Goal: Task Accomplishment & Management: Complete application form

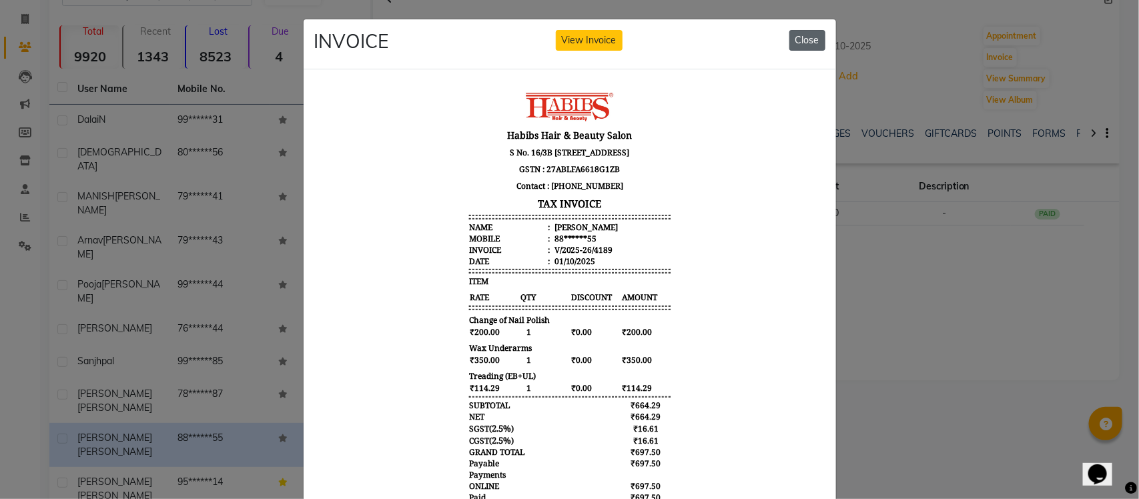
click at [818, 39] on button "Close" at bounding box center [807, 40] width 36 height 21
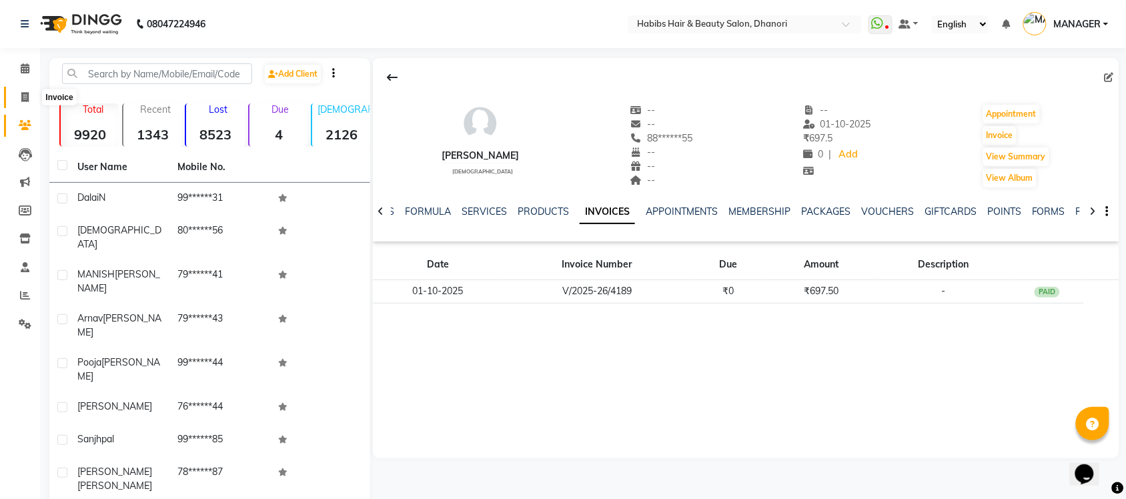
click at [20, 95] on span at bounding box center [24, 97] width 23 height 15
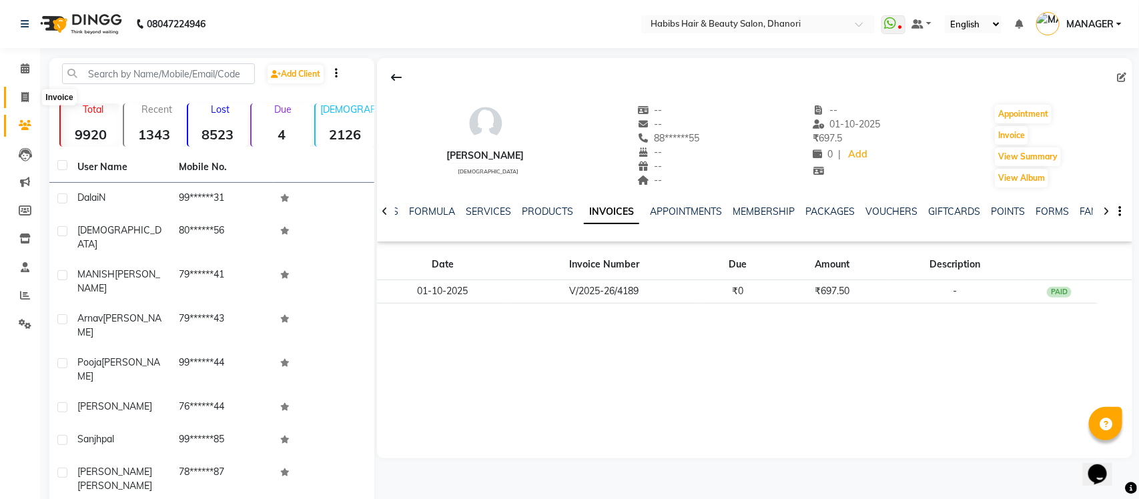
select select "4967"
select select "service"
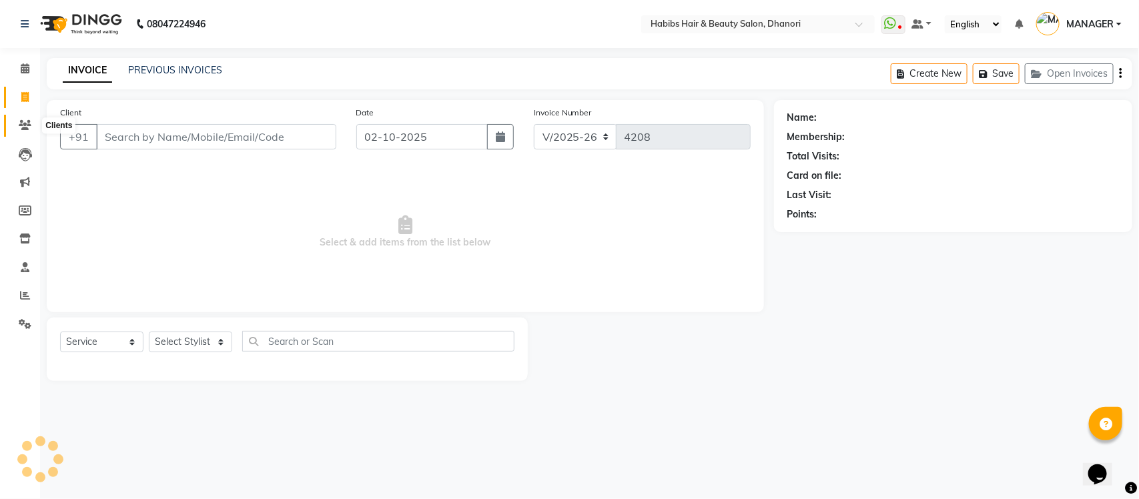
click at [30, 128] on icon at bounding box center [25, 125] width 13 height 10
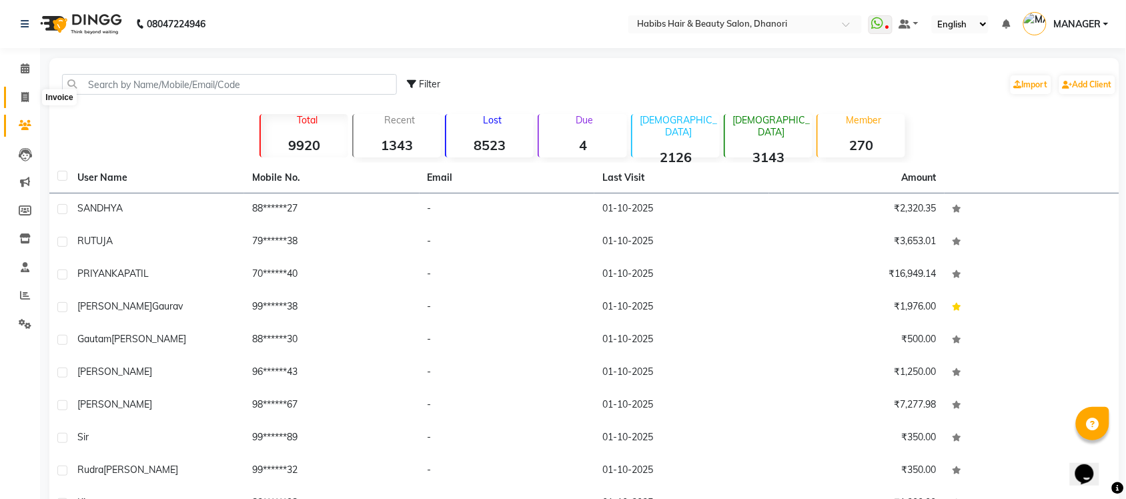
click at [32, 91] on span at bounding box center [24, 97] width 23 height 15
select select "4967"
select select "service"
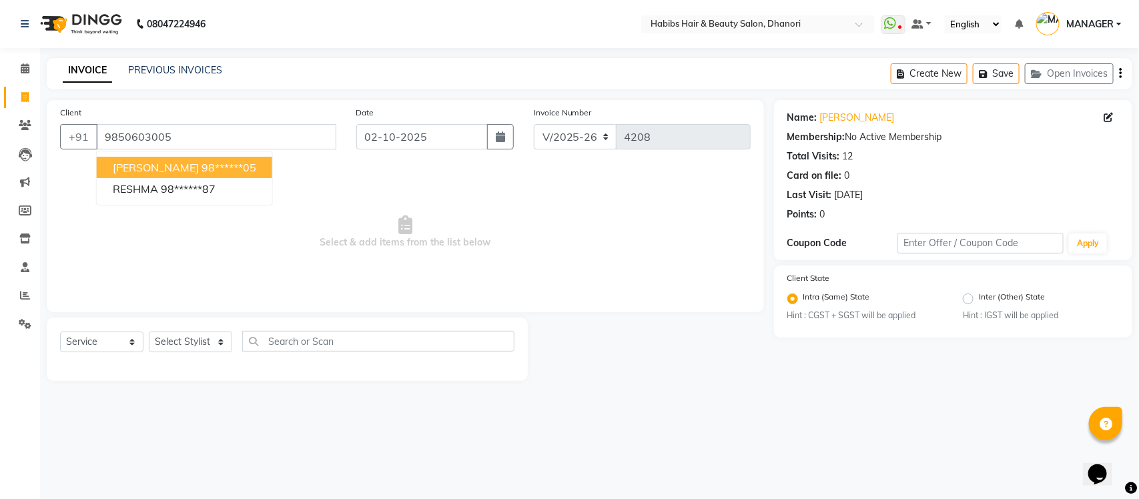
click at [221, 168] on ngb-highlight "98******05" at bounding box center [228, 167] width 55 height 13
type input "98******05"
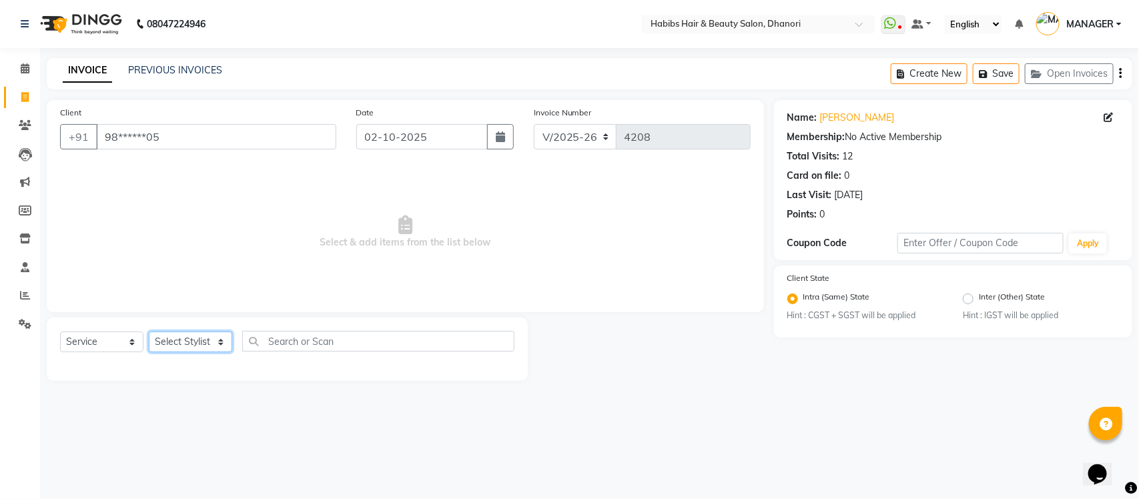
click at [197, 341] on select "Select Stylist Admin [PERSON_NAME] [PERSON_NAME] MANAGER [PERSON_NAME] [PERSON_…" at bounding box center [190, 341] width 83 height 21
select select "40478"
click at [149, 331] on select "Select Stylist Admin [PERSON_NAME] [PERSON_NAME] MANAGER [PERSON_NAME] [PERSON_…" at bounding box center [190, 341] width 83 height 21
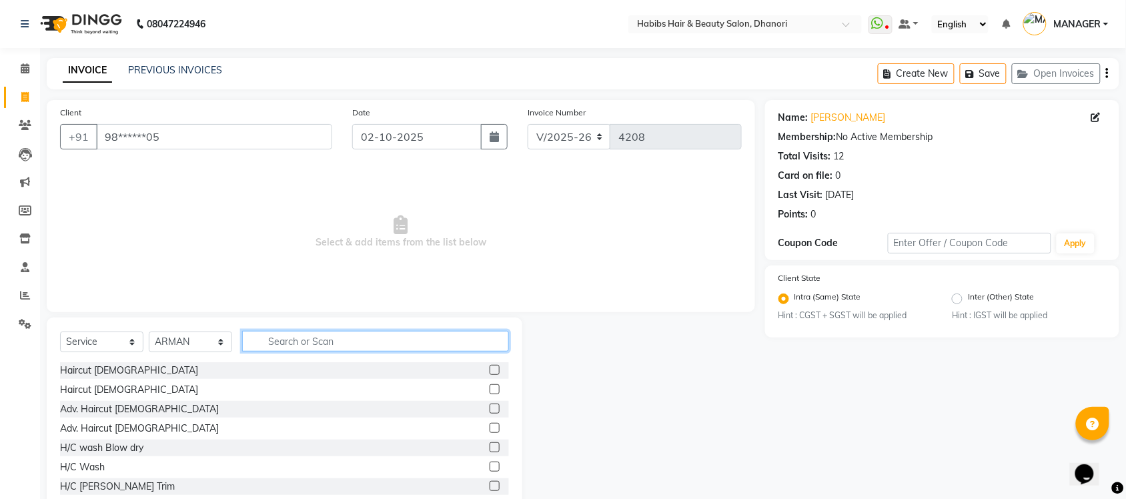
click at [312, 339] on input "text" at bounding box center [375, 341] width 267 height 21
click at [490, 484] on label at bounding box center [495, 486] width 10 height 10
click at [490, 484] on input "checkbox" at bounding box center [494, 486] width 9 height 9
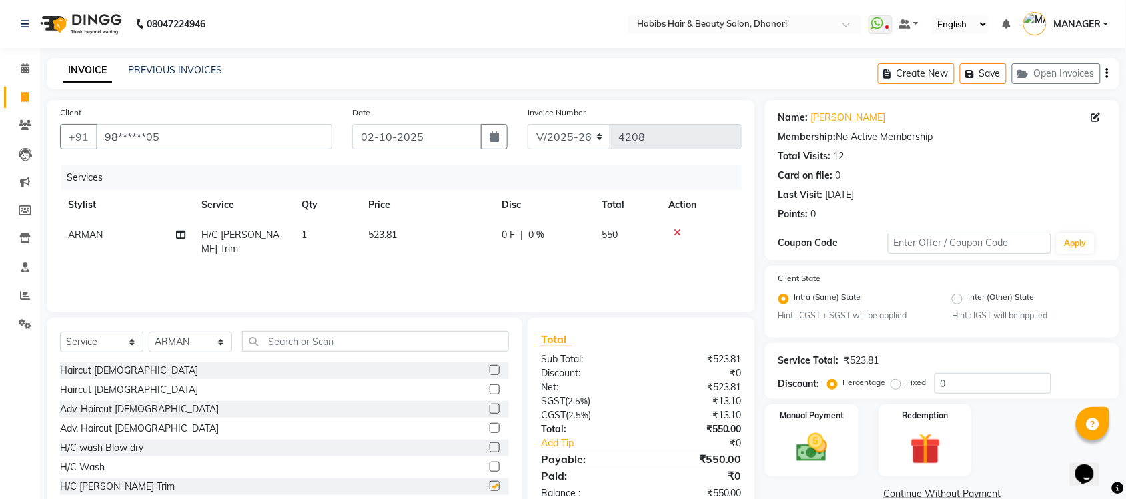
checkbox input "false"
click at [906, 382] on label "Fixed" at bounding box center [916, 382] width 20 height 12
click at [895, 382] on input "Fixed" at bounding box center [898, 382] width 9 height 9
radio input "true"
click at [971, 378] on input "0" at bounding box center [992, 383] width 117 height 21
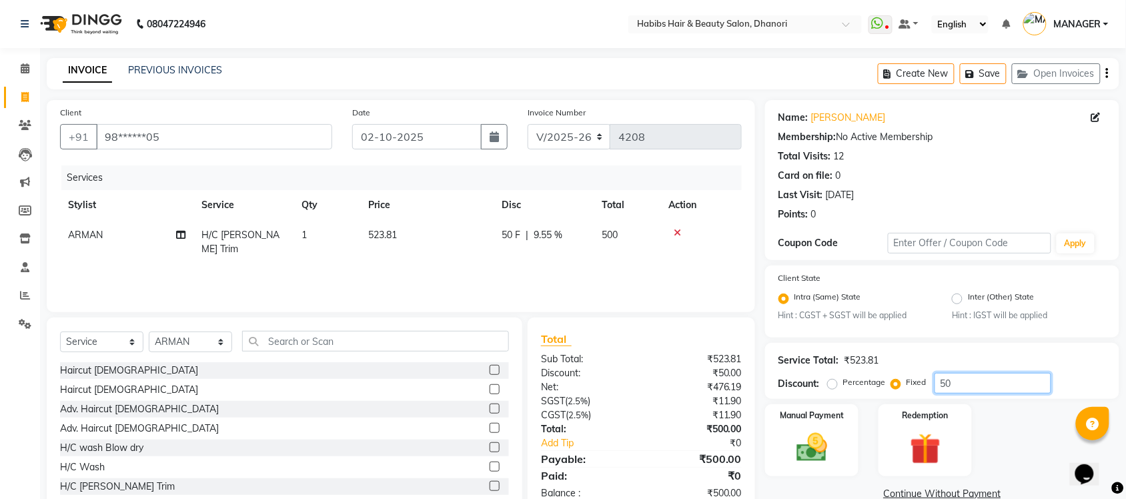
scroll to position [34, 0]
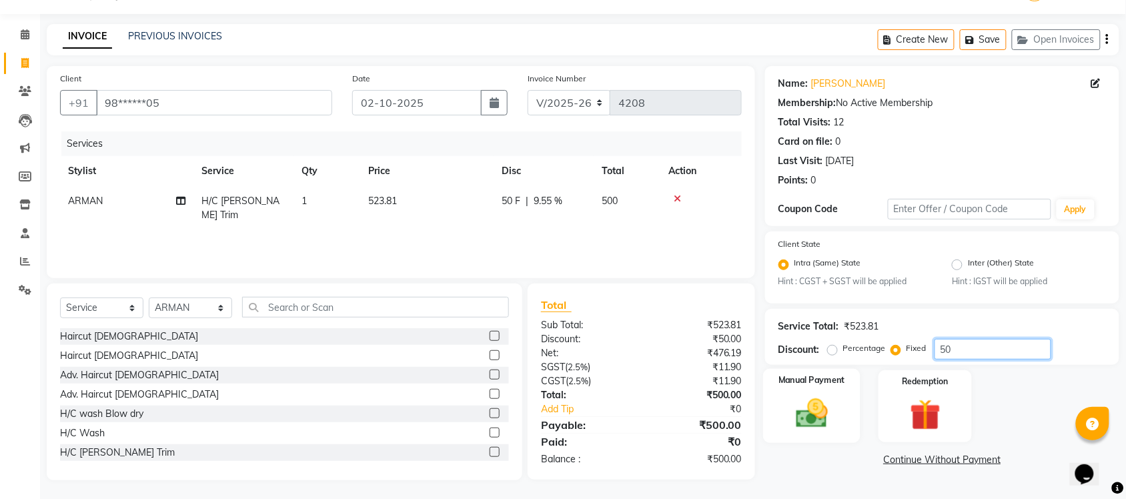
type input "50"
click at [822, 426] on img at bounding box center [812, 414] width 52 height 37
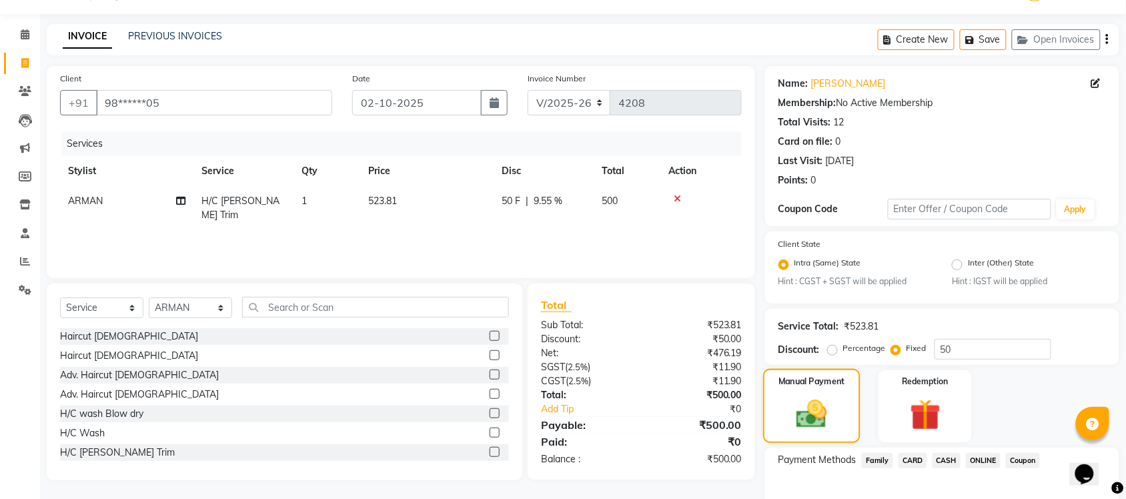
scroll to position [108, 0]
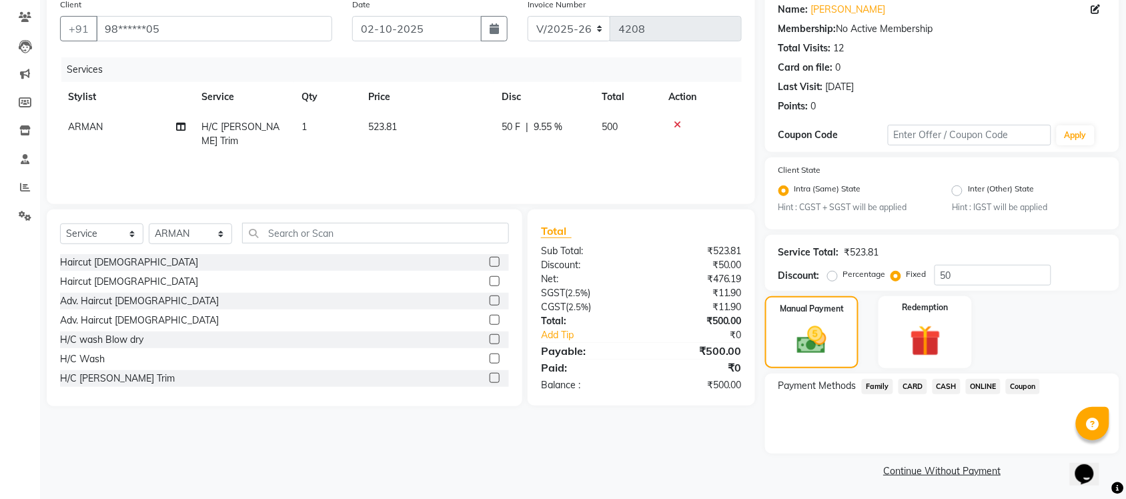
click at [972, 384] on span "ONLINE" at bounding box center [983, 386] width 35 height 15
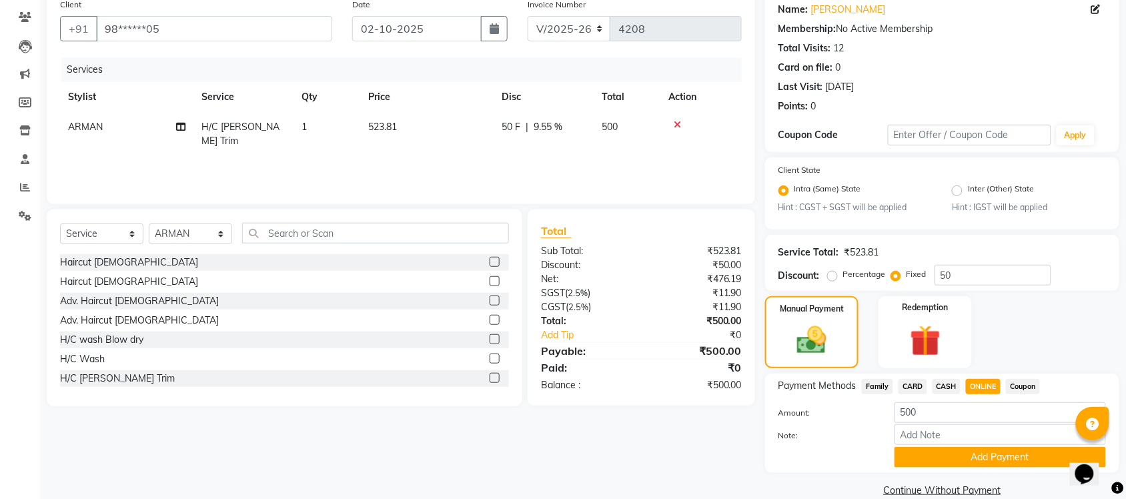
click at [939, 379] on span "CASH" at bounding box center [946, 386] width 29 height 15
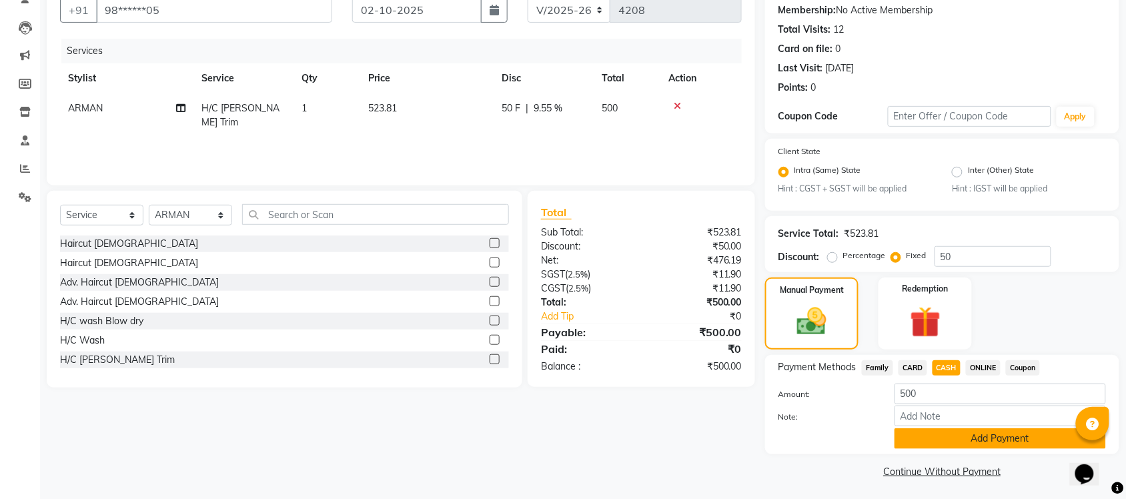
click at [937, 432] on button "Add Payment" at bounding box center [999, 438] width 211 height 21
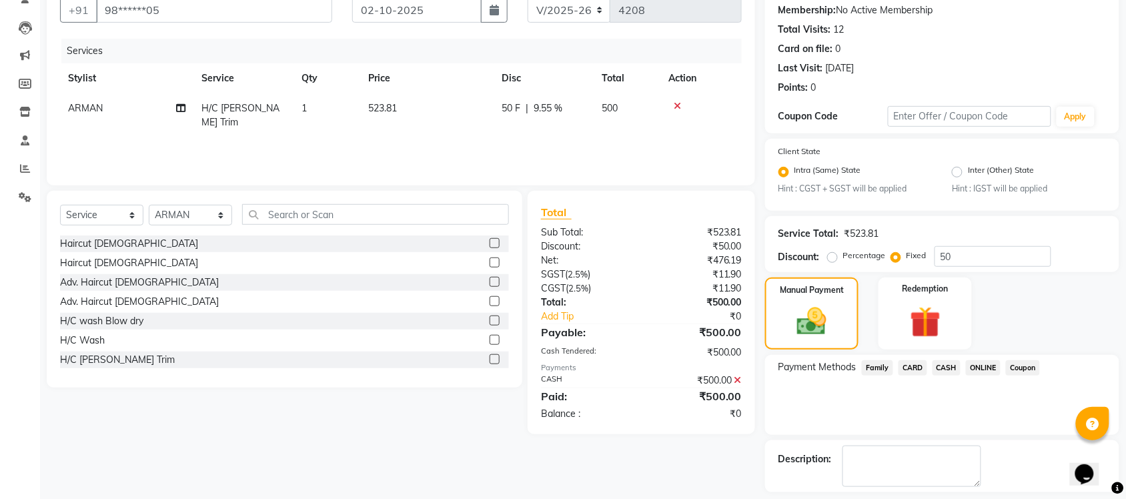
scroll to position [184, 0]
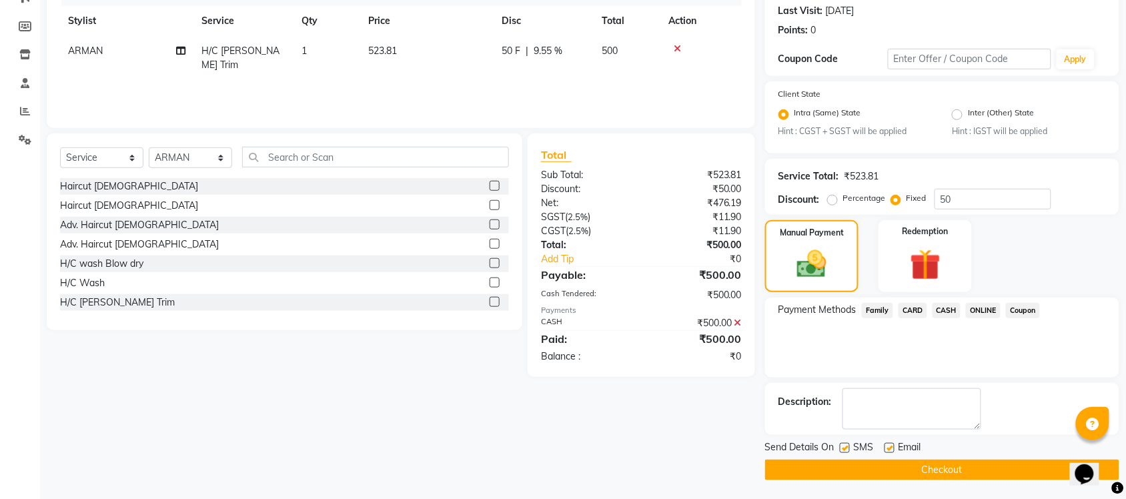
click at [920, 460] on button "Checkout" at bounding box center [942, 470] width 354 height 21
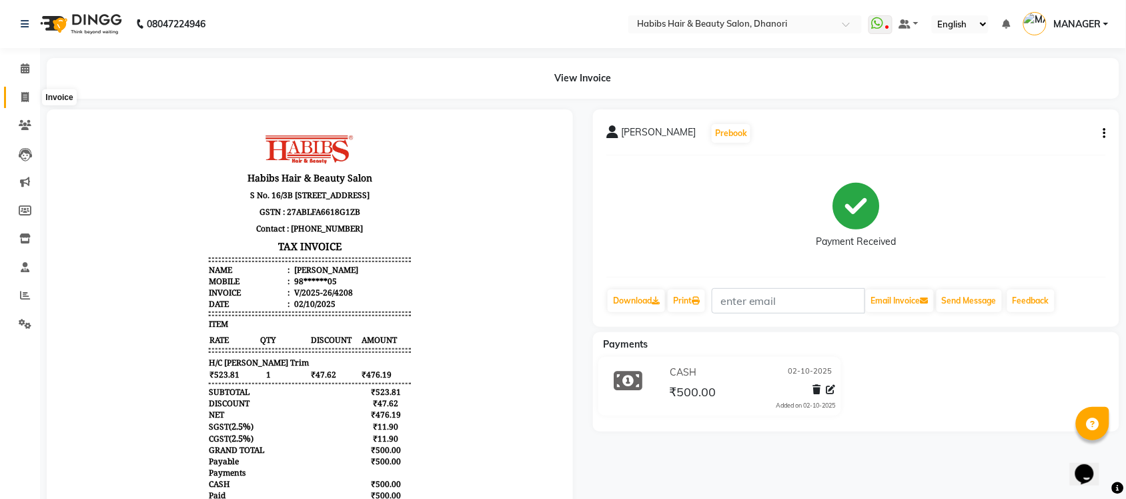
click at [15, 103] on span at bounding box center [24, 97] width 23 height 15
select select "4967"
select select "service"
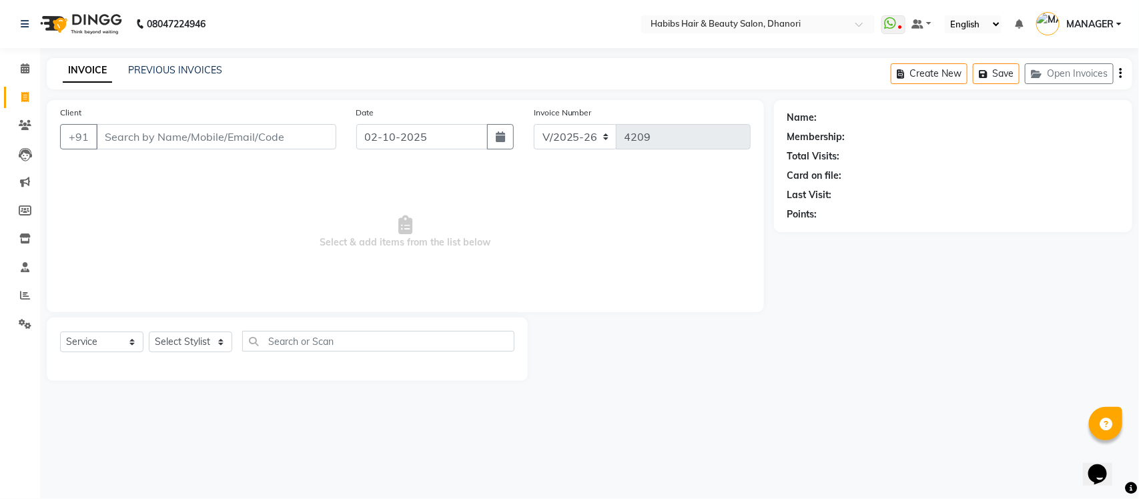
click at [241, 130] on input "Client" at bounding box center [216, 136] width 240 height 25
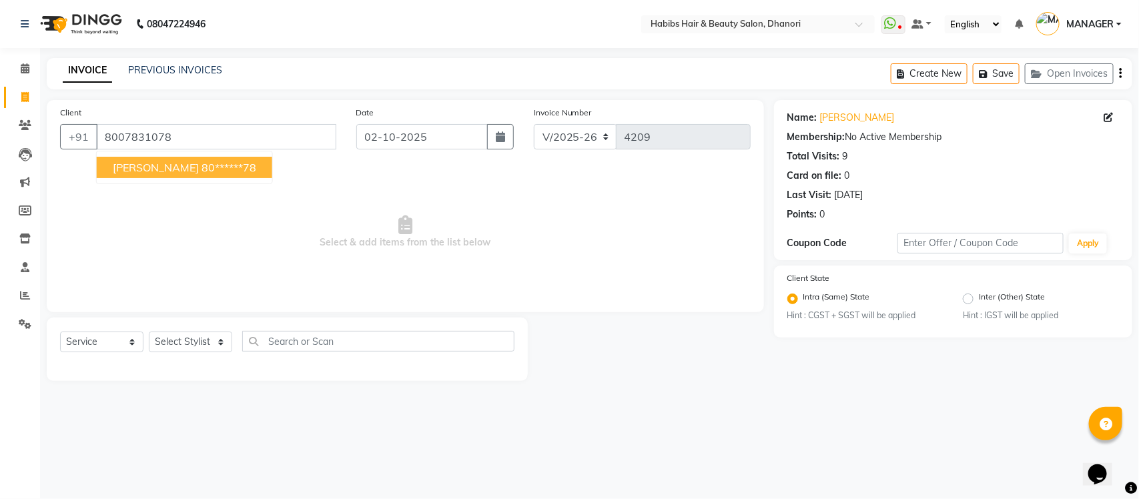
click at [224, 169] on ngb-highlight "80******78" at bounding box center [228, 167] width 55 height 13
type input "80******78"
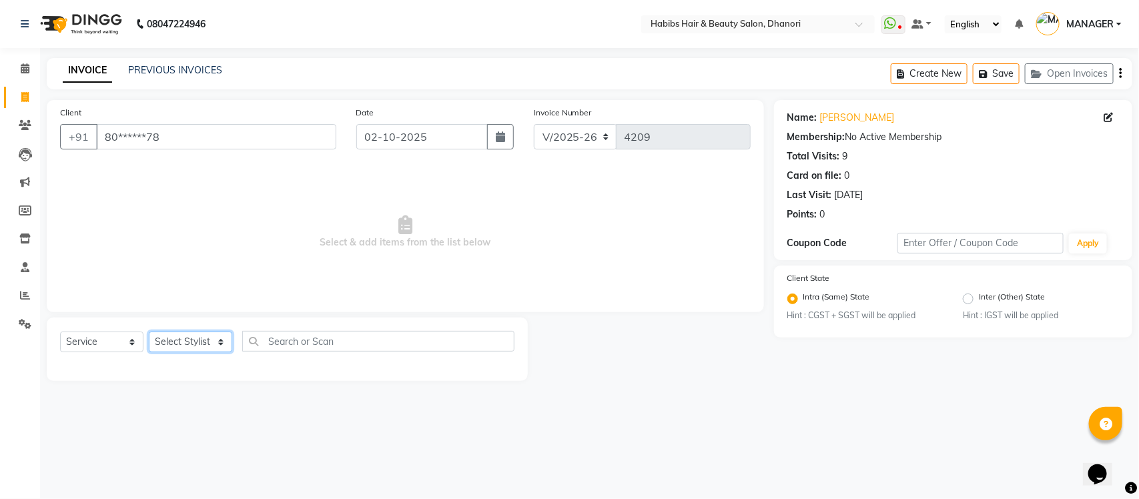
click at [185, 335] on select "Select Stylist Admin [PERSON_NAME] [PERSON_NAME] MANAGER [PERSON_NAME] [PERSON_…" at bounding box center [190, 341] width 83 height 21
select select "35846"
click at [149, 331] on select "Select Stylist Admin [PERSON_NAME] [PERSON_NAME] MANAGER [PERSON_NAME] [PERSON_…" at bounding box center [190, 341] width 83 height 21
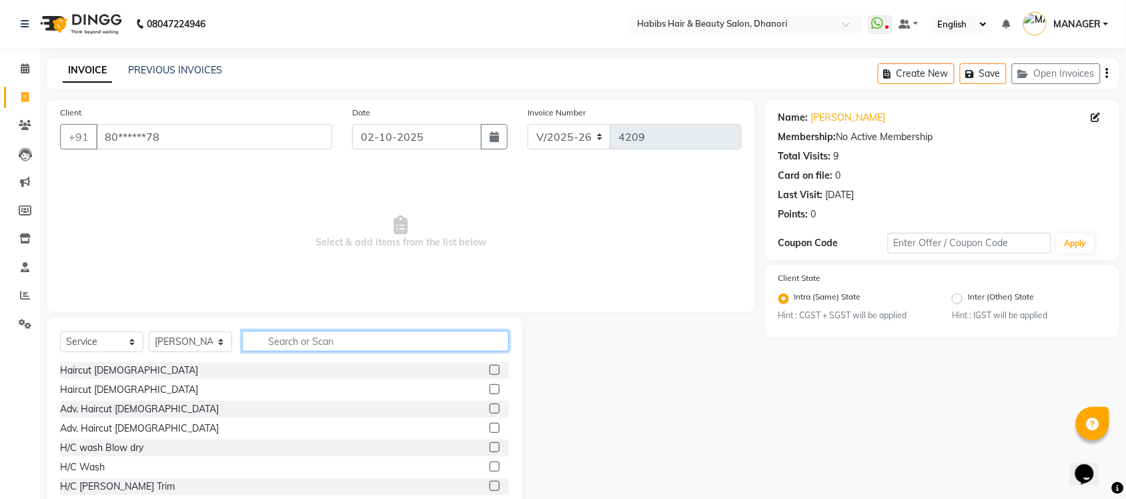
click at [285, 331] on input "text" at bounding box center [375, 341] width 267 height 21
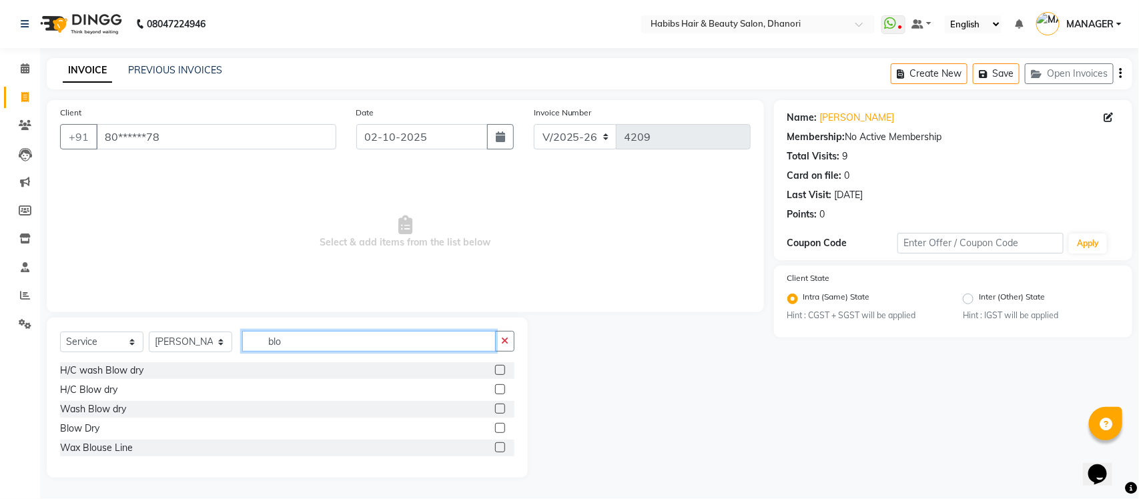
type input "blo"
click at [505, 427] on label at bounding box center [500, 428] width 10 height 10
click at [504, 427] on input "checkbox" at bounding box center [499, 428] width 9 height 9
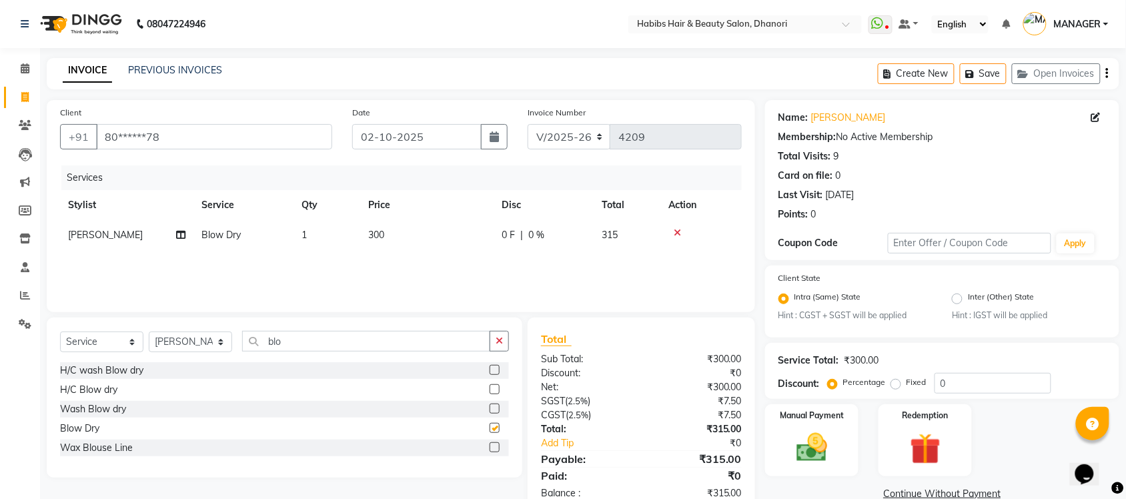
checkbox input "false"
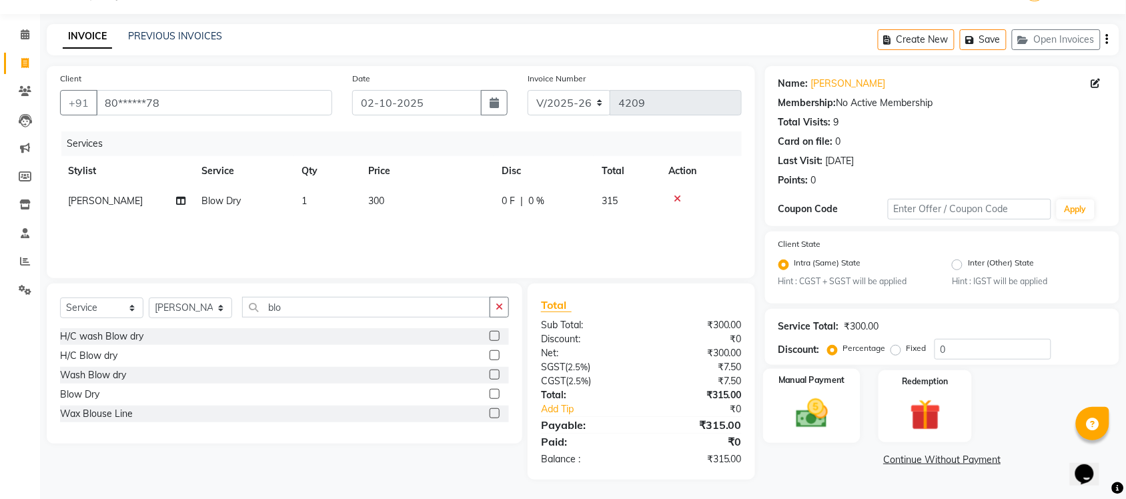
click at [786, 384] on label "Manual Payment" at bounding box center [811, 381] width 67 height 13
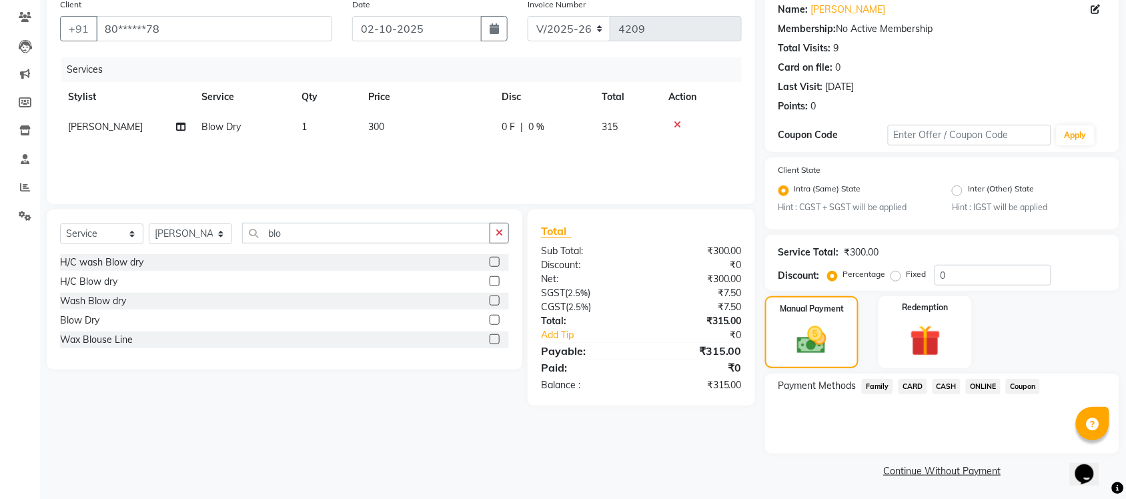
click at [970, 384] on span "ONLINE" at bounding box center [983, 386] width 35 height 15
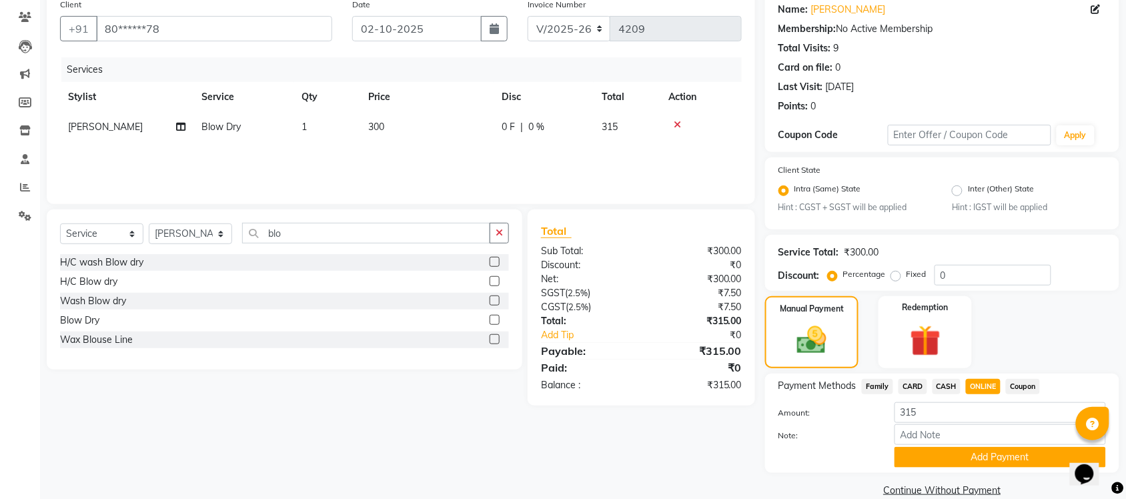
scroll to position [127, 0]
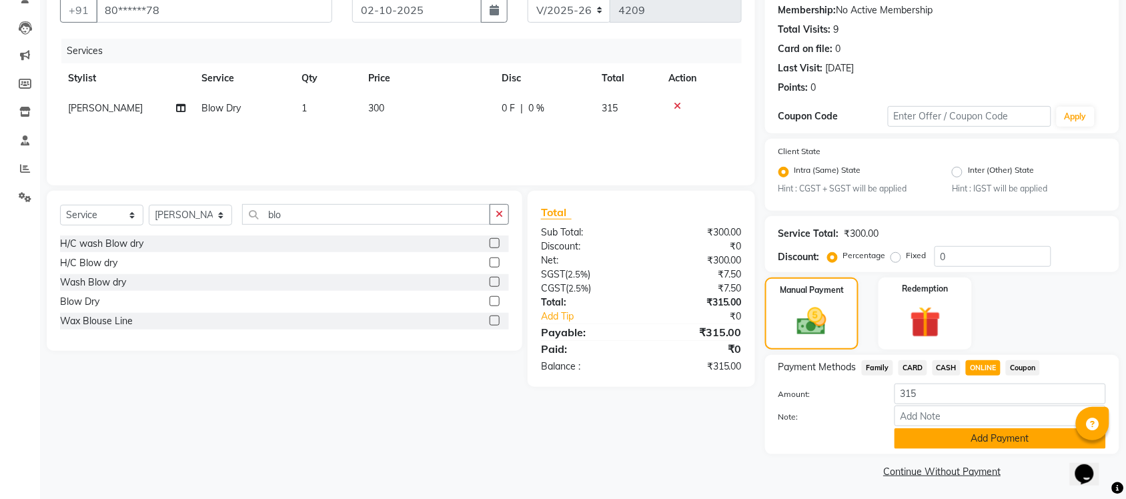
click at [967, 437] on button "Add Payment" at bounding box center [999, 438] width 211 height 21
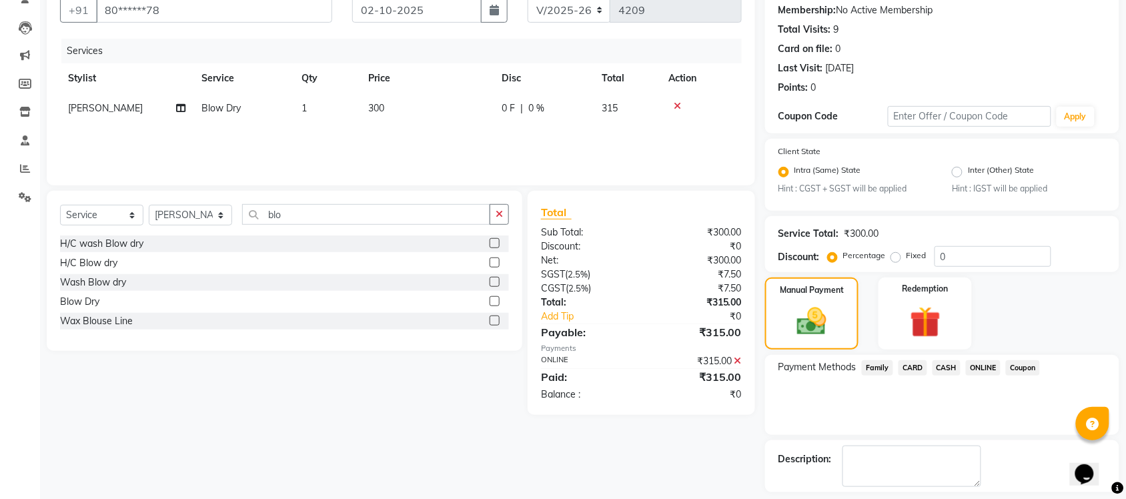
scroll to position [184, 0]
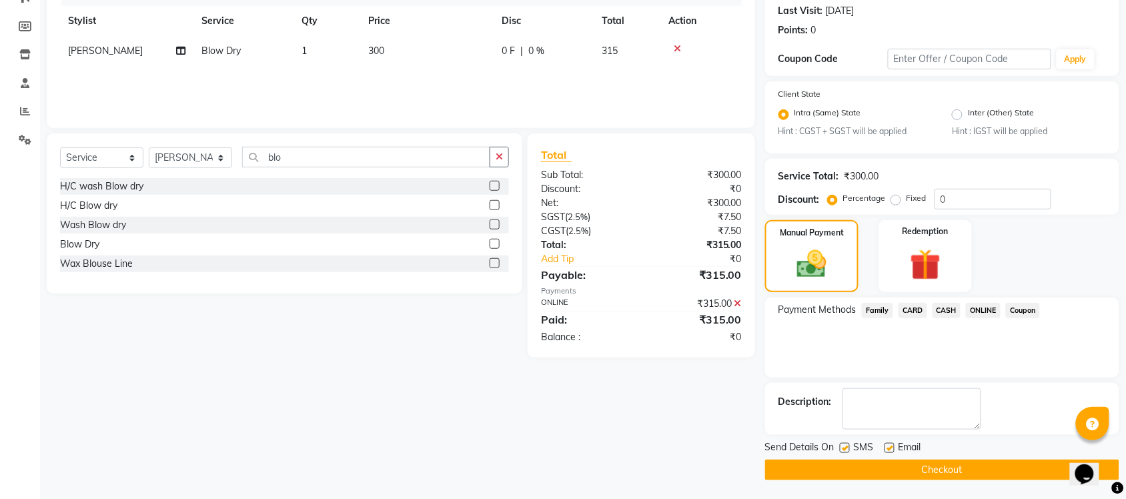
click at [969, 470] on button "Checkout" at bounding box center [942, 470] width 354 height 21
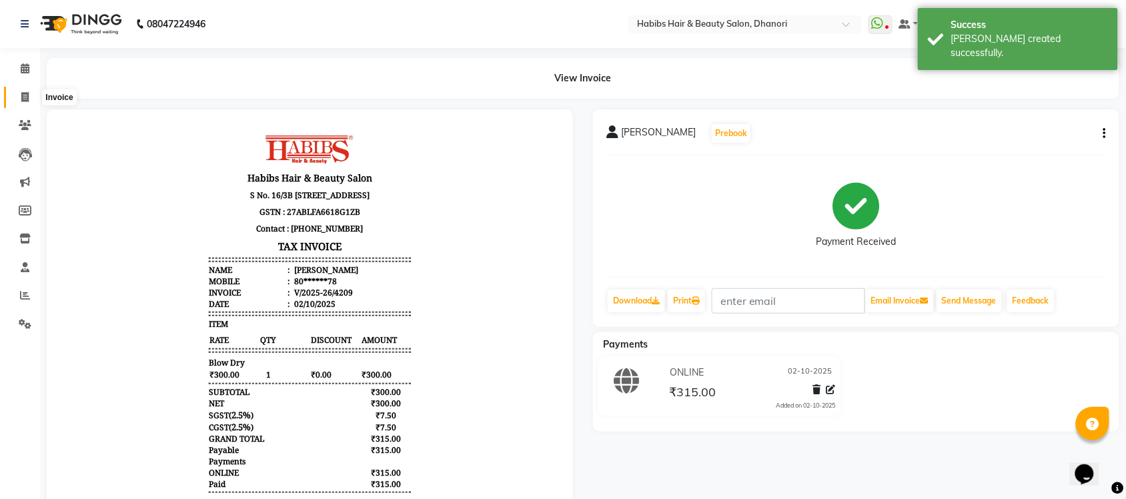
click at [23, 99] on icon at bounding box center [24, 97] width 7 height 10
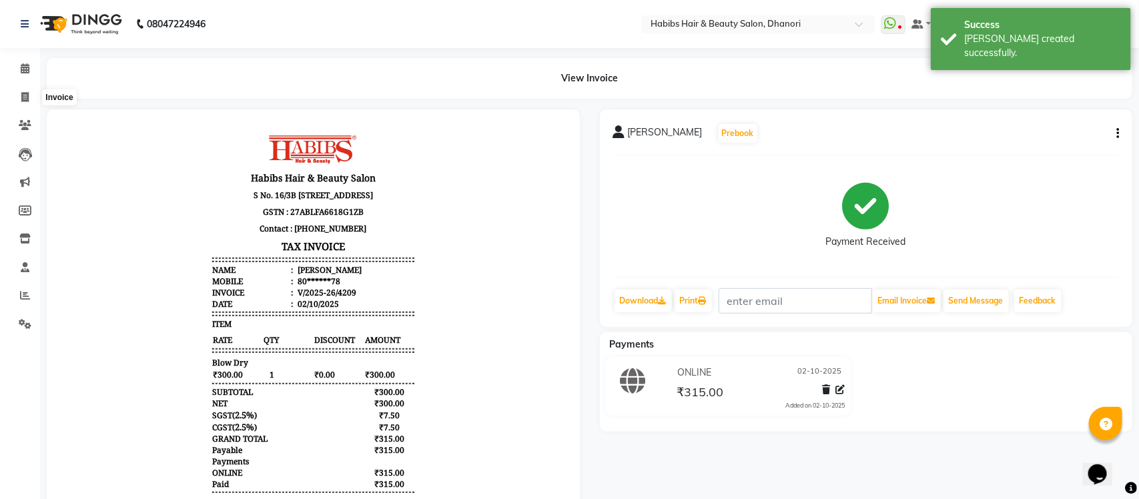
select select "4967"
select select "service"
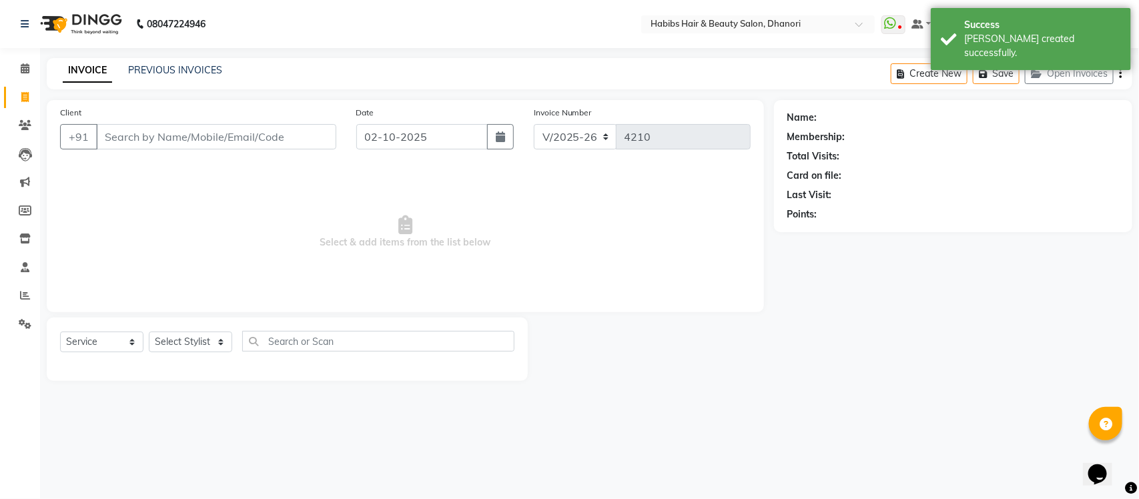
click at [251, 127] on input "Client" at bounding box center [216, 136] width 240 height 25
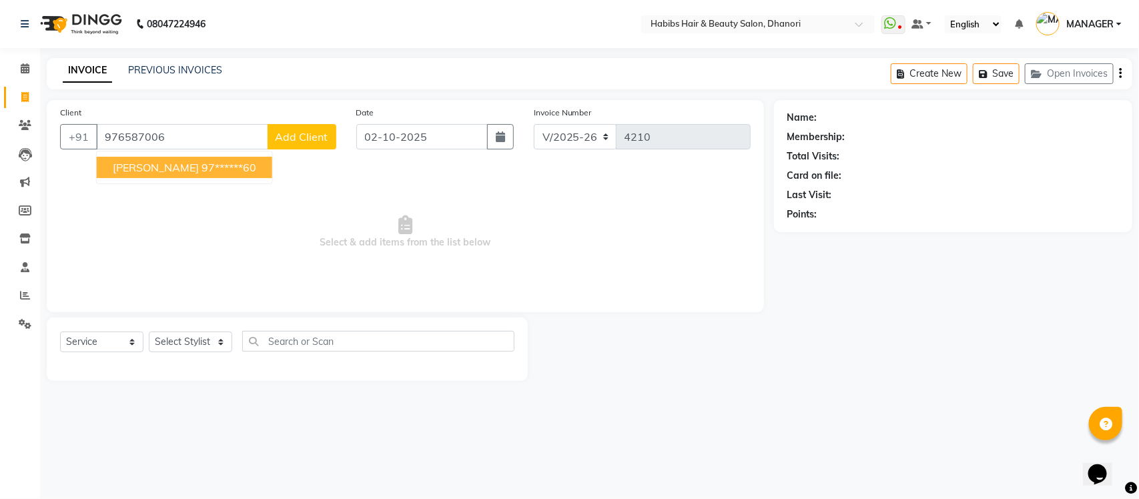
click at [221, 161] on ngb-highlight "97******60" at bounding box center [228, 167] width 55 height 13
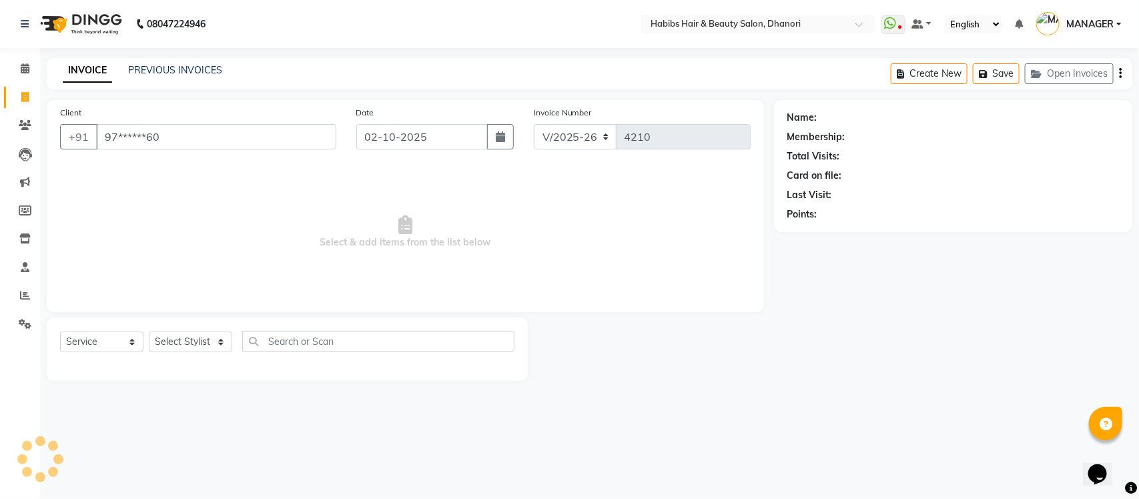
type input "97******60"
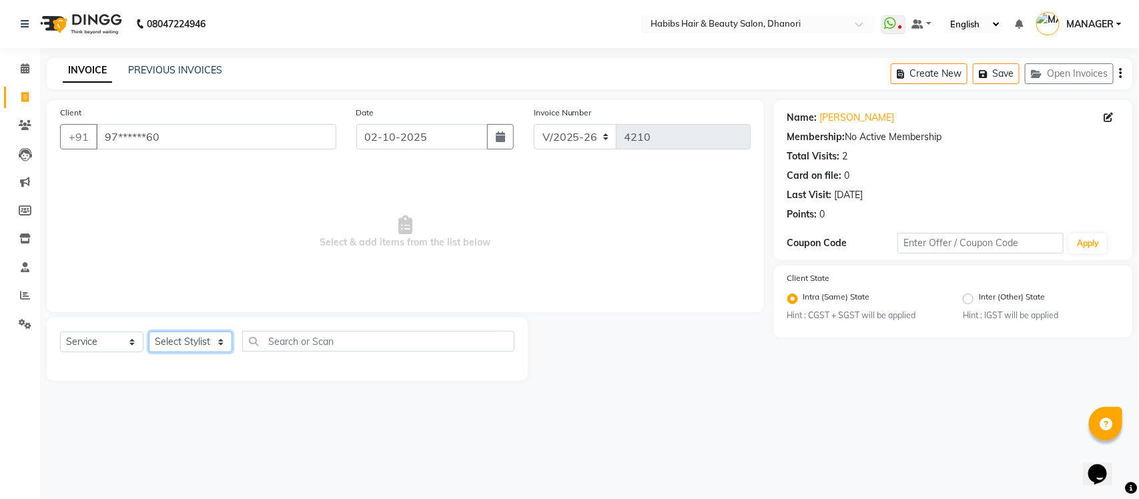
click at [187, 332] on select "Select Stylist Admin [PERSON_NAME] [PERSON_NAME] MANAGER [PERSON_NAME] [PERSON_…" at bounding box center [190, 341] width 83 height 21
select select "86440"
click at [149, 331] on select "Select Stylist Admin [PERSON_NAME] [PERSON_NAME] MANAGER [PERSON_NAME] [PERSON_…" at bounding box center [190, 341] width 83 height 21
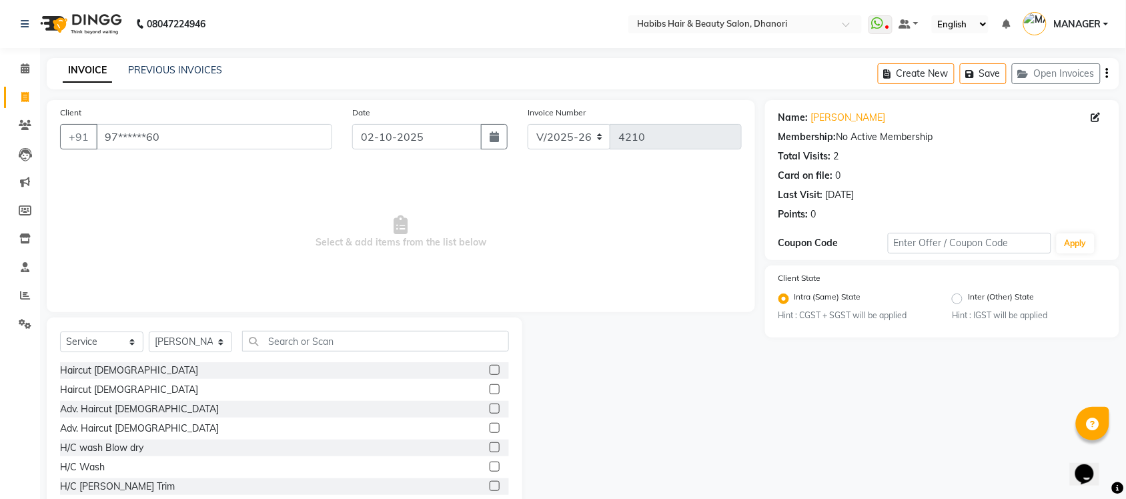
click at [490, 368] on label at bounding box center [495, 370] width 10 height 10
click at [490, 368] on input "checkbox" at bounding box center [494, 370] width 9 height 9
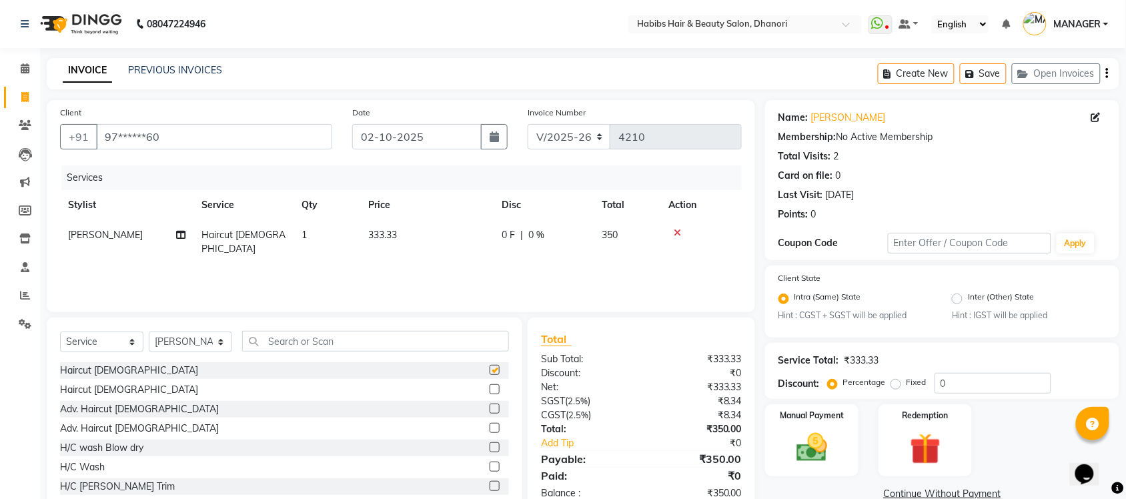
checkbox input "false"
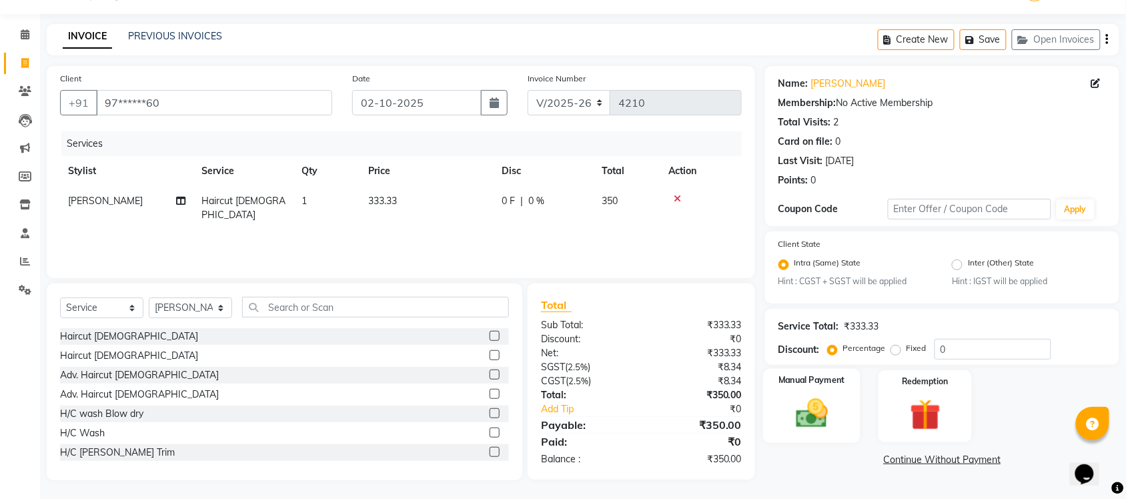
click at [832, 426] on img at bounding box center [812, 414] width 52 height 37
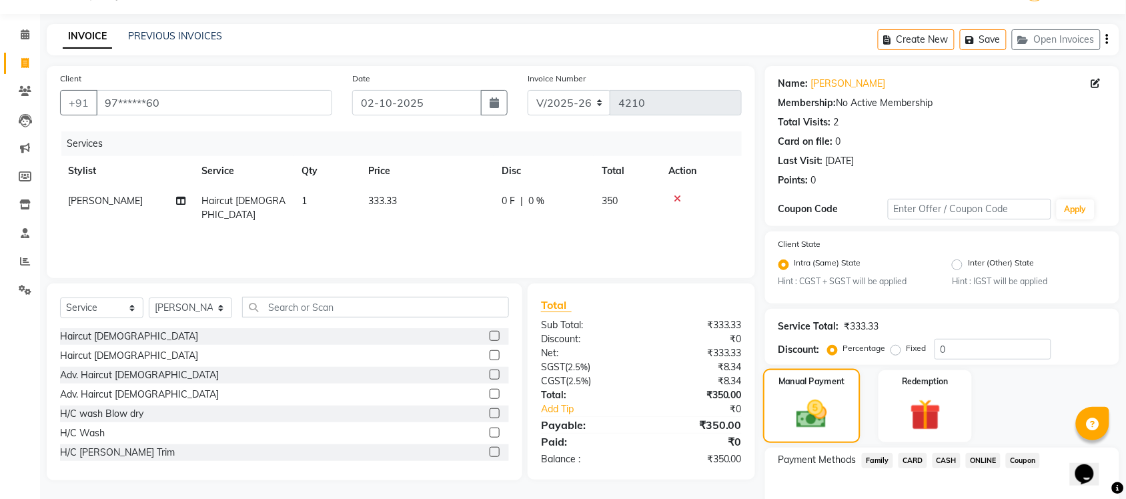
scroll to position [108, 0]
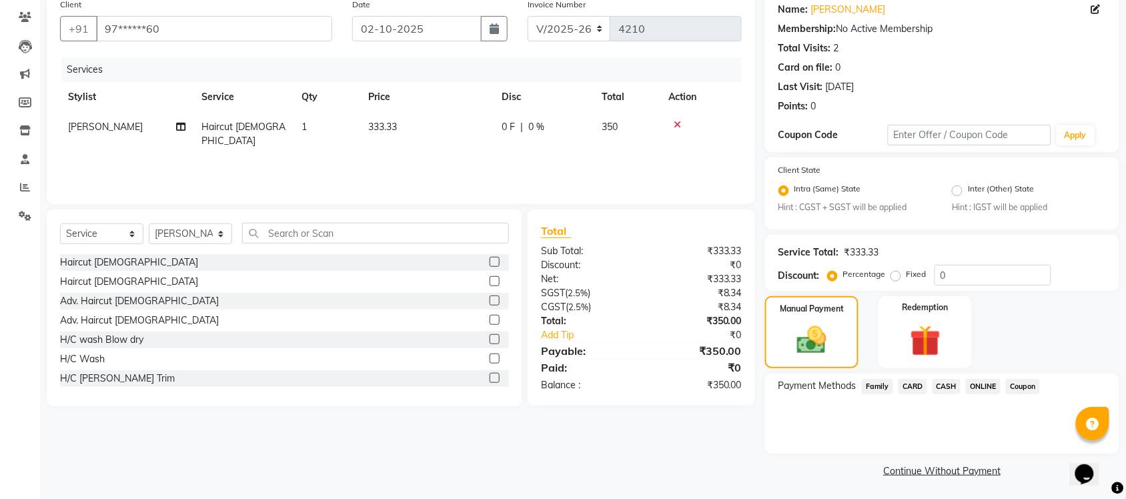
click at [981, 388] on span "ONLINE" at bounding box center [983, 386] width 35 height 15
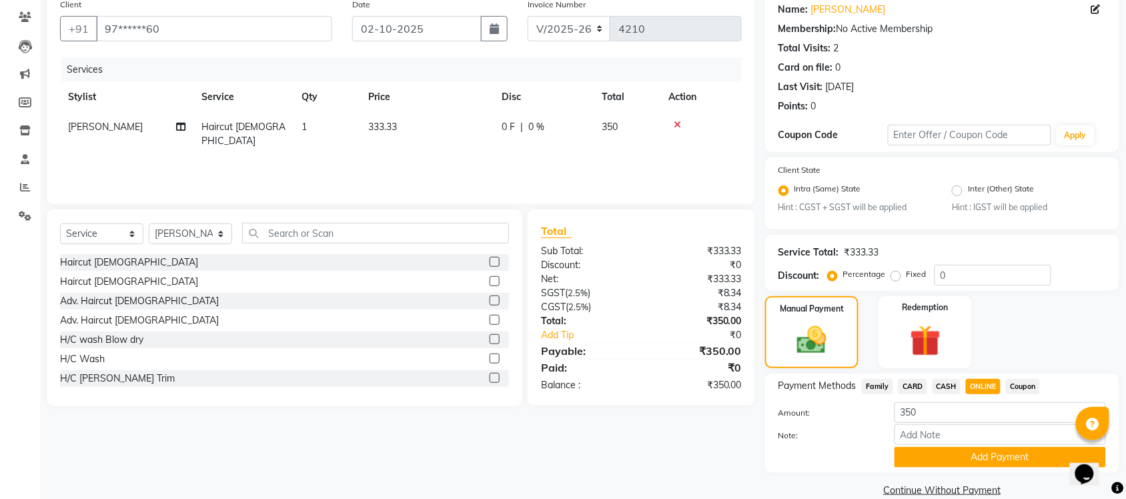
scroll to position [127, 0]
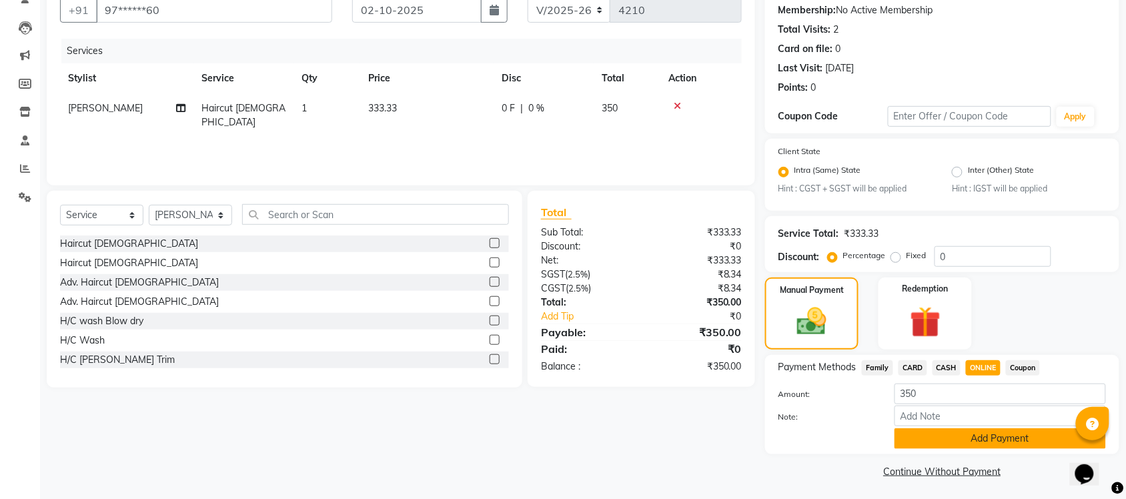
click at [954, 435] on button "Add Payment" at bounding box center [999, 438] width 211 height 21
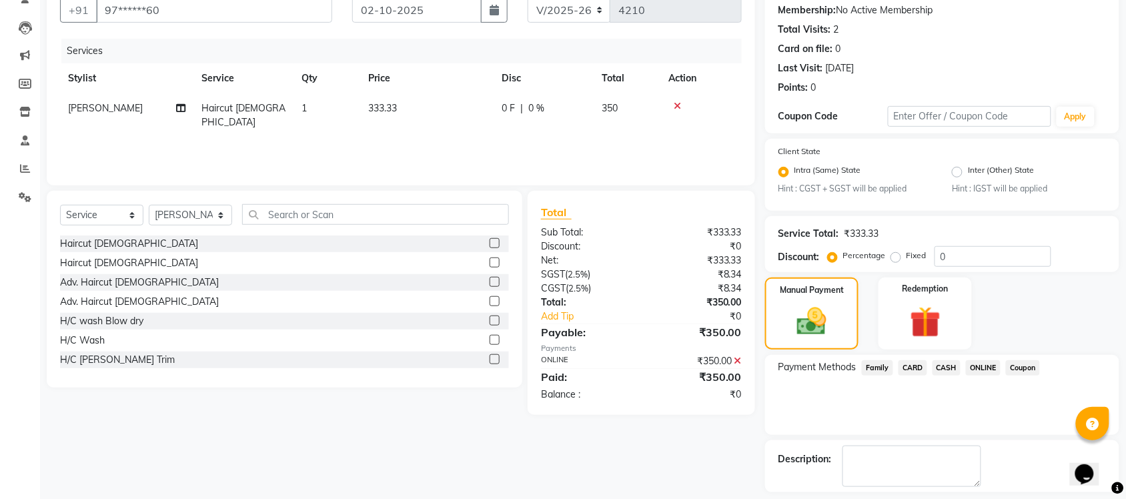
scroll to position [184, 0]
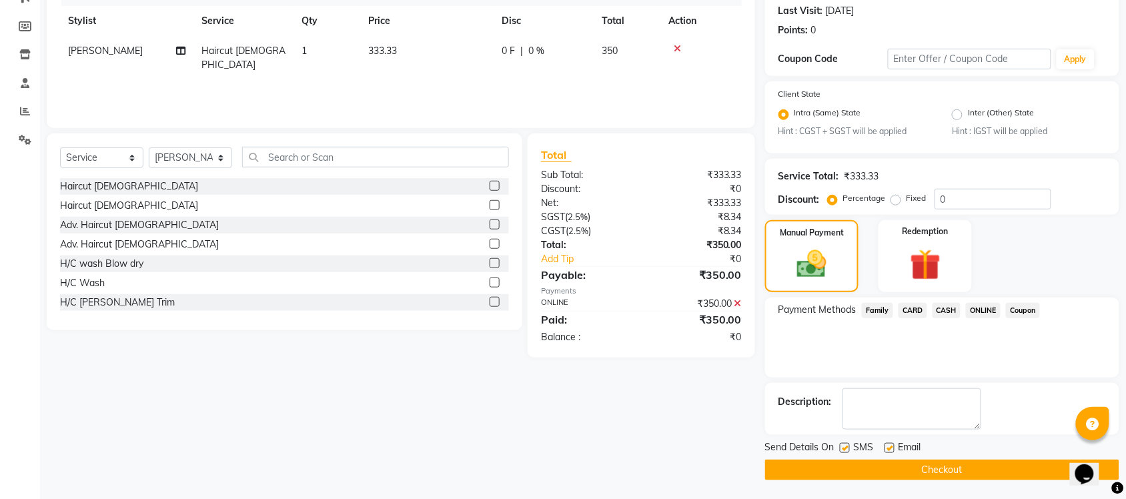
click at [938, 465] on button "Checkout" at bounding box center [942, 470] width 354 height 21
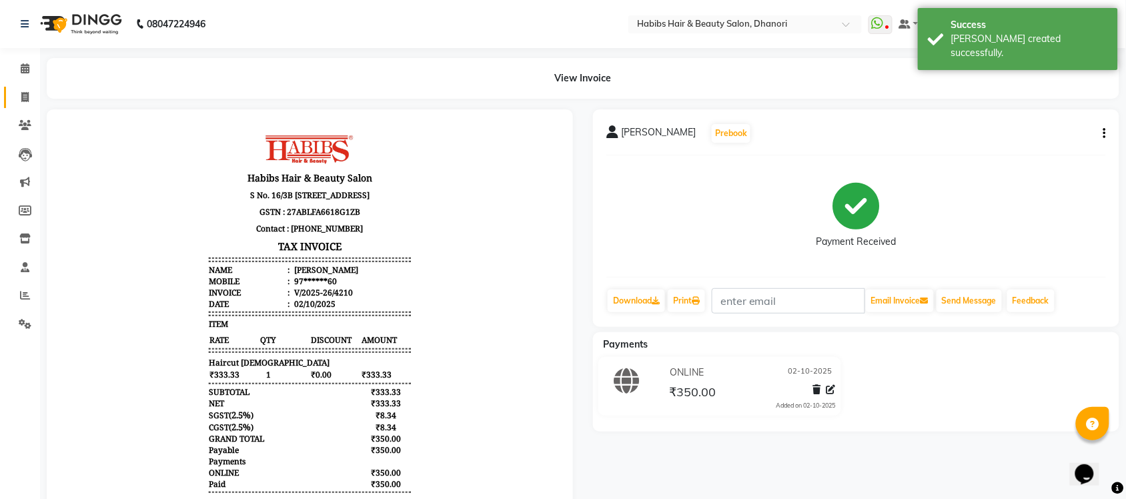
click at [7, 94] on link "Invoice" at bounding box center [20, 98] width 32 height 22
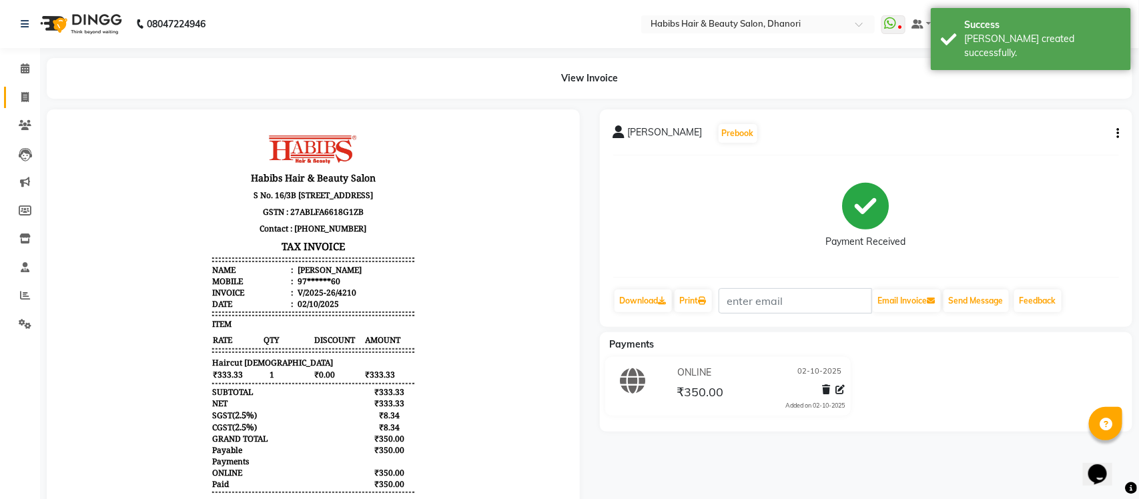
select select "4967"
select select "service"
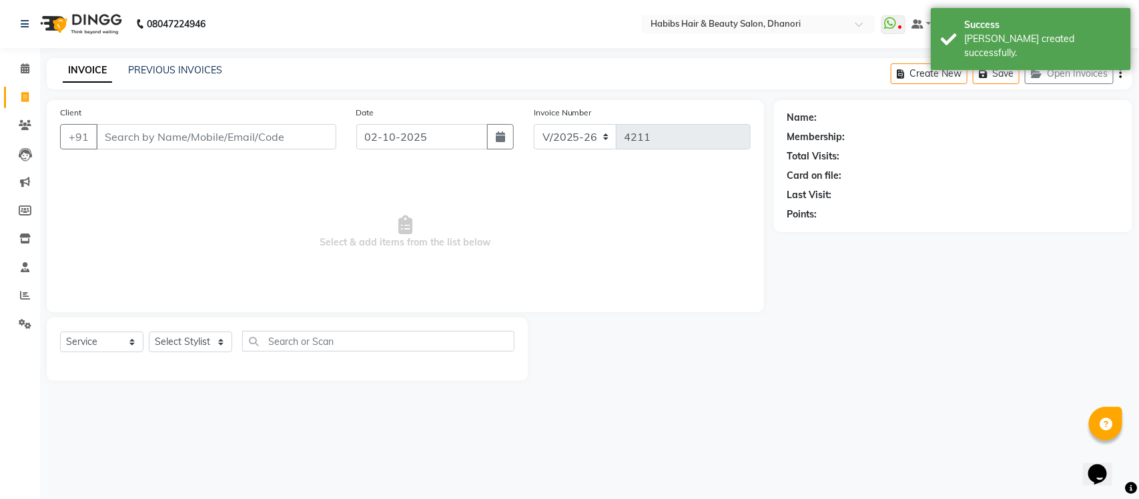
click at [134, 131] on input "Client" at bounding box center [216, 136] width 240 height 25
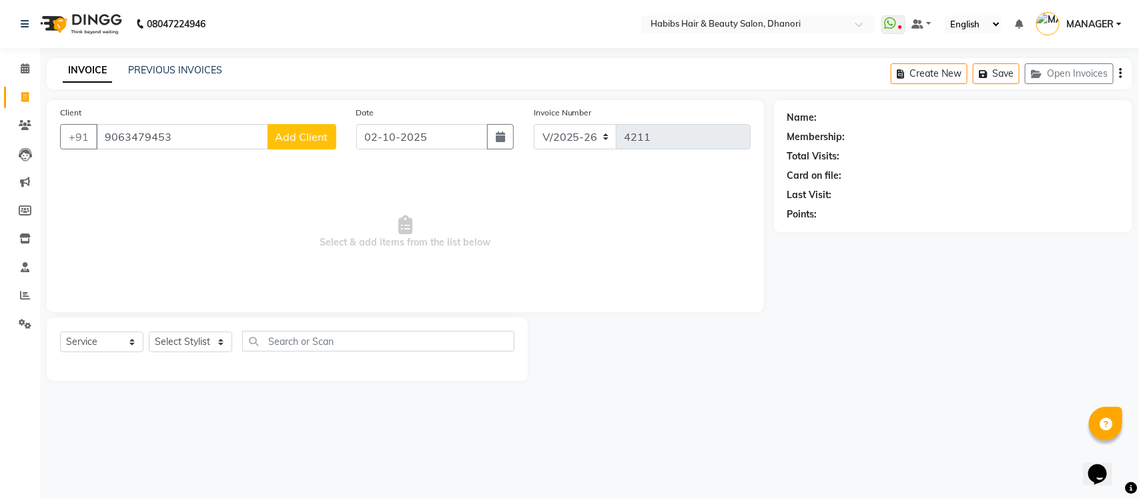
type input "9063479453"
click at [289, 141] on span "Add Client" at bounding box center [301, 136] width 53 height 13
select select "22"
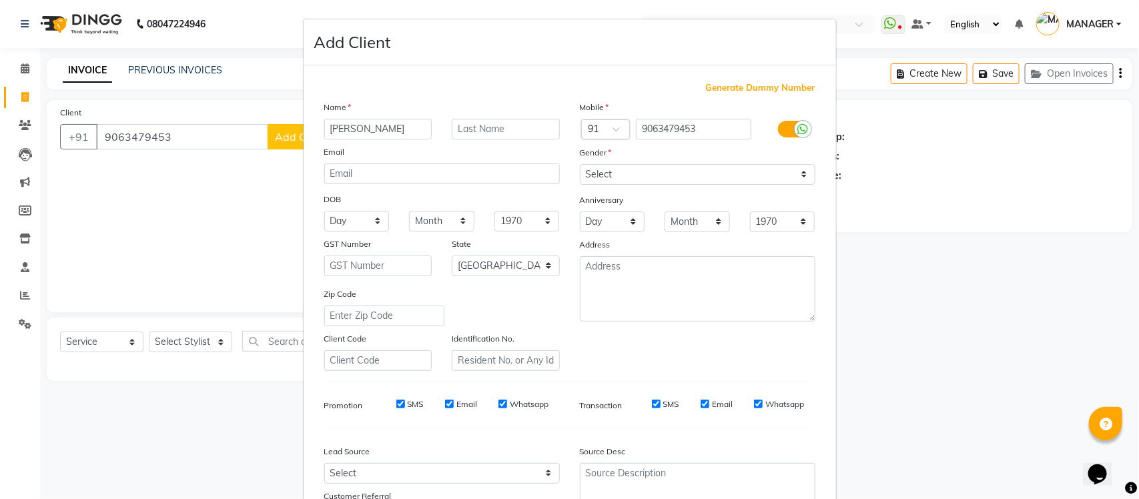
type input "[PERSON_NAME]"
type input "S"
click at [684, 171] on select "Select [DEMOGRAPHIC_DATA] [DEMOGRAPHIC_DATA] Other Prefer Not To Say" at bounding box center [697, 174] width 235 height 21
select select "[DEMOGRAPHIC_DATA]"
click at [580, 164] on select "Select [DEMOGRAPHIC_DATA] [DEMOGRAPHIC_DATA] Other Prefer Not To Say" at bounding box center [697, 174] width 235 height 21
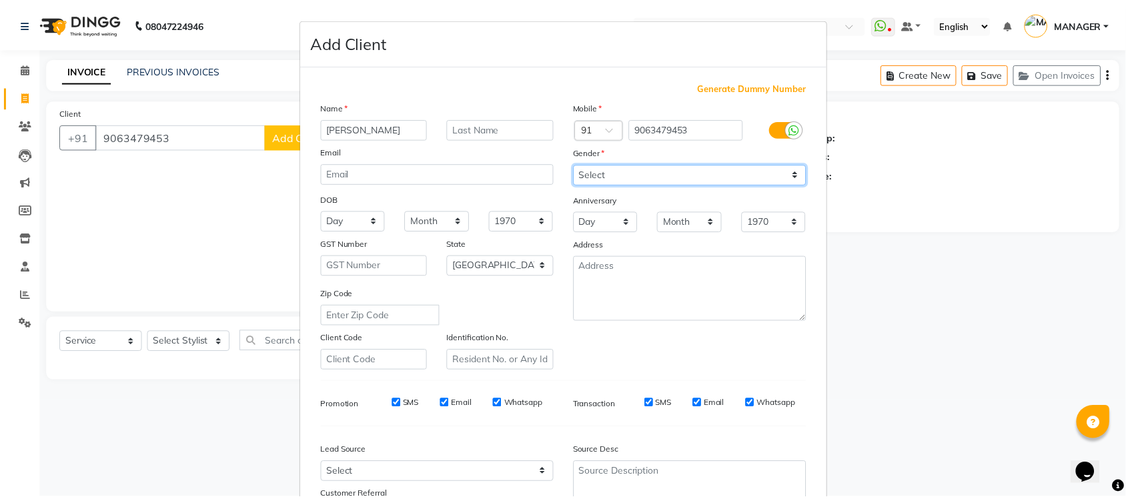
scroll to position [111, 0]
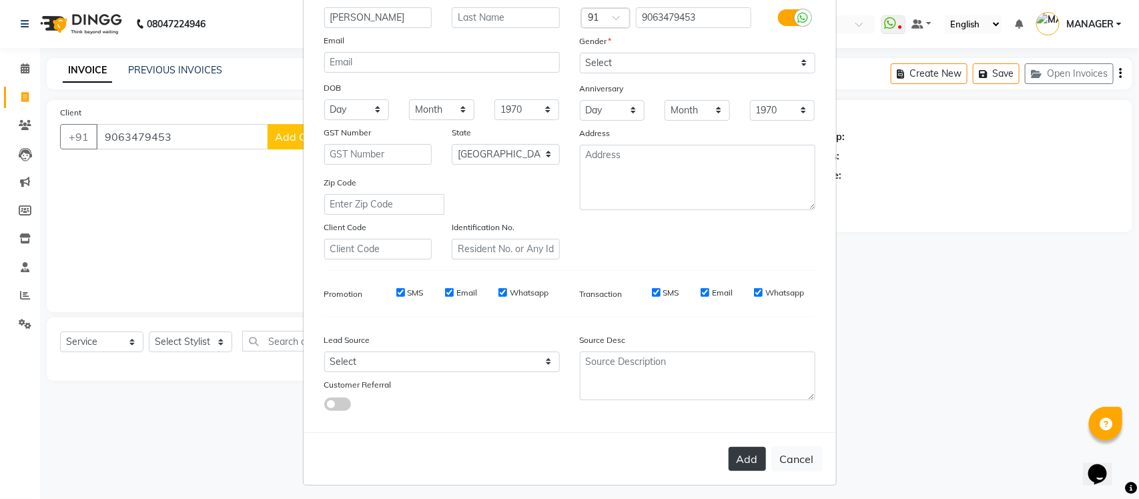
click at [730, 447] on button "Add" at bounding box center [746, 459] width 37 height 24
type input "90******53"
select select
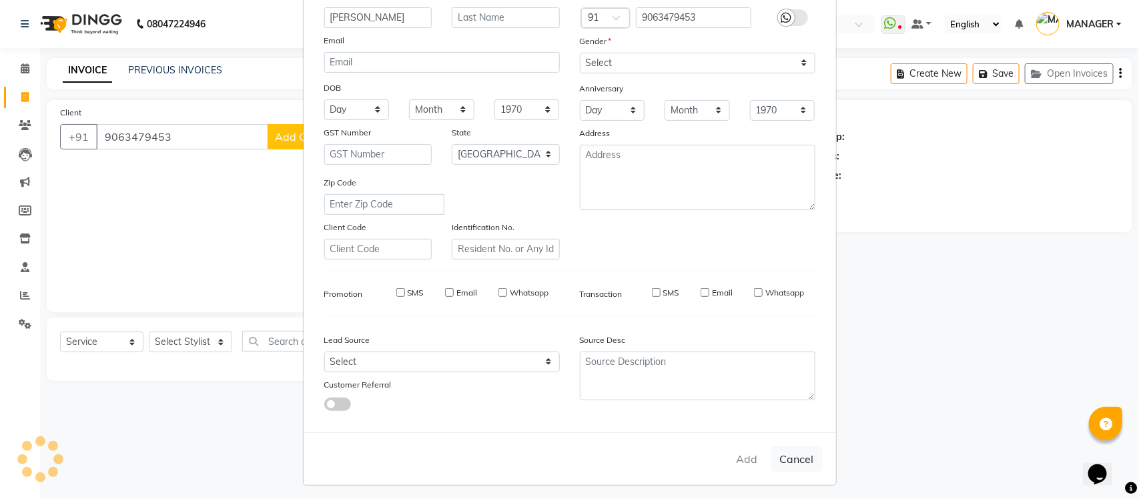
select select "null"
select select
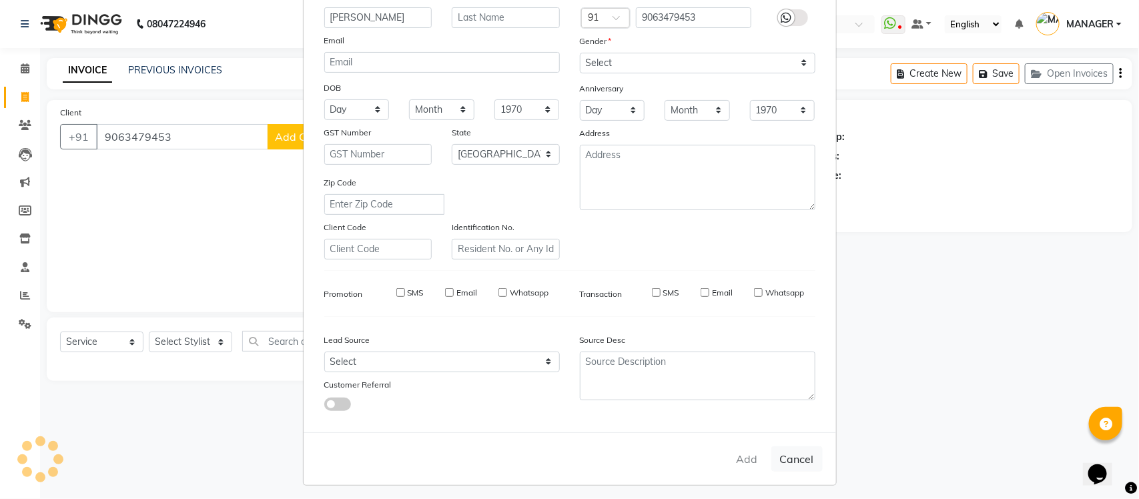
checkbox input "false"
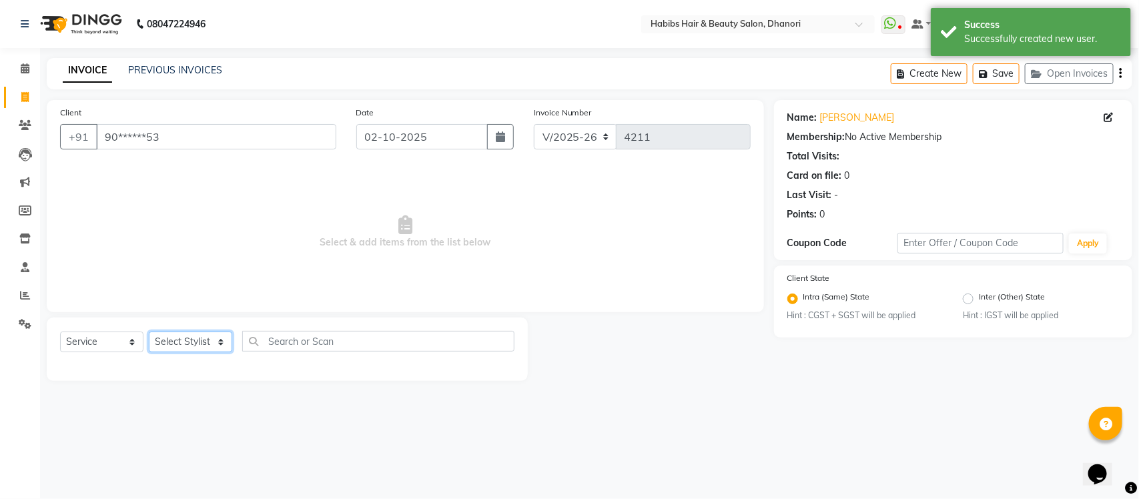
click at [191, 337] on select "Select Stylist Admin [PERSON_NAME] [PERSON_NAME] MANAGER [PERSON_NAME] [PERSON_…" at bounding box center [190, 341] width 83 height 21
click at [149, 331] on select "Select Stylist Admin [PERSON_NAME] [PERSON_NAME] MANAGER [PERSON_NAME] [PERSON_…" at bounding box center [190, 341] width 83 height 21
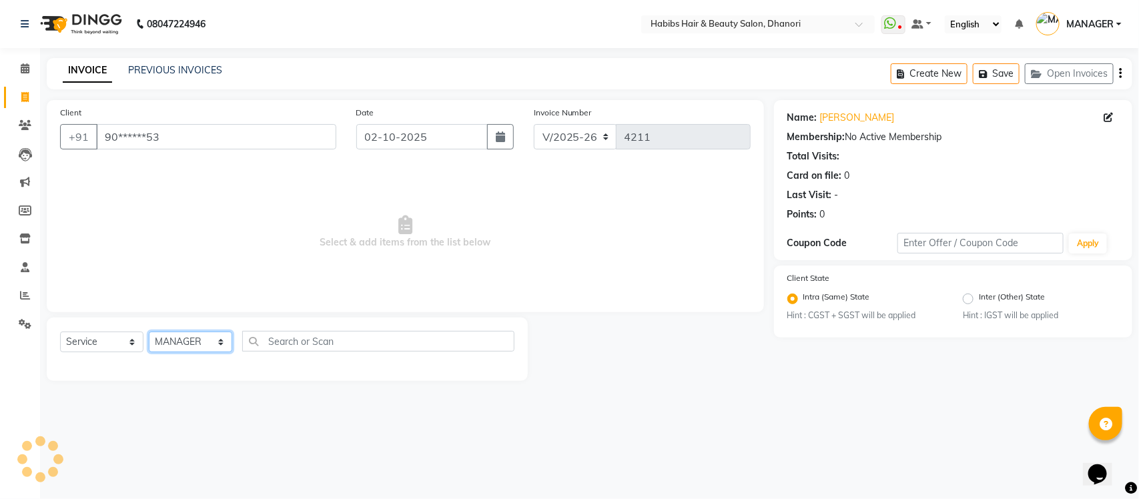
drag, startPoint x: 185, startPoint y: 337, endPoint x: 191, endPoint y: 243, distance: 93.6
click at [191, 243] on div "Client +91 90******53 Date [DATE] Invoice Number V/2025 V/[PHONE_NUMBER] Select…" at bounding box center [405, 240] width 737 height 281
select select "35846"
click at [149, 331] on select "Select Stylist Admin [PERSON_NAME] [PERSON_NAME] MANAGER [PERSON_NAME] [PERSON_…" at bounding box center [190, 341] width 83 height 21
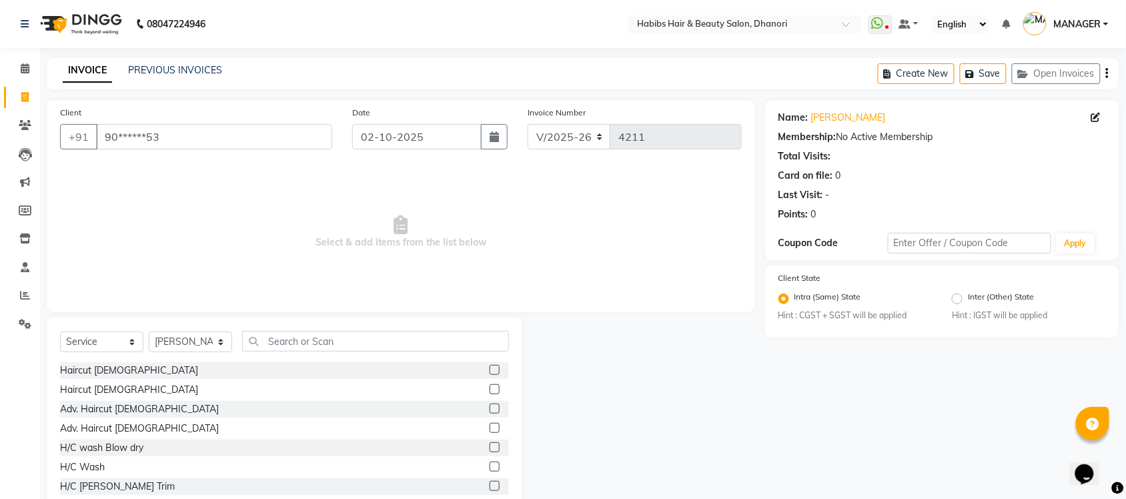
click at [490, 368] on label at bounding box center [495, 370] width 10 height 10
click at [490, 368] on input "checkbox" at bounding box center [494, 370] width 9 height 9
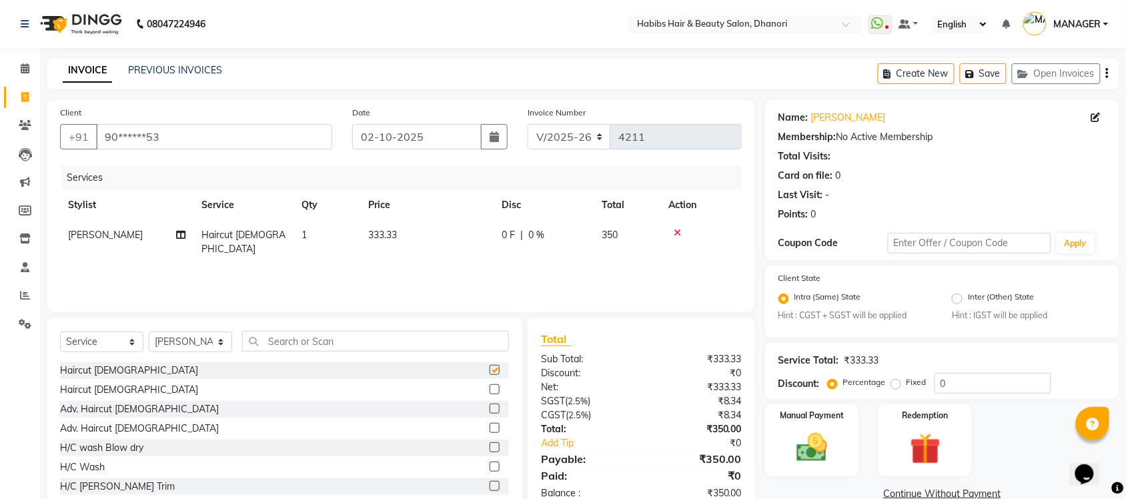
checkbox input "false"
click at [490, 484] on label at bounding box center [495, 486] width 10 height 10
click at [490, 484] on input "checkbox" at bounding box center [494, 486] width 9 height 9
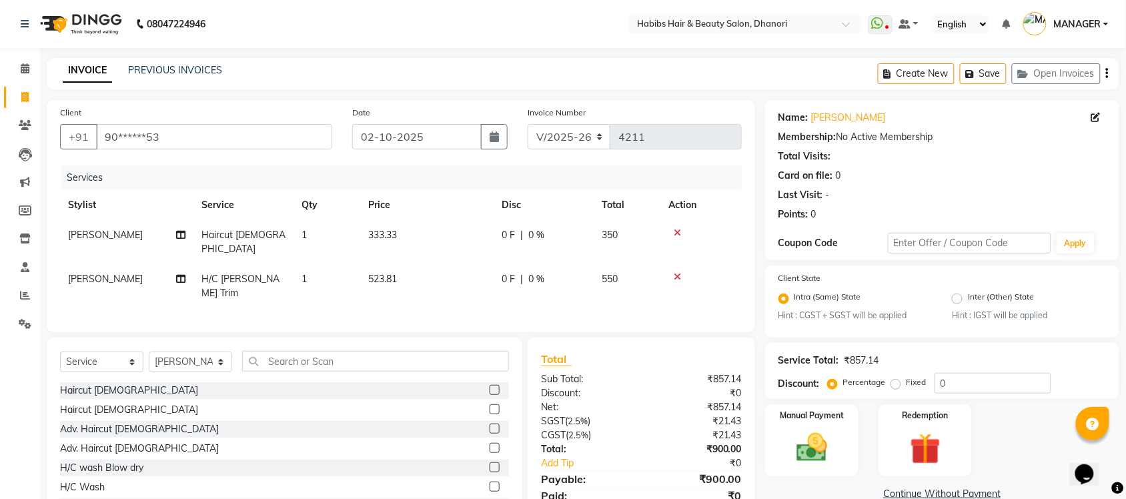
checkbox input "false"
click at [676, 228] on icon at bounding box center [677, 232] width 7 height 9
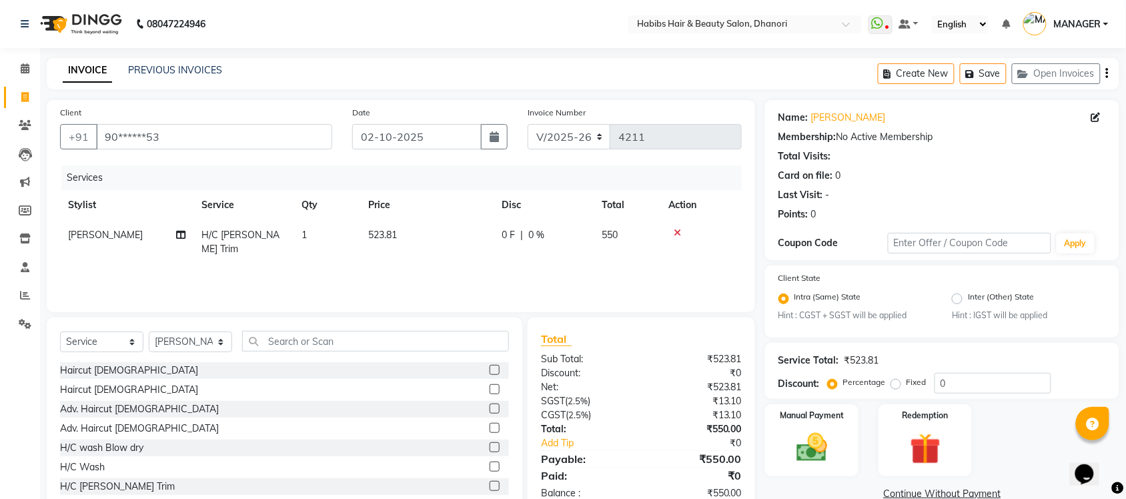
scroll to position [34, 0]
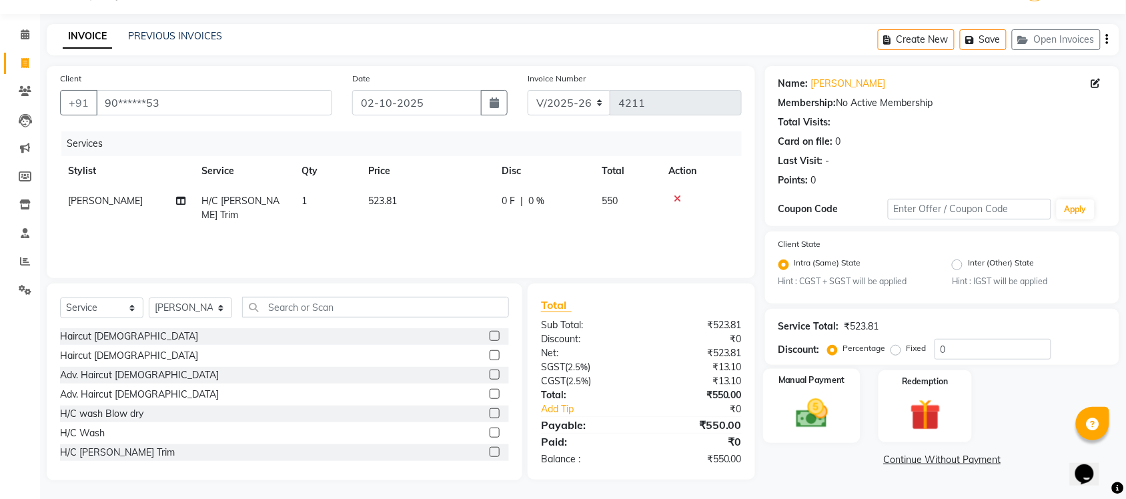
click at [834, 388] on div "Manual Payment" at bounding box center [811, 406] width 97 height 75
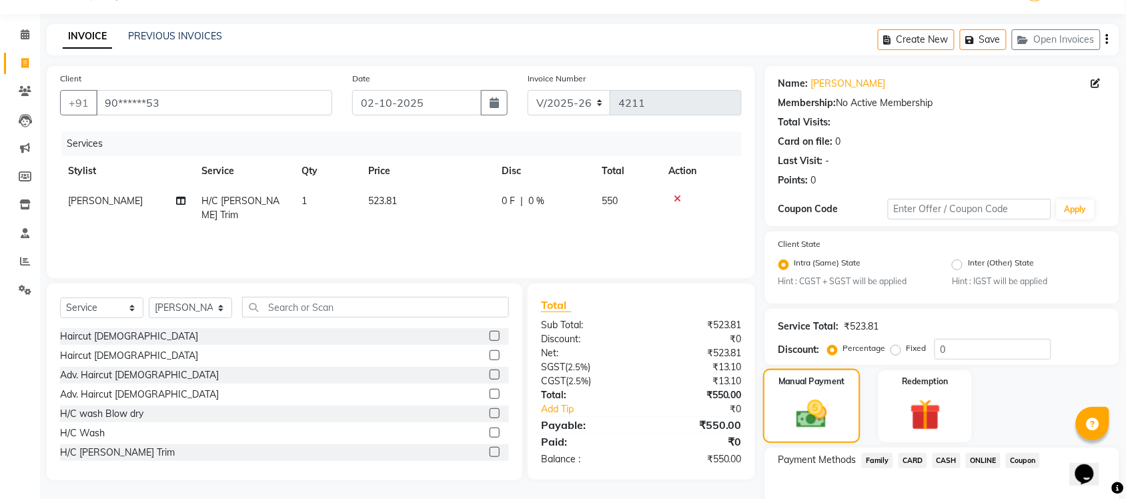
scroll to position [108, 0]
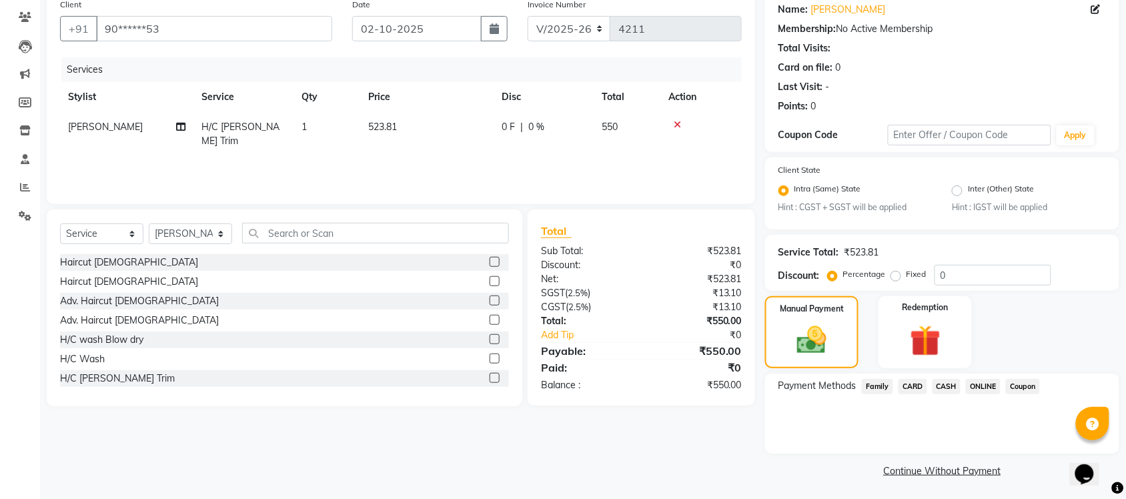
click at [970, 384] on span "ONLINE" at bounding box center [983, 386] width 35 height 15
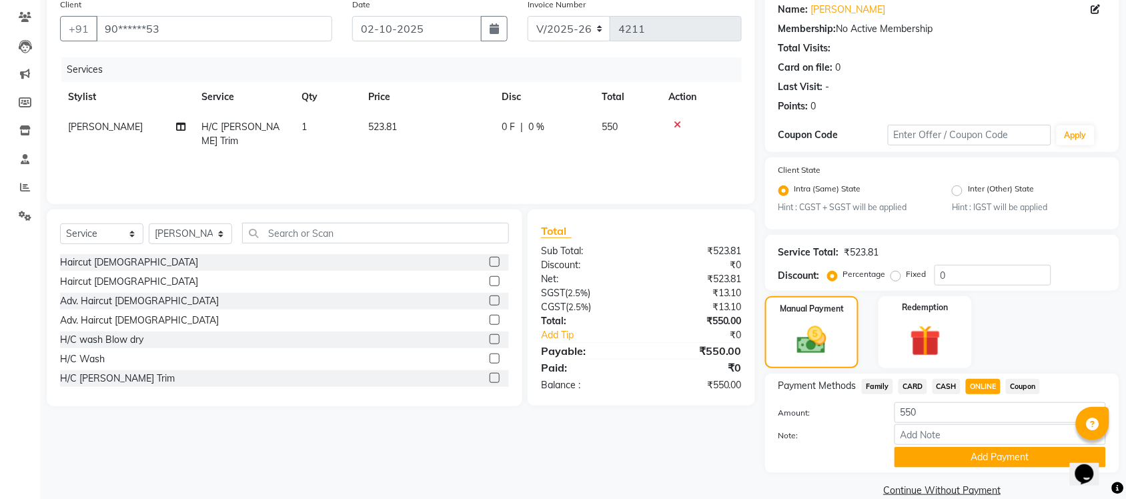
scroll to position [127, 0]
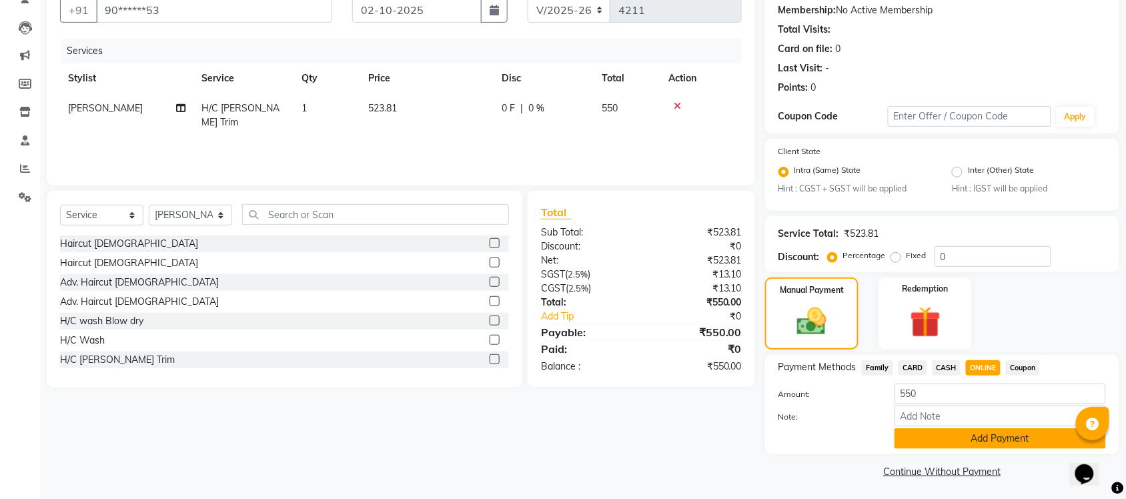
click at [1005, 441] on button "Add Payment" at bounding box center [999, 438] width 211 height 21
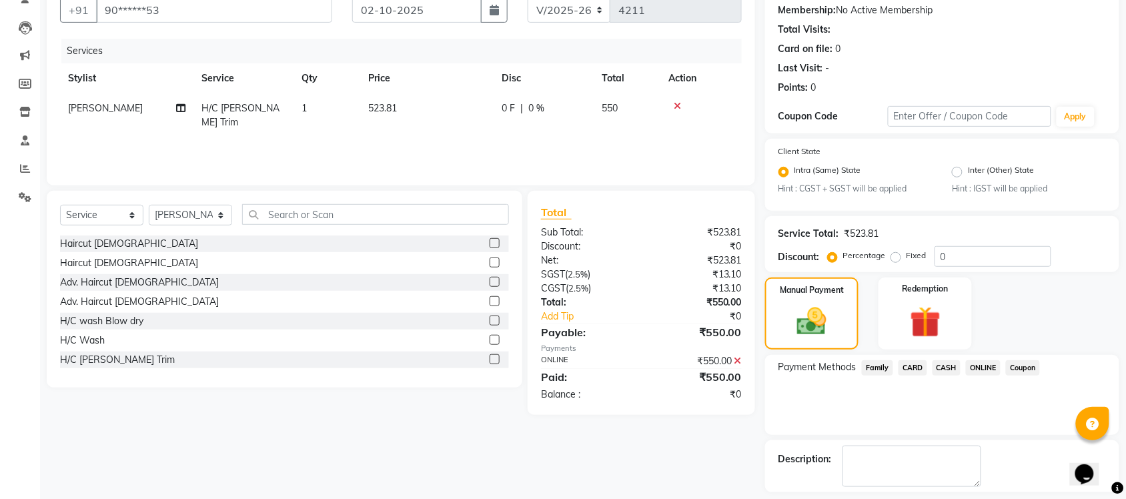
click at [1005, 441] on div "Description:" at bounding box center [942, 466] width 354 height 52
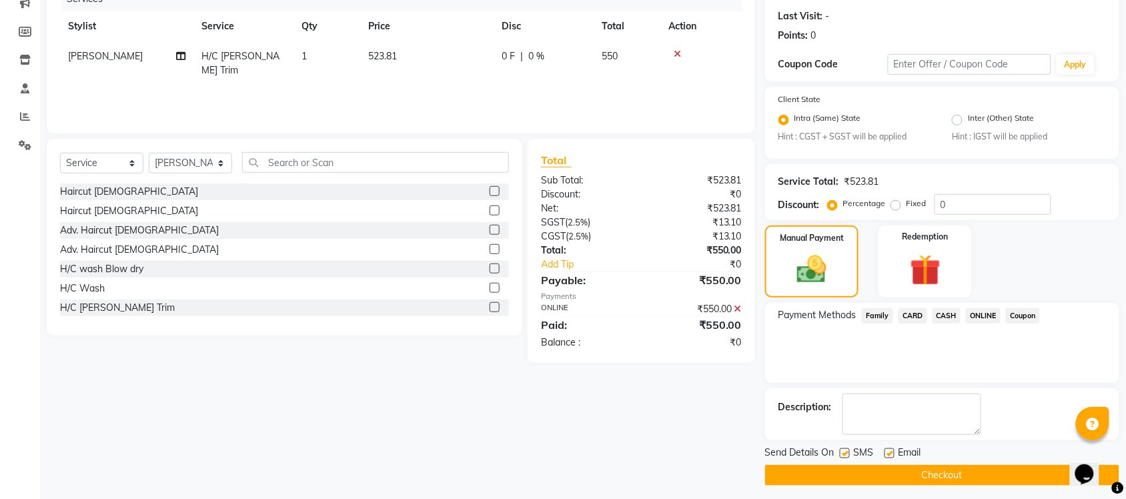
scroll to position [180, 0]
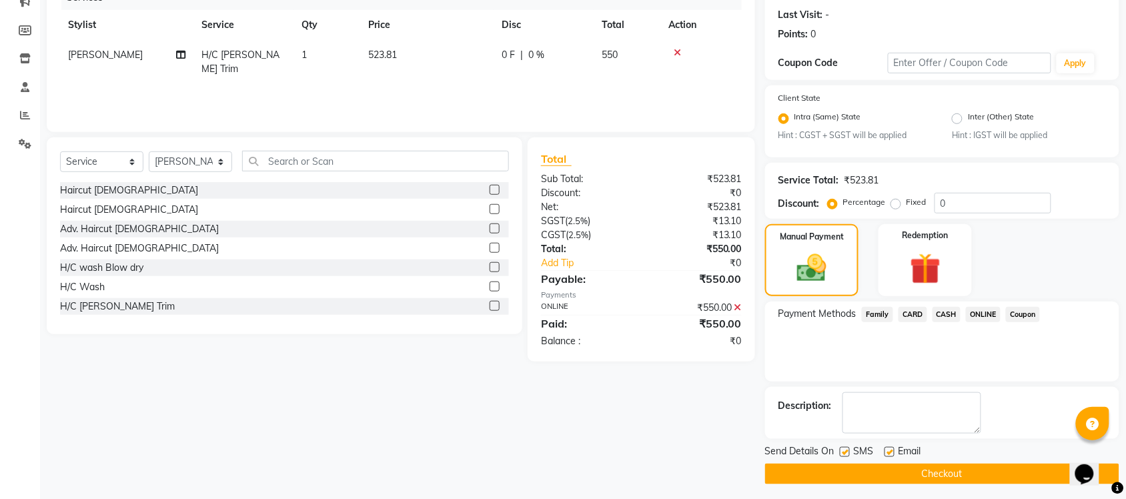
click at [985, 466] on button "Checkout" at bounding box center [942, 474] width 354 height 21
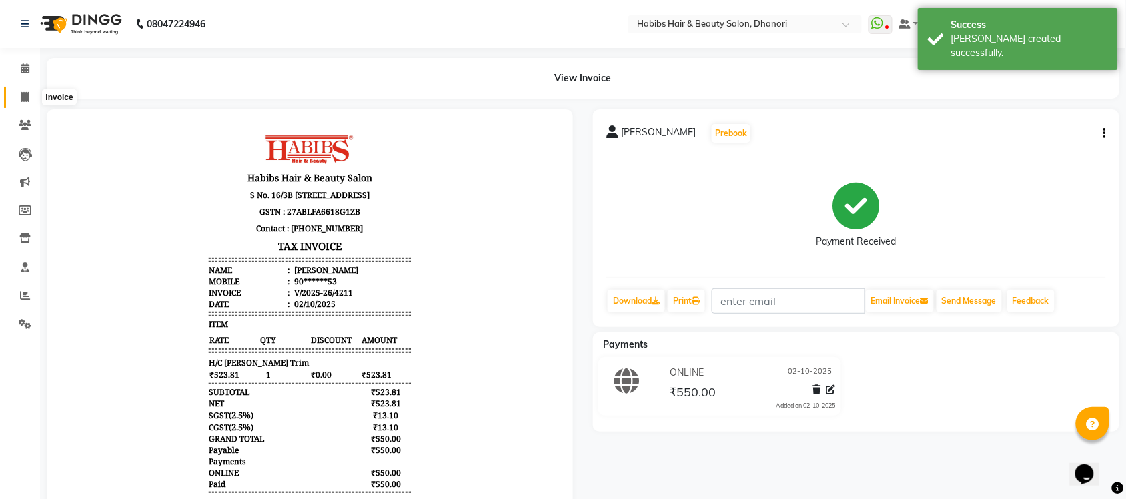
click at [19, 93] on span at bounding box center [24, 97] width 23 height 15
select select "4967"
select select "service"
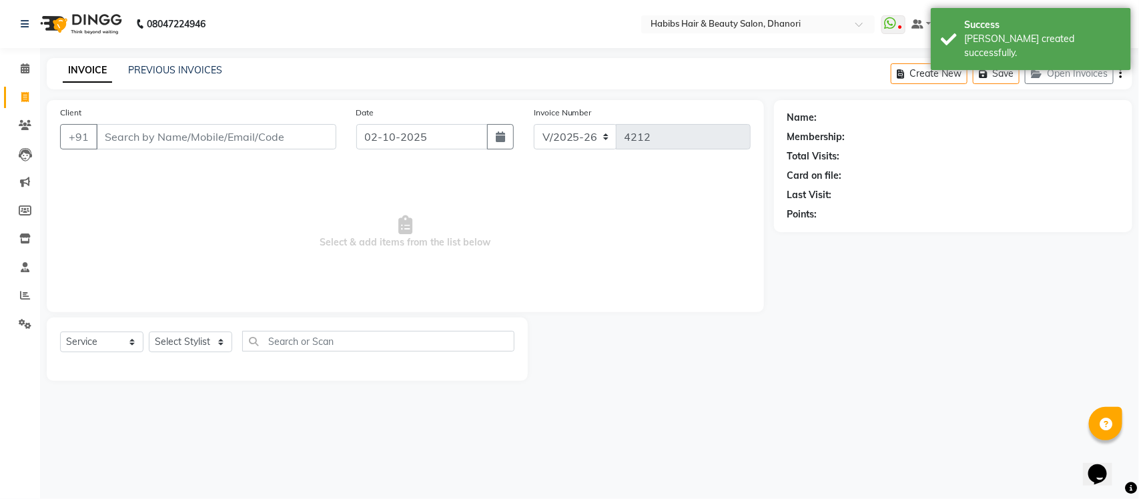
click at [150, 139] on input "Client" at bounding box center [216, 136] width 240 height 25
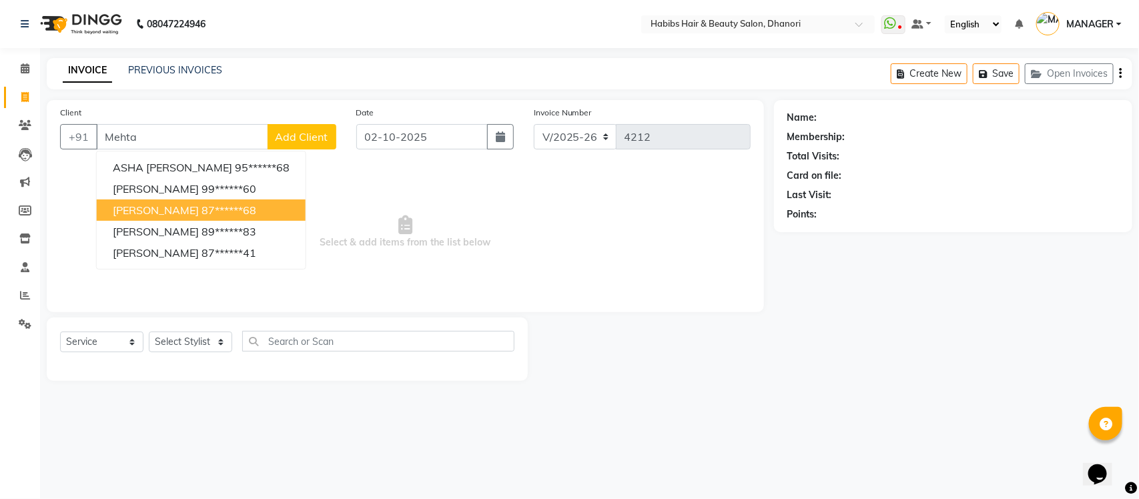
click at [140, 209] on span "[PERSON_NAME]" at bounding box center [156, 209] width 86 height 13
type input "87******68"
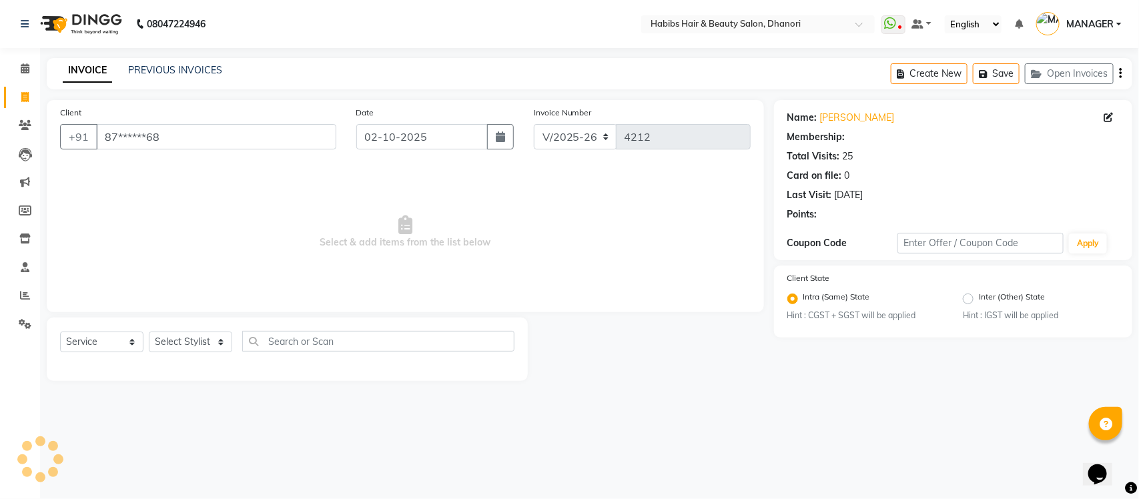
select select "1: Object"
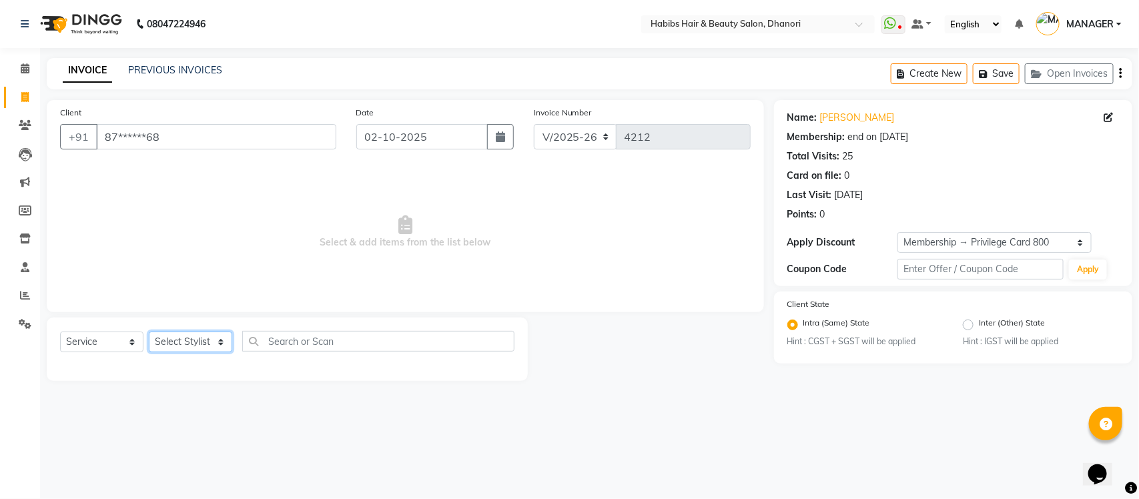
click at [175, 337] on select "Select Stylist Admin [PERSON_NAME] [PERSON_NAME] MANAGER [PERSON_NAME] [PERSON_…" at bounding box center [190, 341] width 83 height 21
select select "86440"
click at [149, 331] on select "Select Stylist Admin [PERSON_NAME] [PERSON_NAME] MANAGER [PERSON_NAME] [PERSON_…" at bounding box center [190, 341] width 83 height 21
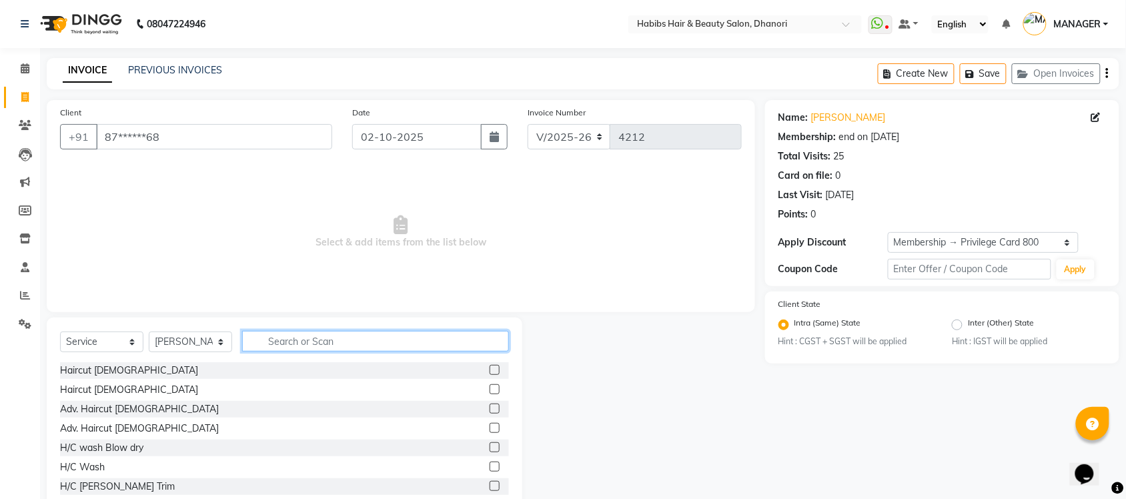
click at [397, 337] on input "text" at bounding box center [375, 341] width 267 height 21
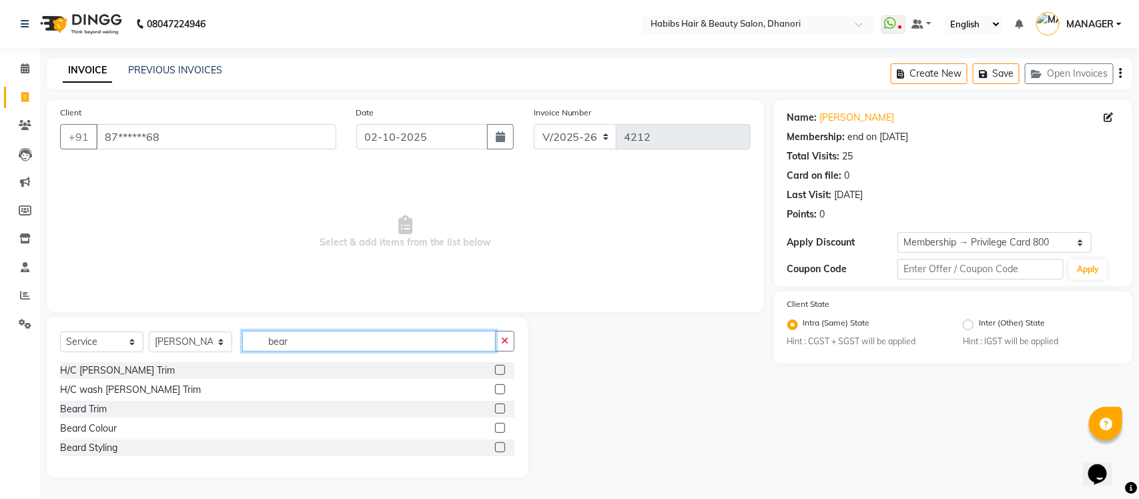
type input "bear"
click at [498, 369] on label at bounding box center [500, 370] width 10 height 10
click at [498, 369] on input "checkbox" at bounding box center [499, 370] width 9 height 9
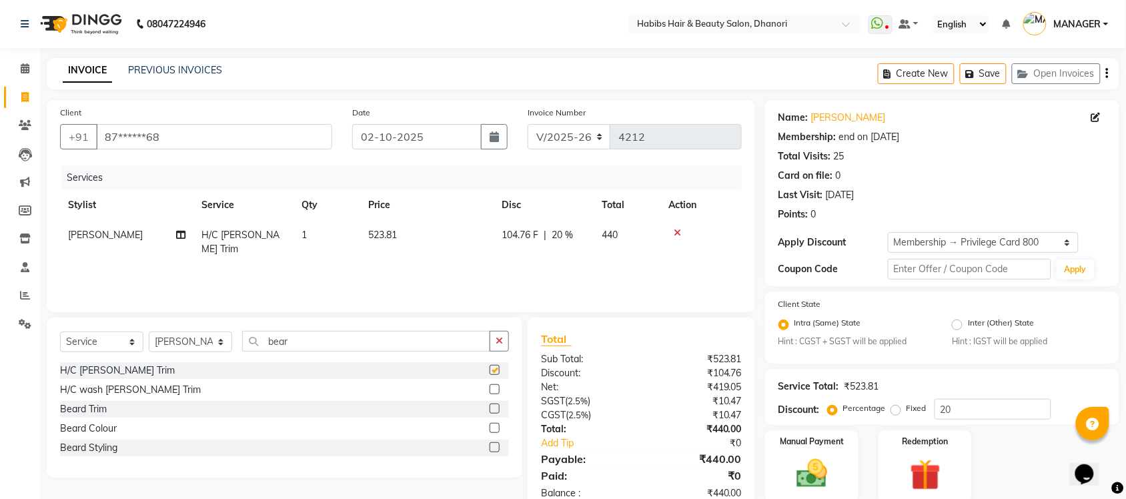
checkbox input "false"
click at [906, 408] on label "Fixed" at bounding box center [916, 408] width 20 height 12
click at [900, 408] on input "Fixed" at bounding box center [898, 408] width 9 height 9
radio input "true"
click at [972, 410] on input "20" at bounding box center [992, 409] width 117 height 21
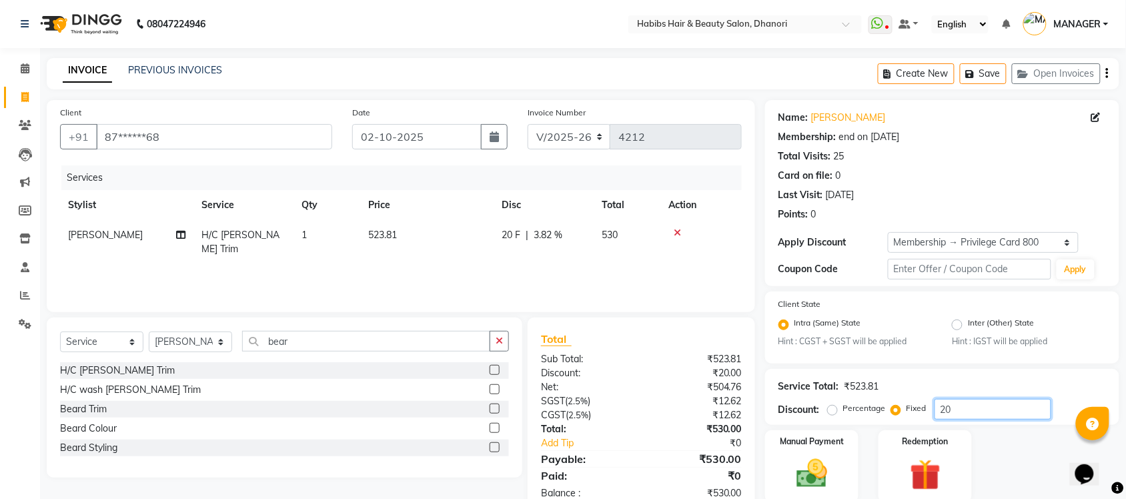
type input "2"
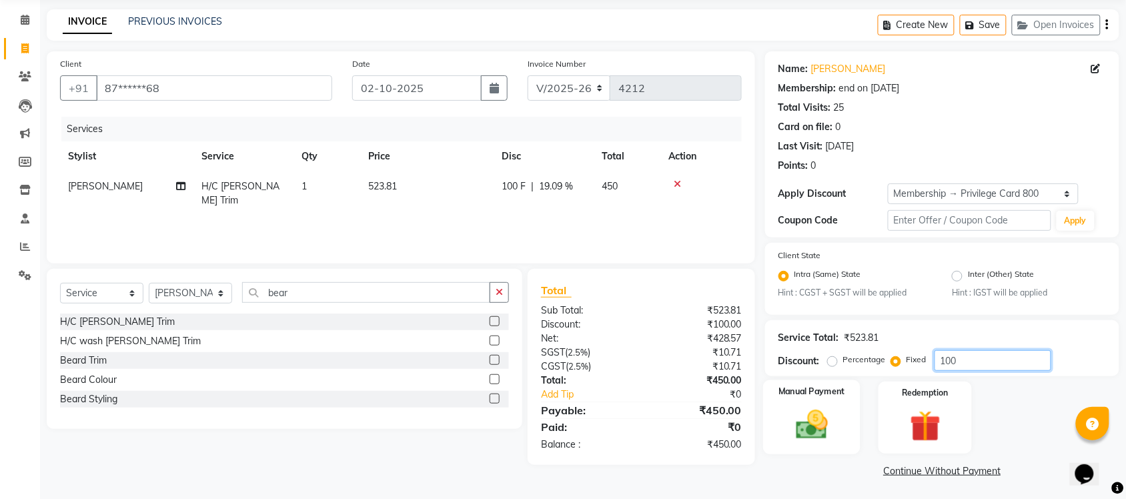
type input "100"
click at [798, 425] on img at bounding box center [812, 425] width 52 height 37
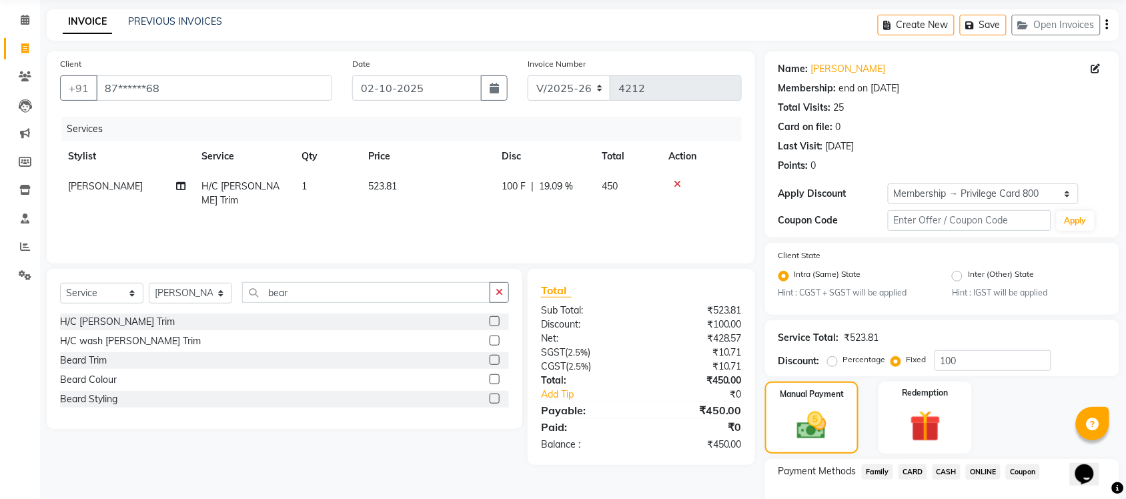
click at [990, 472] on span "ONLINE" at bounding box center [983, 471] width 35 height 15
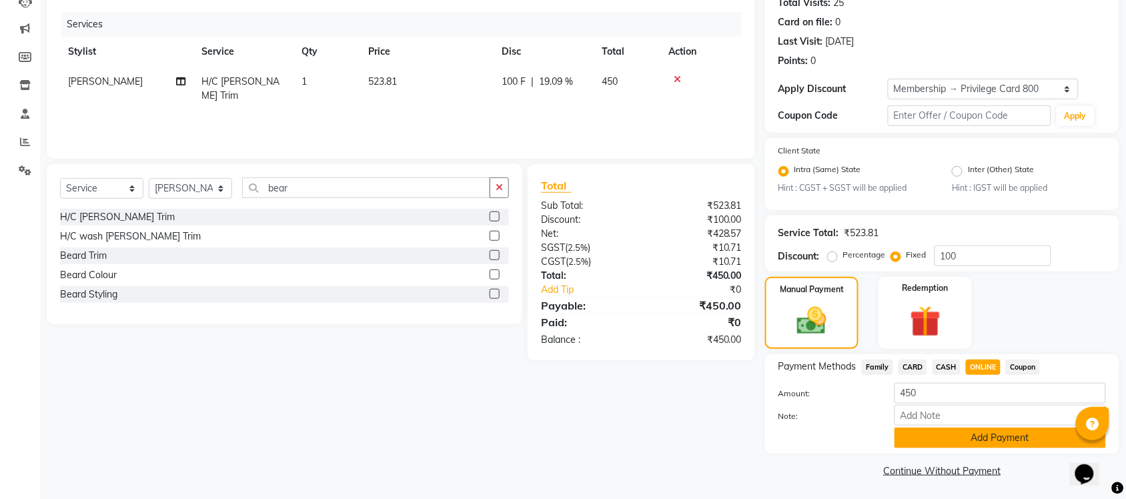
click at [991, 439] on button "Add Payment" at bounding box center [999, 438] width 211 height 21
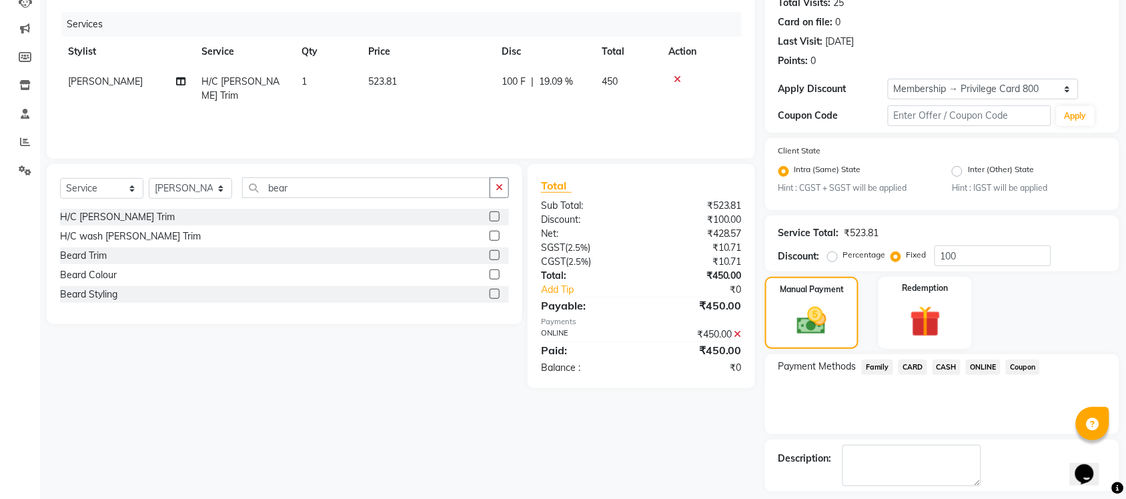
scroll to position [210, 0]
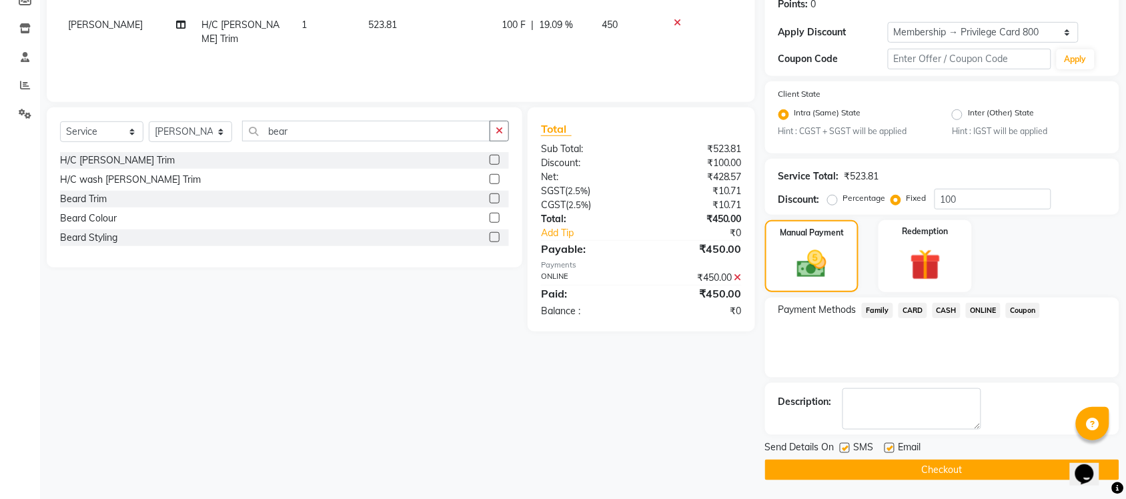
click at [974, 471] on button "Checkout" at bounding box center [942, 470] width 354 height 21
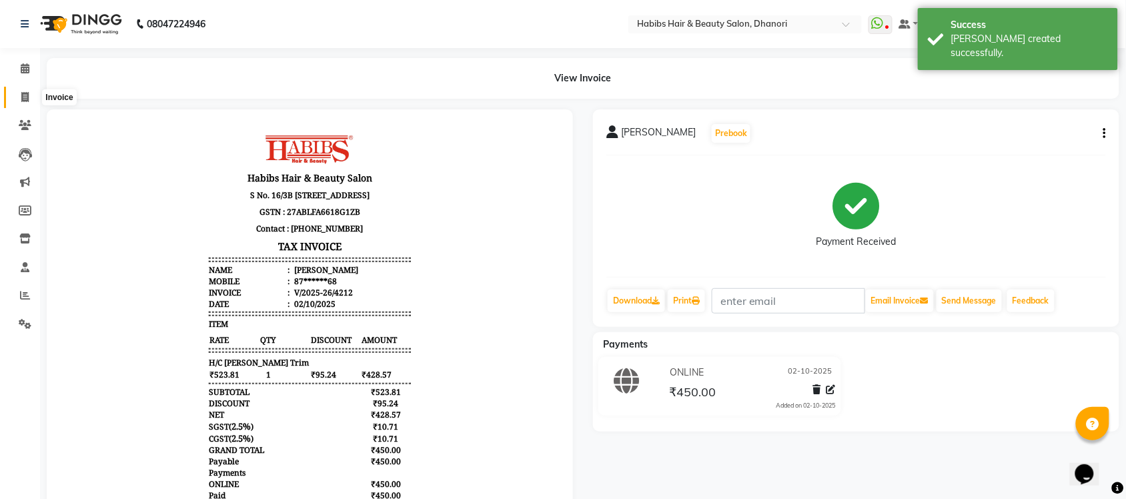
click at [15, 101] on span at bounding box center [24, 97] width 23 height 15
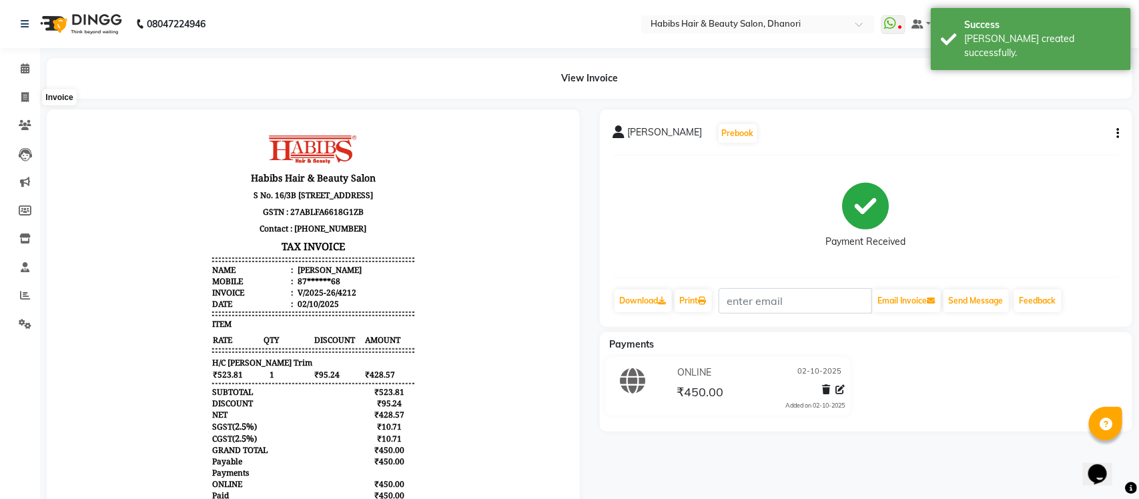
select select "4967"
select select "service"
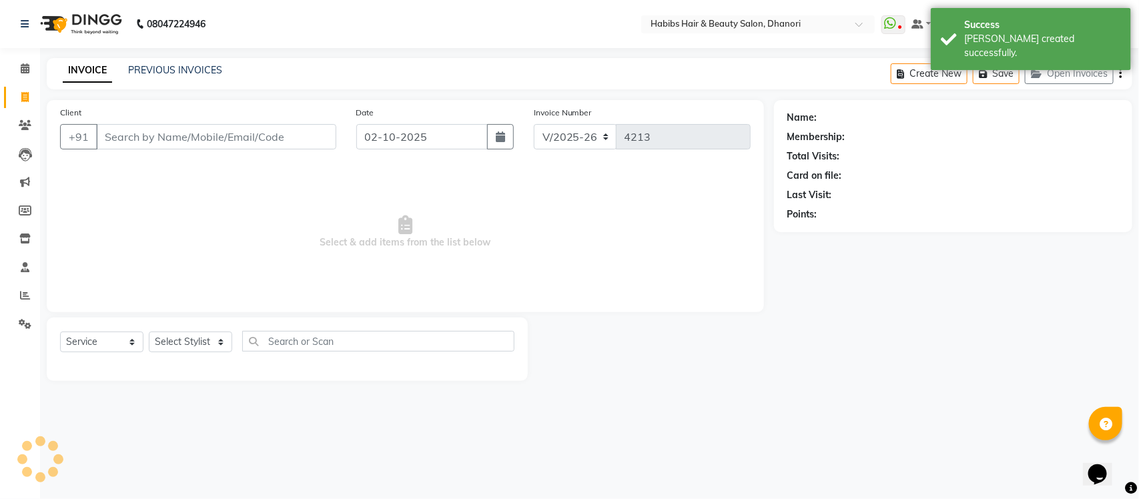
click at [125, 141] on input "Client" at bounding box center [216, 136] width 240 height 25
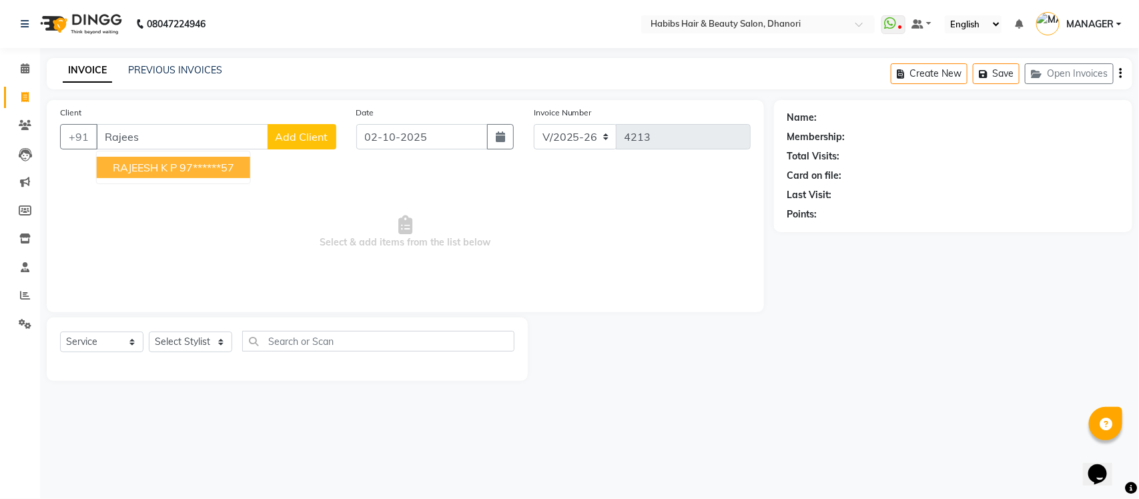
click at [179, 173] on button "[PERSON_NAME] 97******57" at bounding box center [173, 167] width 153 height 21
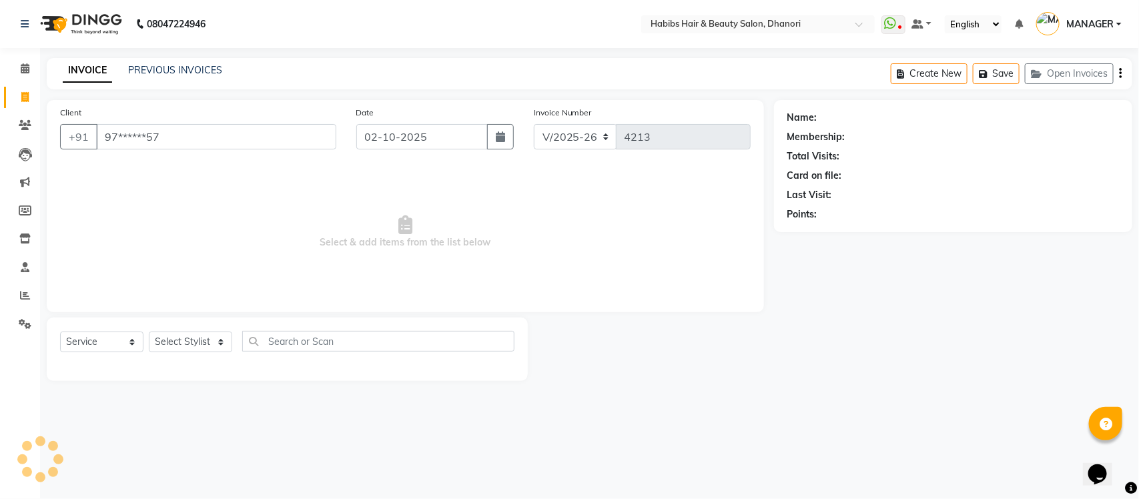
type input "97******57"
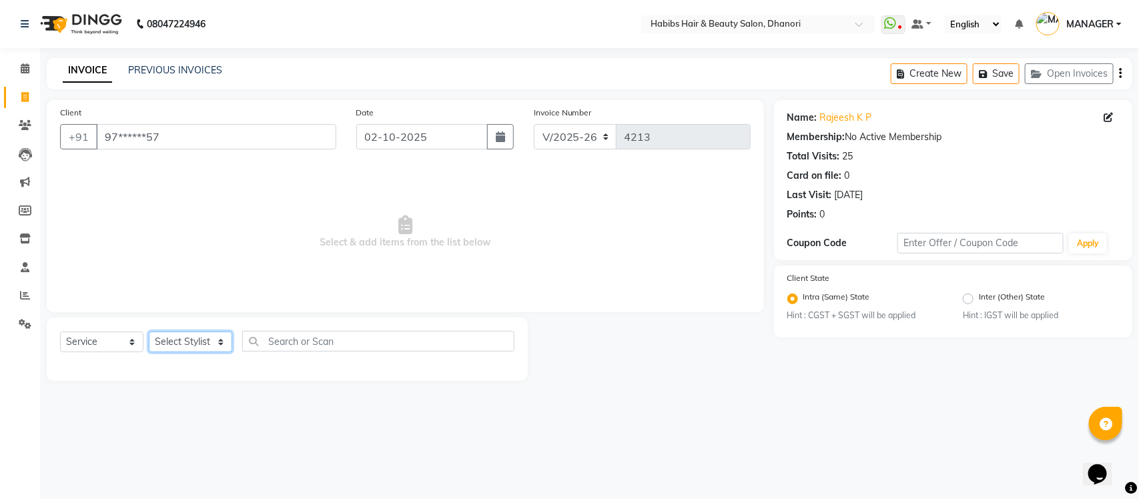
click at [183, 343] on select "Select Stylist Admin [PERSON_NAME] [PERSON_NAME] MANAGER [PERSON_NAME] [PERSON_…" at bounding box center [190, 341] width 83 height 21
select select "40478"
click at [149, 331] on select "Select Stylist Admin [PERSON_NAME] [PERSON_NAME] MANAGER [PERSON_NAME] [PERSON_…" at bounding box center [190, 341] width 83 height 21
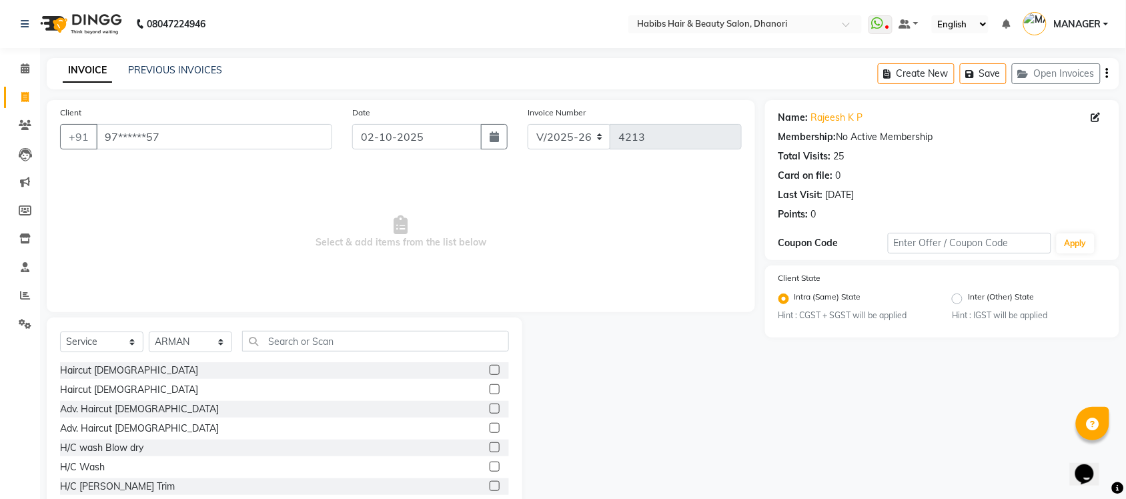
click at [317, 328] on div "Select Service Product Membership Package Voucher Prepaid Gift Card Select Styl…" at bounding box center [285, 415] width 476 height 197
click at [317, 333] on input "text" at bounding box center [375, 341] width 267 height 21
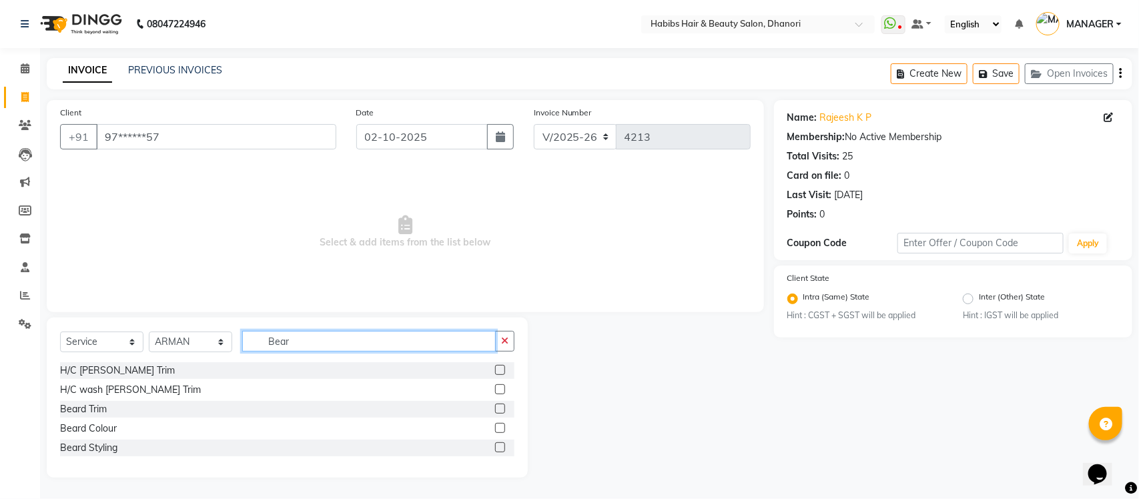
type input "Bear"
click at [498, 404] on label at bounding box center [500, 409] width 10 height 10
click at [498, 405] on input "checkbox" at bounding box center [499, 409] width 9 height 9
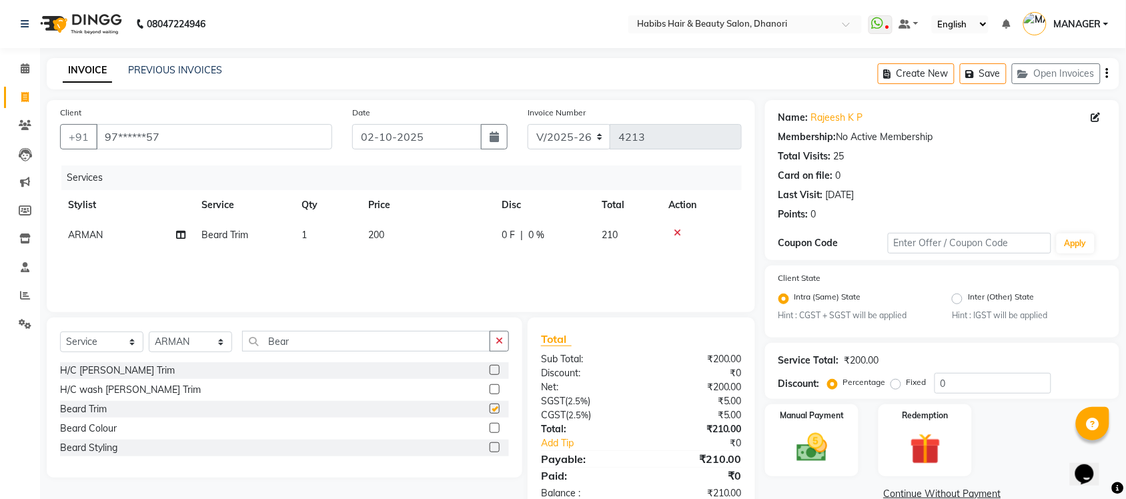
checkbox input "false"
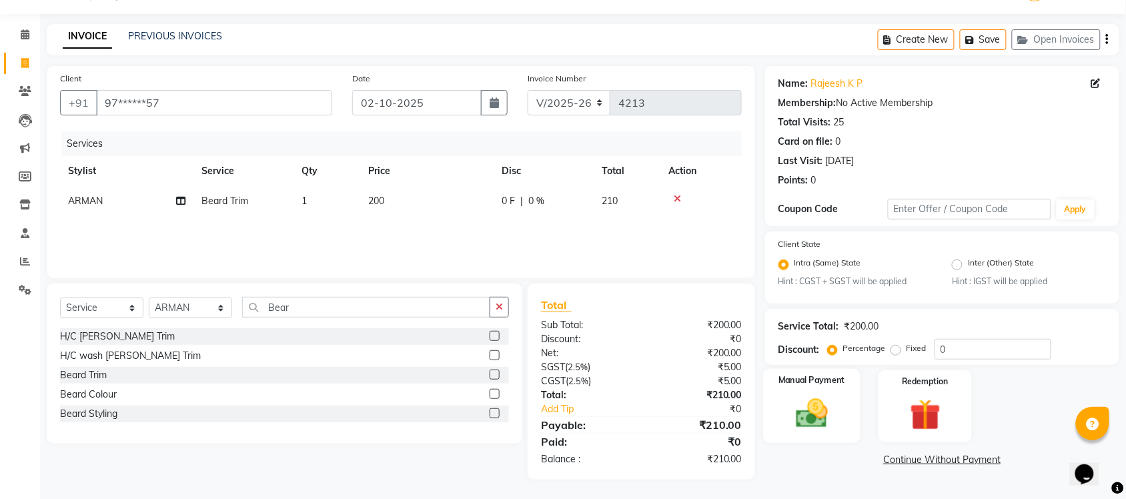
click at [812, 408] on img at bounding box center [812, 414] width 52 height 37
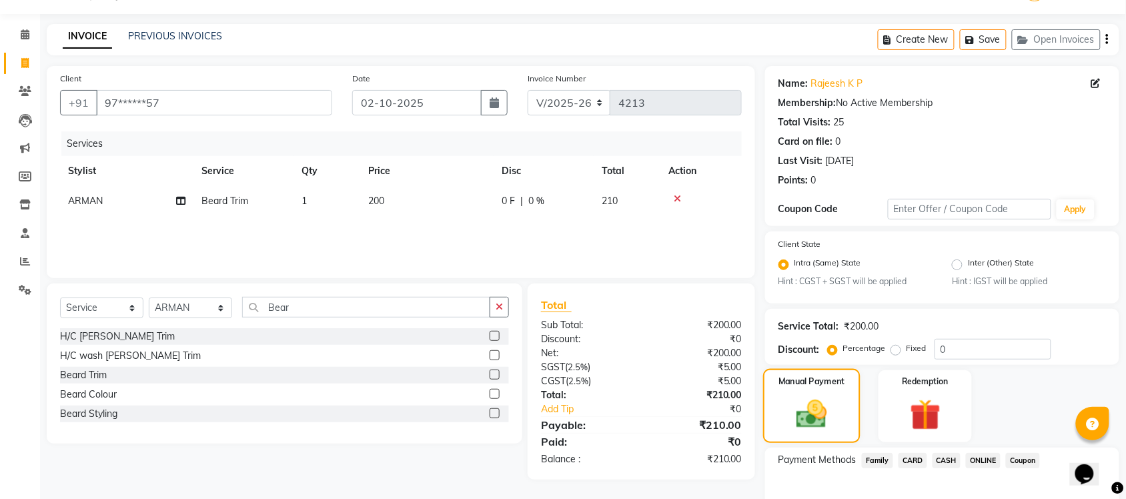
scroll to position [108, 0]
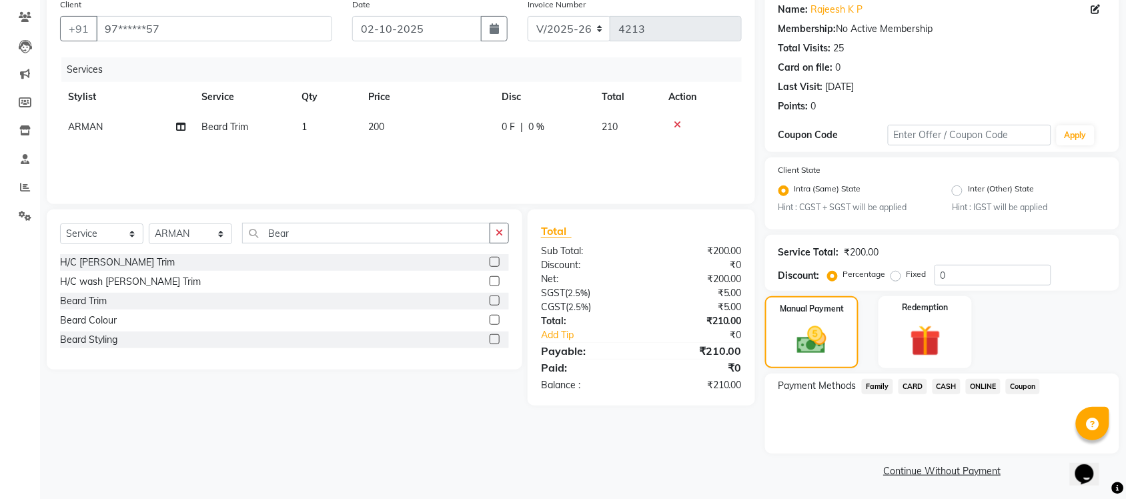
click at [979, 388] on span "ONLINE" at bounding box center [983, 386] width 35 height 15
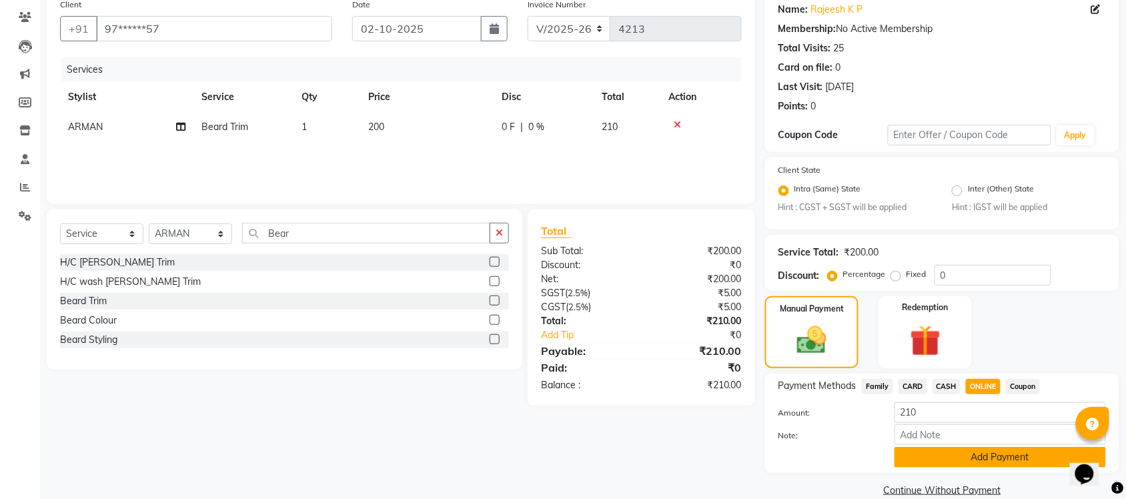
click at [965, 458] on button "Add Payment" at bounding box center [999, 457] width 211 height 21
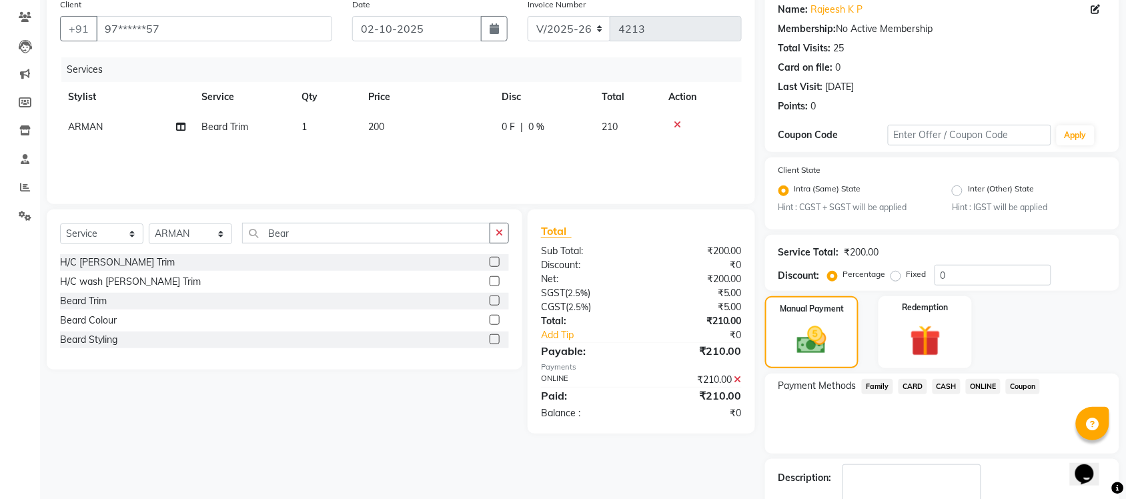
scroll to position [184, 0]
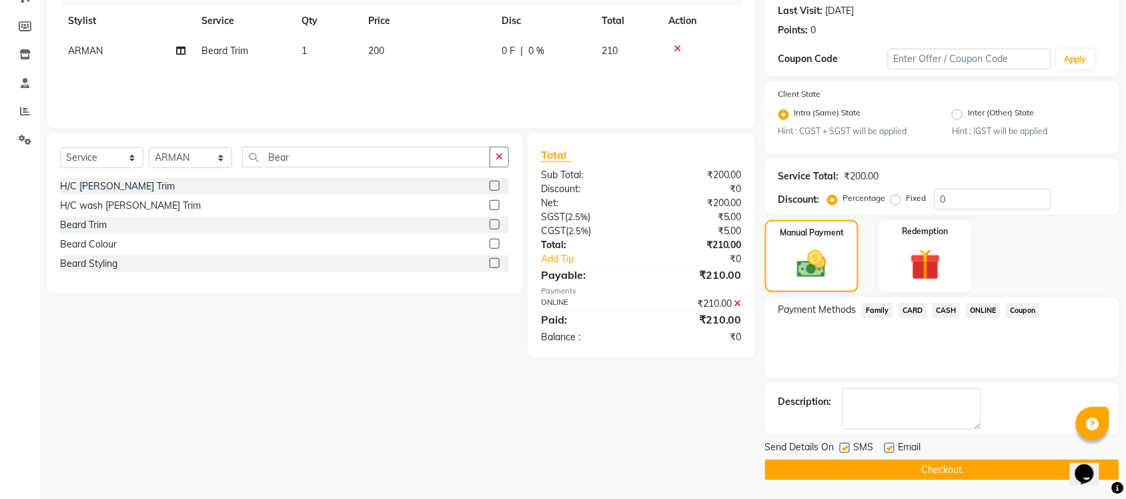
click at [955, 466] on button "Checkout" at bounding box center [942, 470] width 354 height 21
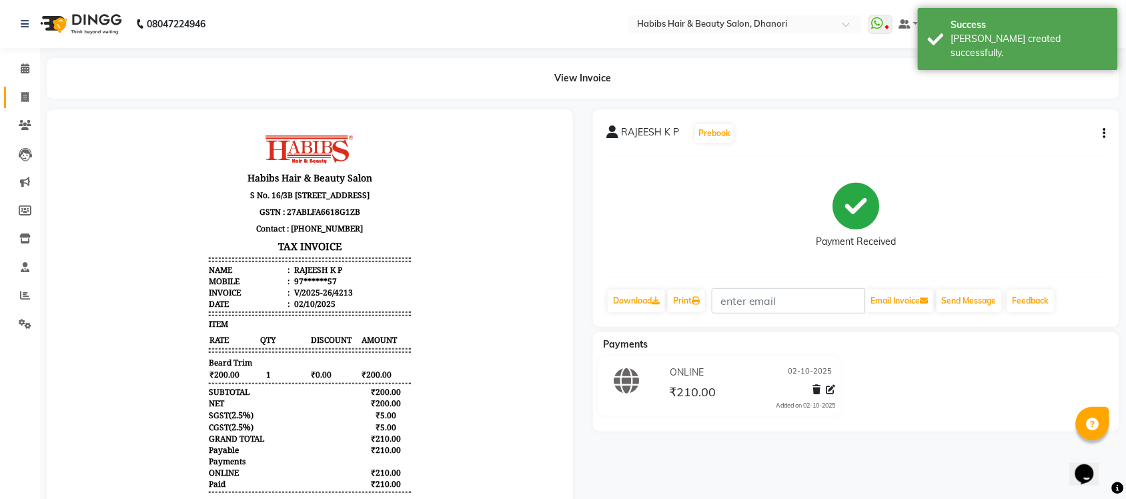
click at [8, 107] on link "Invoice" at bounding box center [20, 98] width 32 height 22
select select "service"
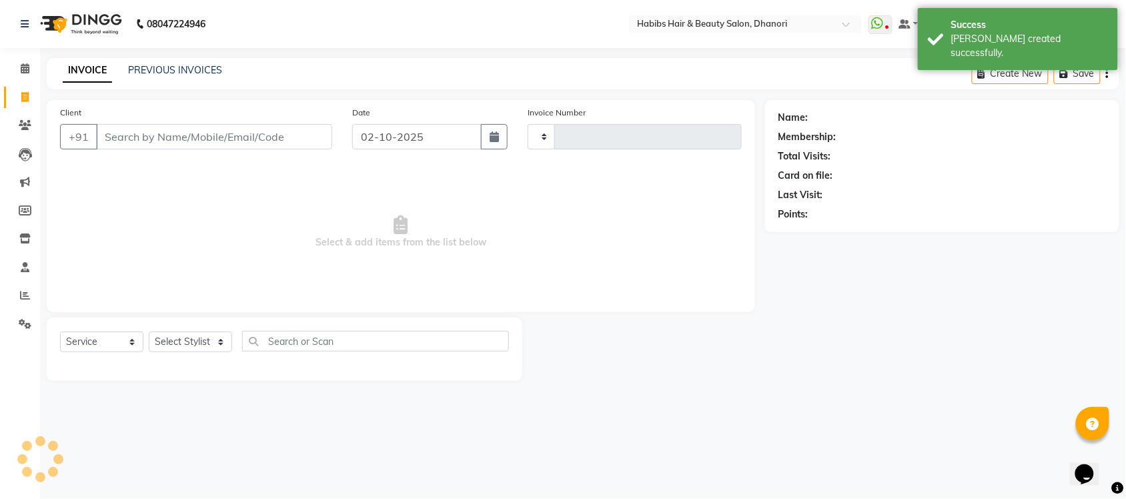
type input "4214"
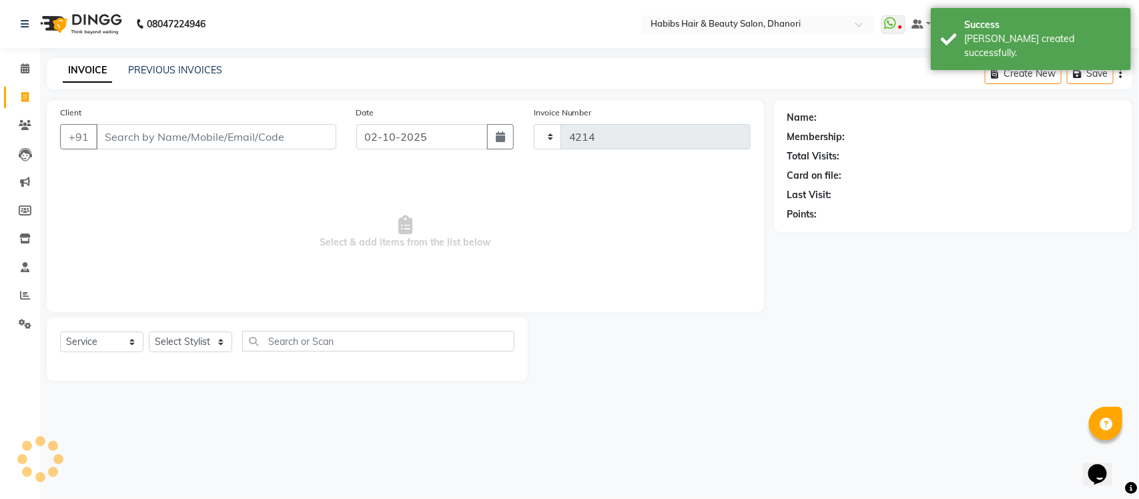
select select "4967"
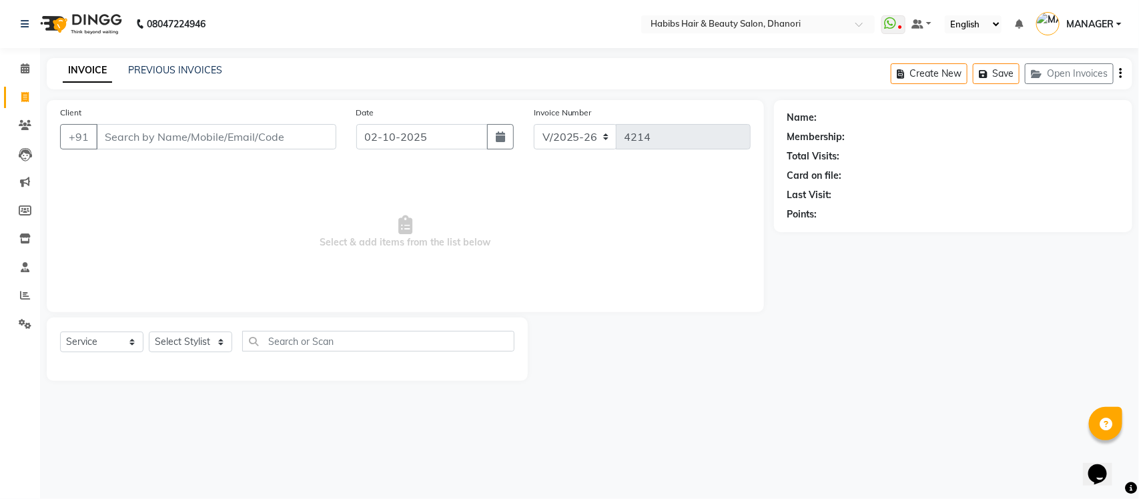
click at [187, 133] on input "Client" at bounding box center [216, 136] width 240 height 25
type input "9175993255"
click at [320, 127] on button "Add Client" at bounding box center [301, 136] width 69 height 25
select select "22"
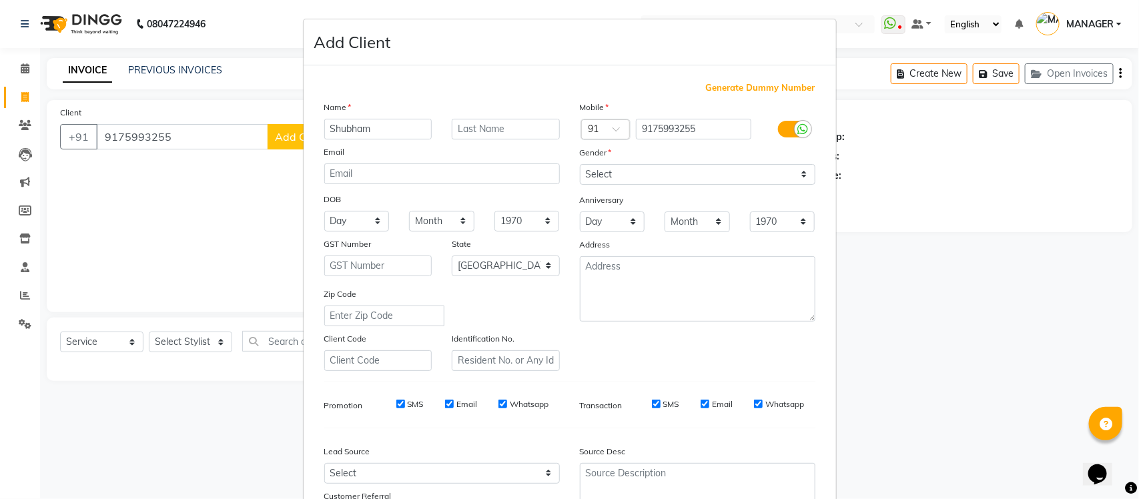
type input "Shubham"
click at [640, 171] on select "Select [DEMOGRAPHIC_DATA] [DEMOGRAPHIC_DATA] Other Prefer Not To Say" at bounding box center [697, 174] width 235 height 21
select select "[DEMOGRAPHIC_DATA]"
click at [580, 164] on select "Select [DEMOGRAPHIC_DATA] [DEMOGRAPHIC_DATA] Other Prefer Not To Say" at bounding box center [697, 174] width 235 height 21
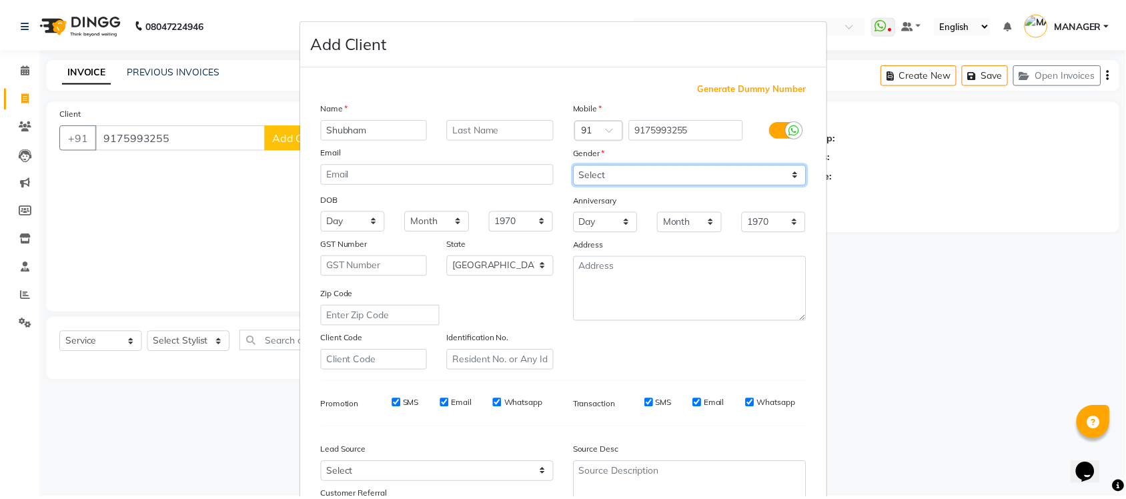
scroll to position [111, 0]
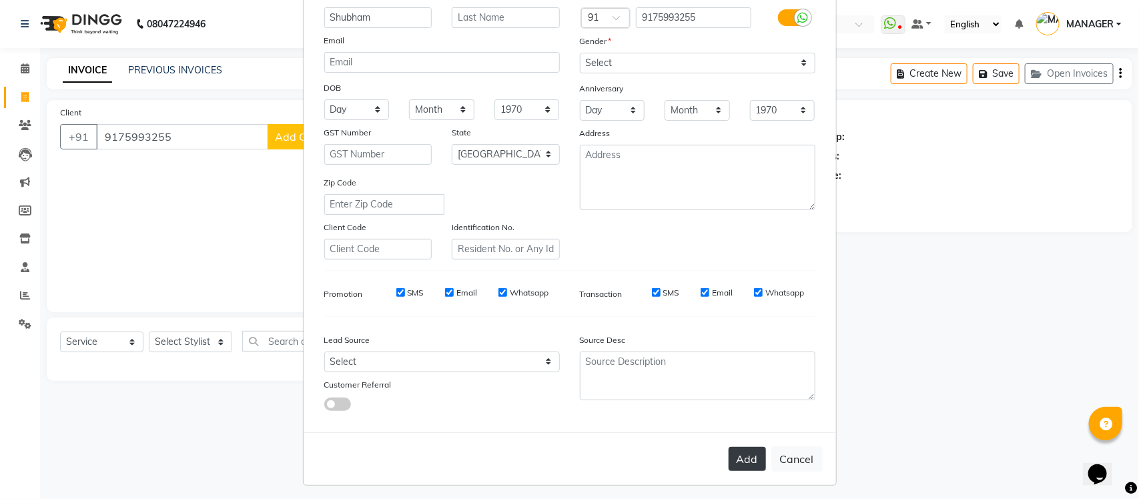
click at [744, 447] on button "Add" at bounding box center [746, 459] width 37 height 24
type input "91******55"
select select
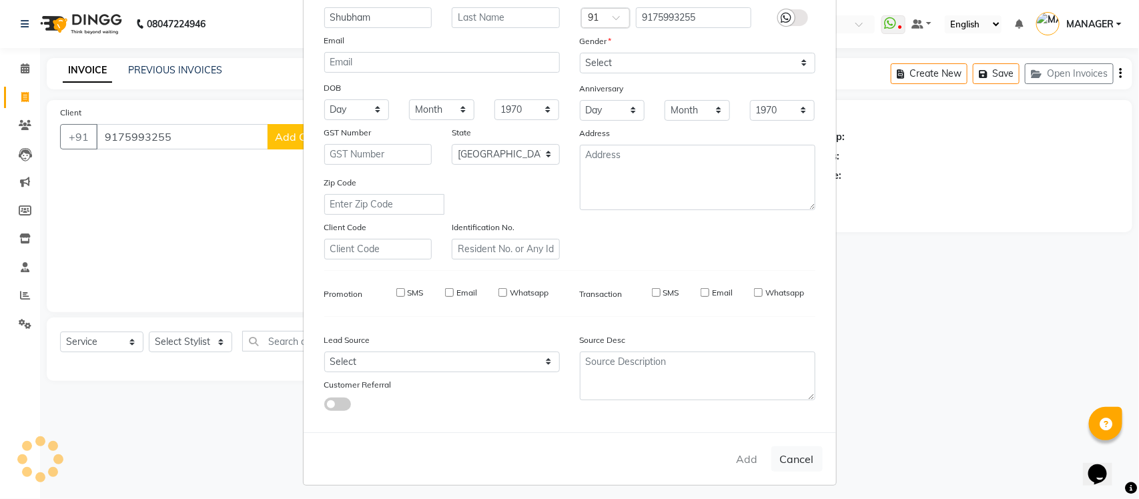
select select "null"
select select
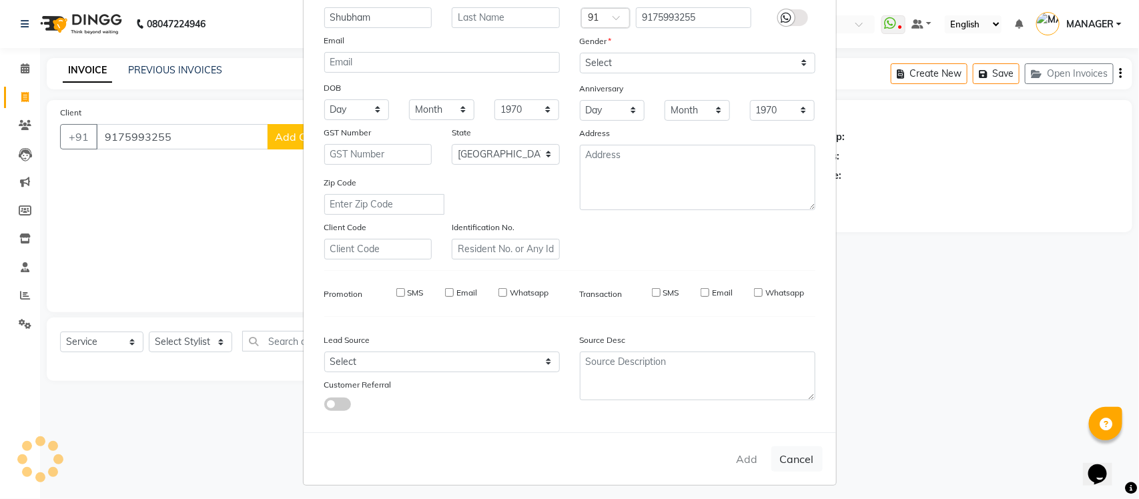
checkbox input "false"
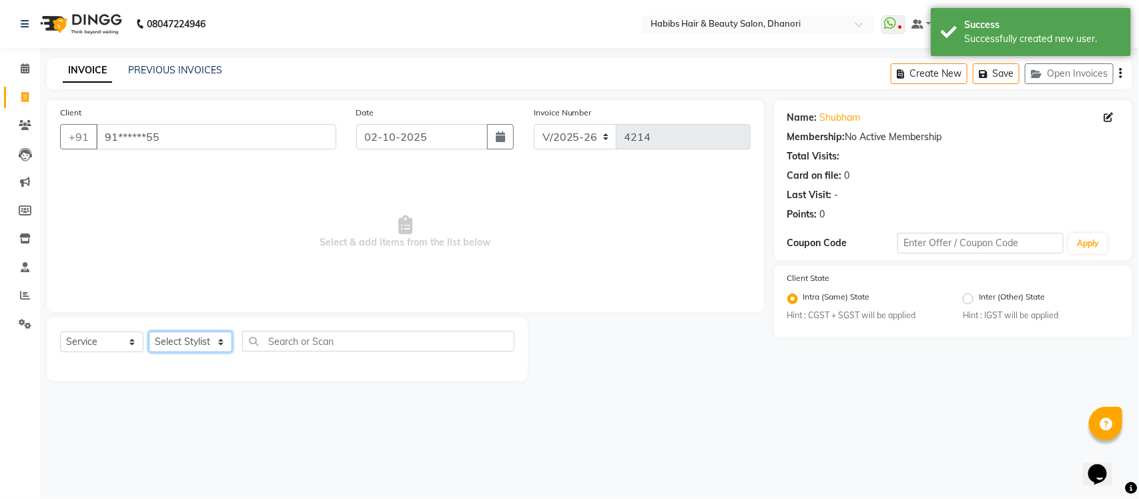
click at [201, 342] on select "Select Stylist Admin [PERSON_NAME] [PERSON_NAME] MANAGER [PERSON_NAME] [PERSON_…" at bounding box center [190, 341] width 83 height 21
select select "40478"
click at [149, 331] on select "Select Stylist Admin [PERSON_NAME] [PERSON_NAME] MANAGER [PERSON_NAME] [PERSON_…" at bounding box center [190, 341] width 83 height 21
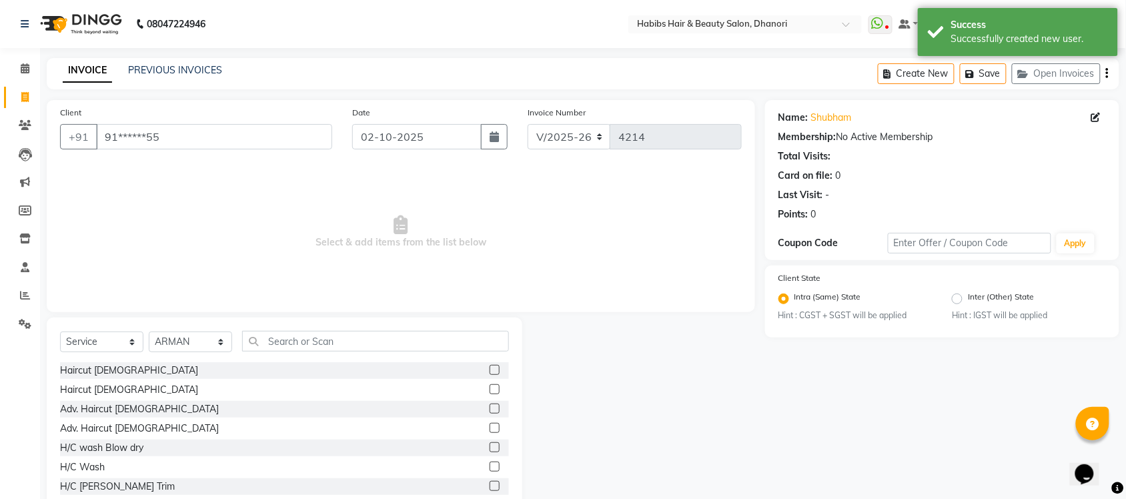
click at [490, 371] on label at bounding box center [495, 370] width 10 height 10
click at [490, 371] on input "checkbox" at bounding box center [494, 370] width 9 height 9
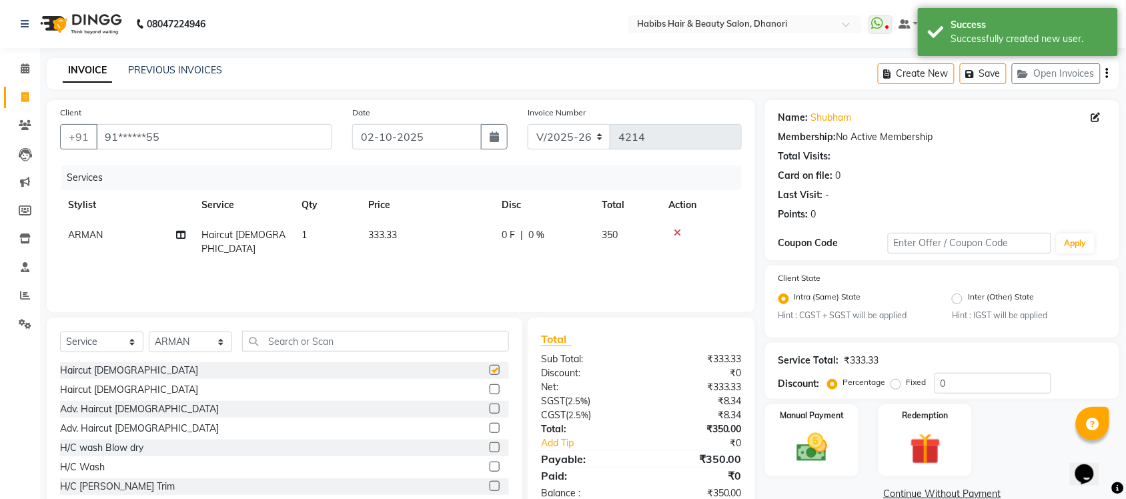
checkbox input "false"
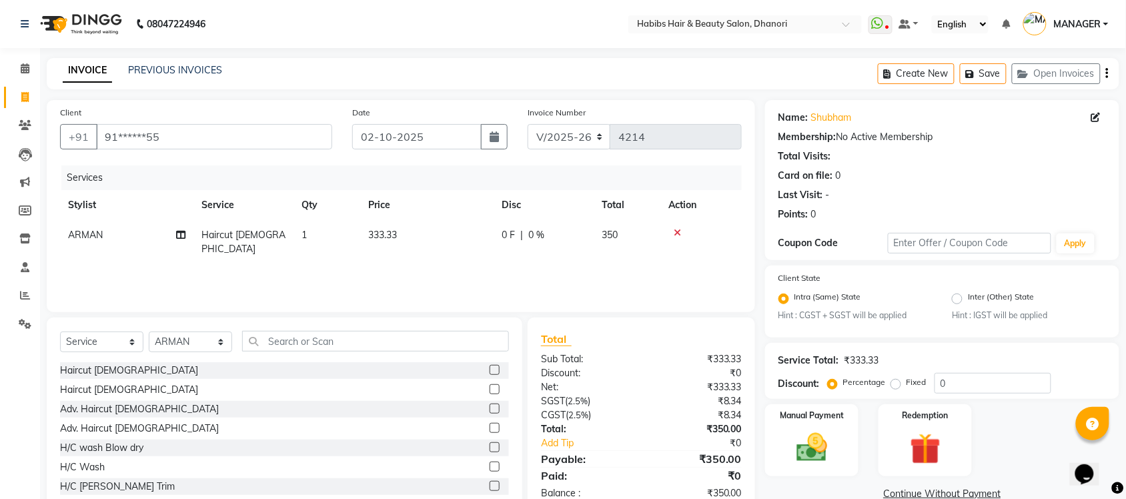
click at [906, 387] on label "Fixed" at bounding box center [916, 382] width 20 height 12
click at [894, 387] on input "Fixed" at bounding box center [898, 382] width 9 height 9
radio input "true"
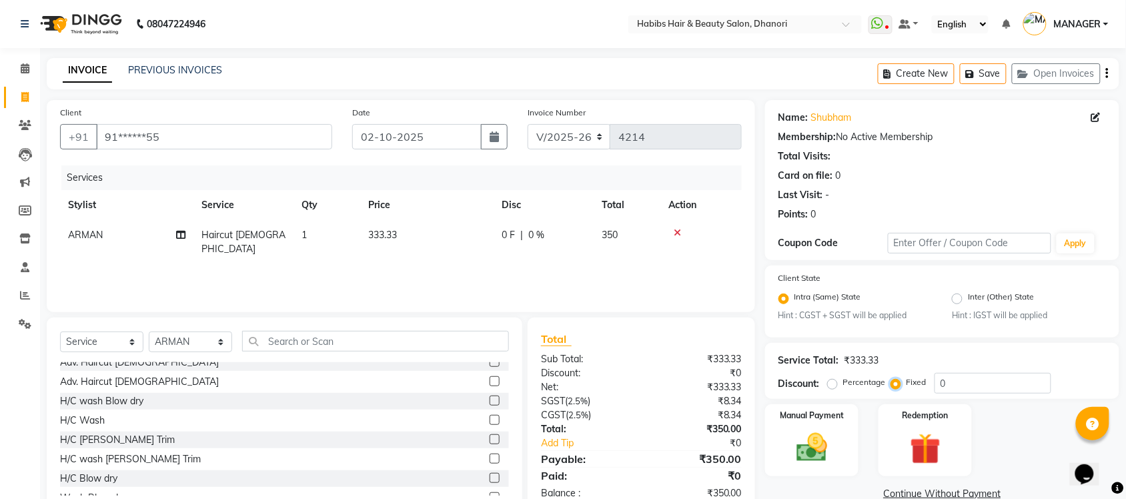
scroll to position [47, 0]
click at [490, 461] on label at bounding box center [495, 459] width 10 height 10
click at [490, 461] on input "checkbox" at bounding box center [494, 459] width 9 height 9
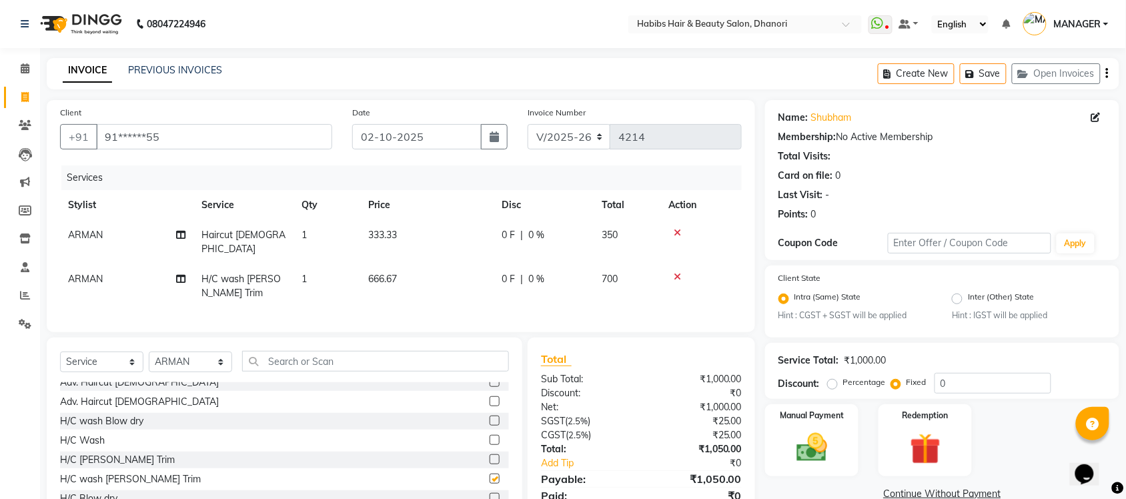
checkbox input "false"
click at [678, 231] on icon at bounding box center [677, 232] width 7 height 9
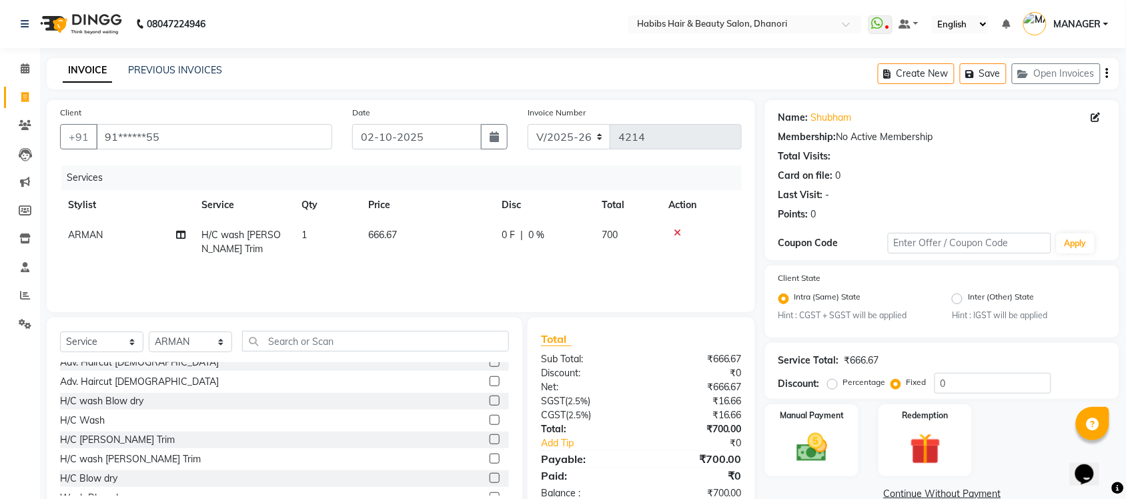
click at [677, 231] on icon at bounding box center [677, 232] width 7 height 9
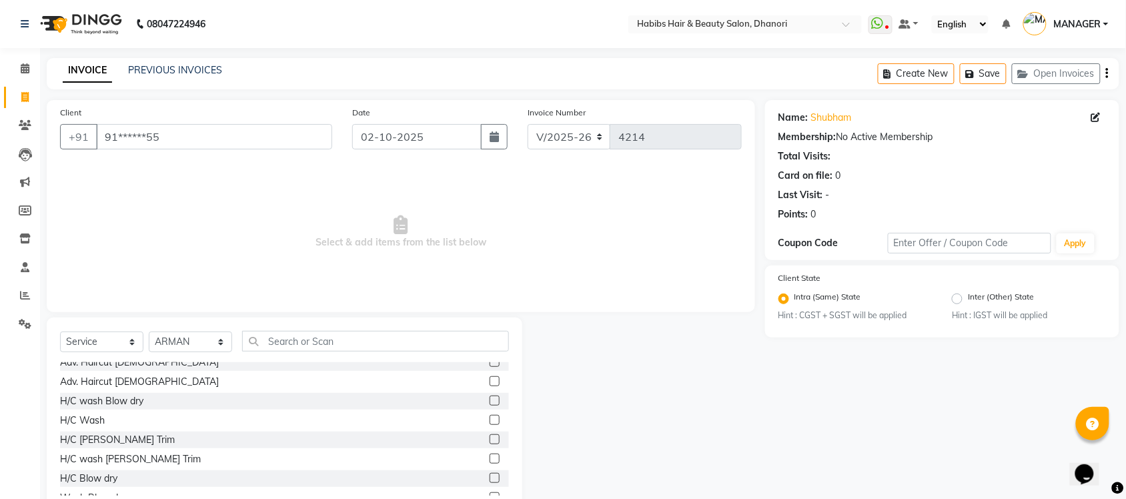
click at [490, 434] on label at bounding box center [495, 439] width 10 height 10
click at [490, 436] on input "checkbox" at bounding box center [494, 440] width 9 height 9
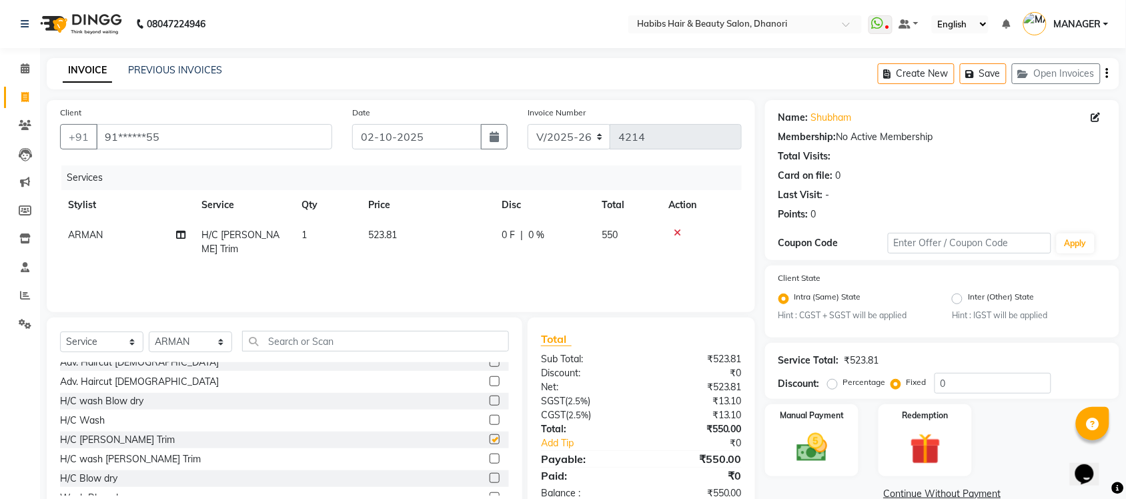
checkbox input "false"
click at [367, 343] on input "text" at bounding box center [375, 341] width 267 height 21
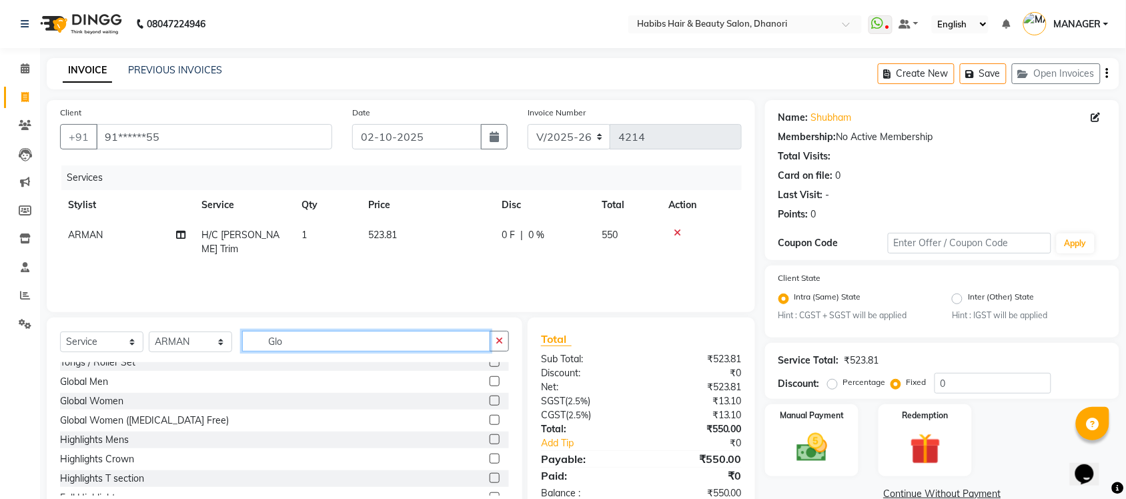
scroll to position [0, 0]
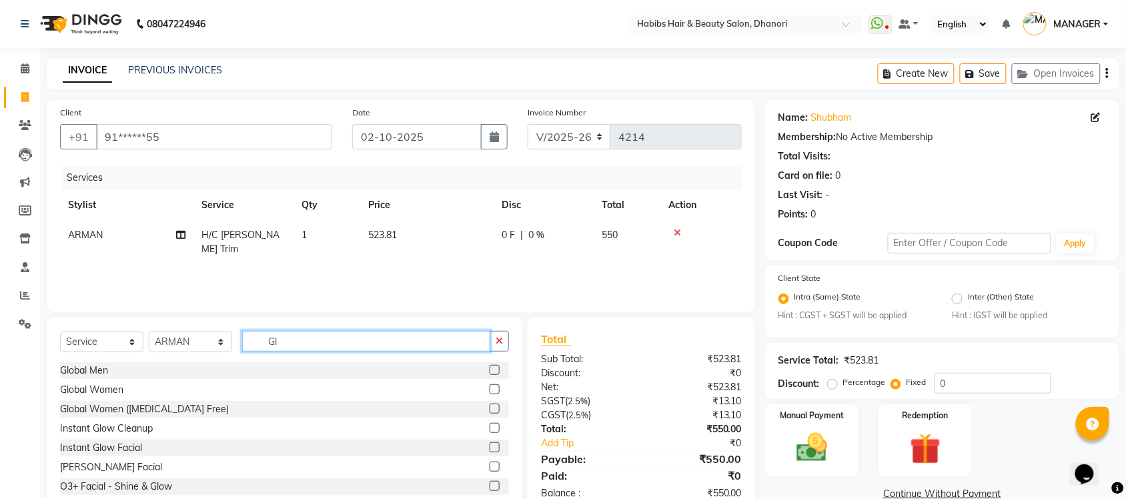
type input "G"
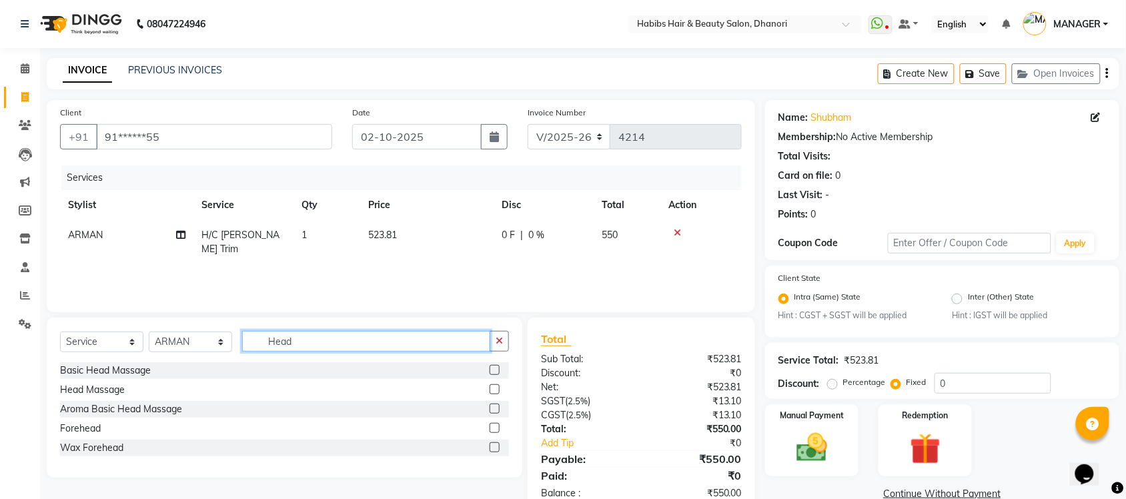
type input "Head"
click at [494, 384] on label at bounding box center [495, 389] width 10 height 10
click at [494, 386] on input "checkbox" at bounding box center [494, 390] width 9 height 9
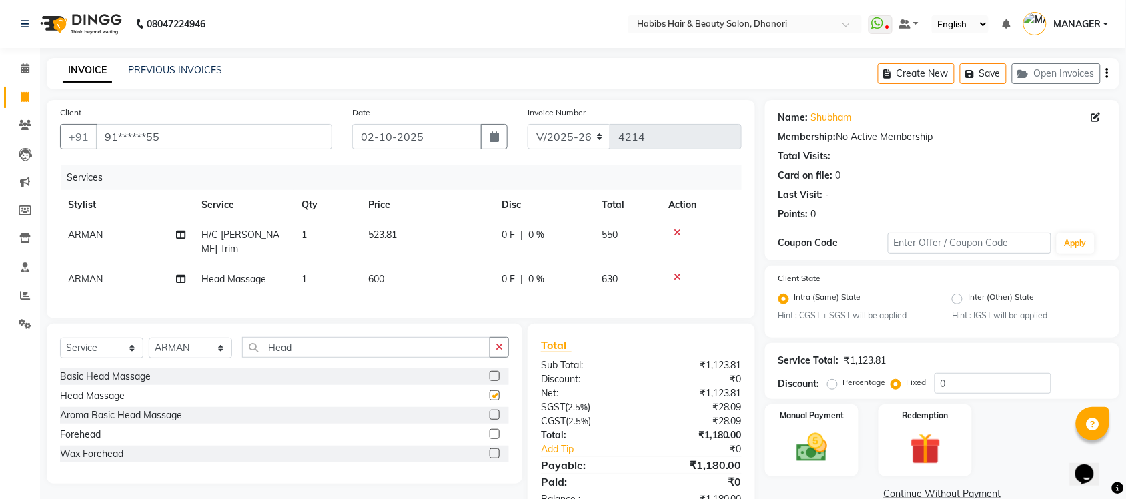
checkbox input "false"
click at [506, 231] on span "0 F" at bounding box center [508, 235] width 13 height 14
select select "40478"
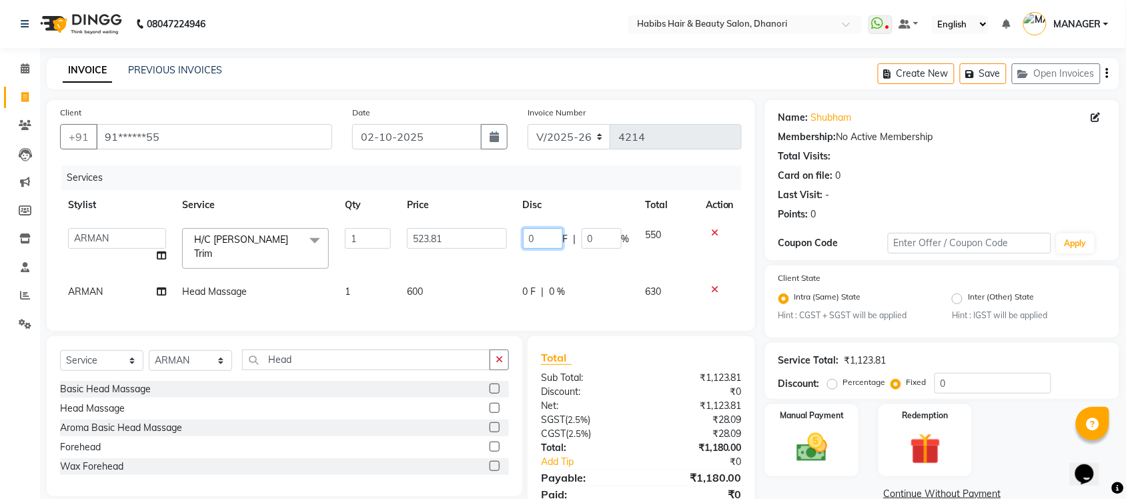
click at [526, 237] on input "0" at bounding box center [543, 238] width 40 height 21
type input "50"
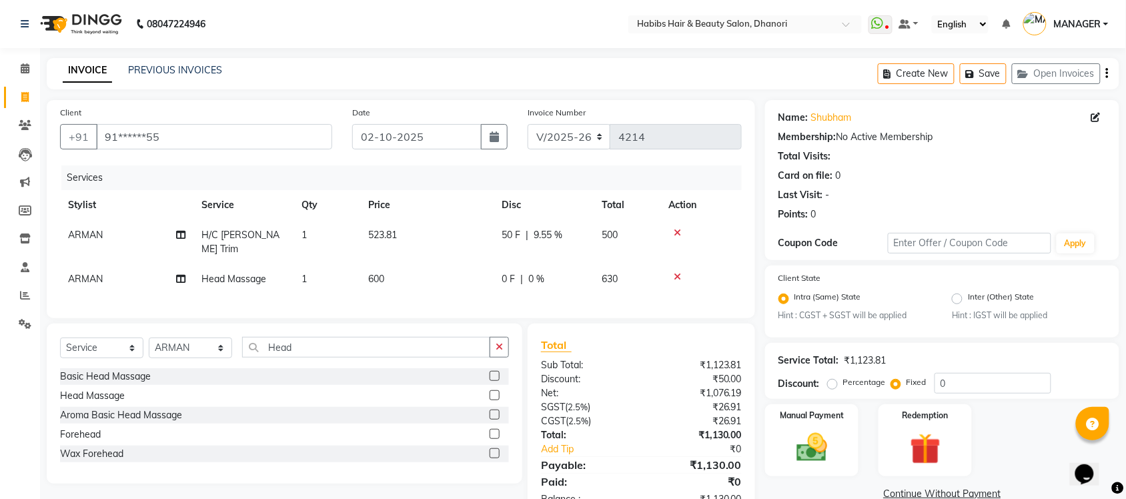
click at [526, 292] on div "Services Stylist Service Qty Price Disc Total Action ARMAN H/C [PERSON_NAME] Tr…" at bounding box center [401, 234] width 682 height 139
click at [504, 272] on span "0 F" at bounding box center [508, 279] width 13 height 14
select select "40478"
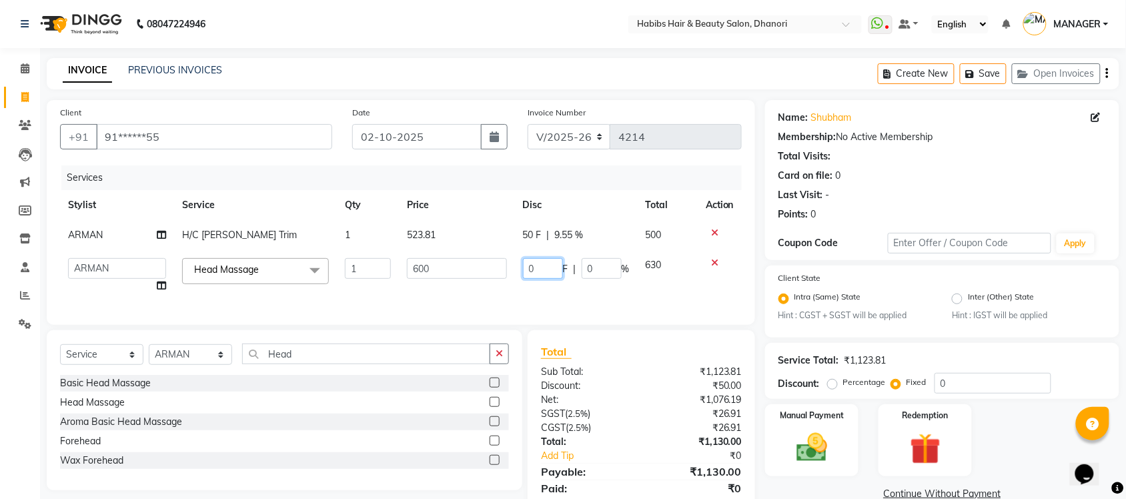
click at [538, 271] on input "0" at bounding box center [543, 268] width 40 height 21
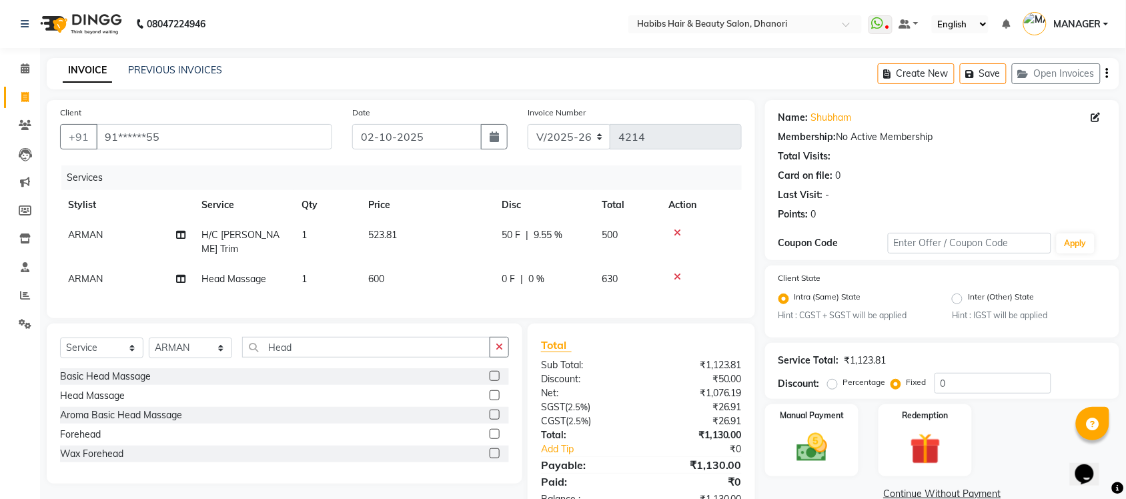
click at [448, 271] on td "600" at bounding box center [426, 279] width 133 height 30
select select "40478"
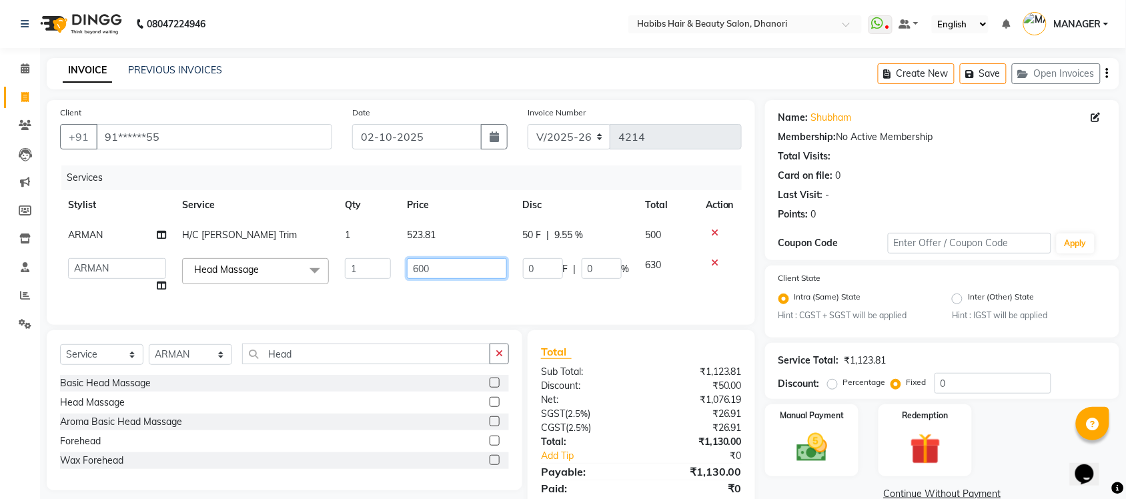
click at [448, 271] on input "600" at bounding box center [456, 268] width 99 height 21
type input "540"
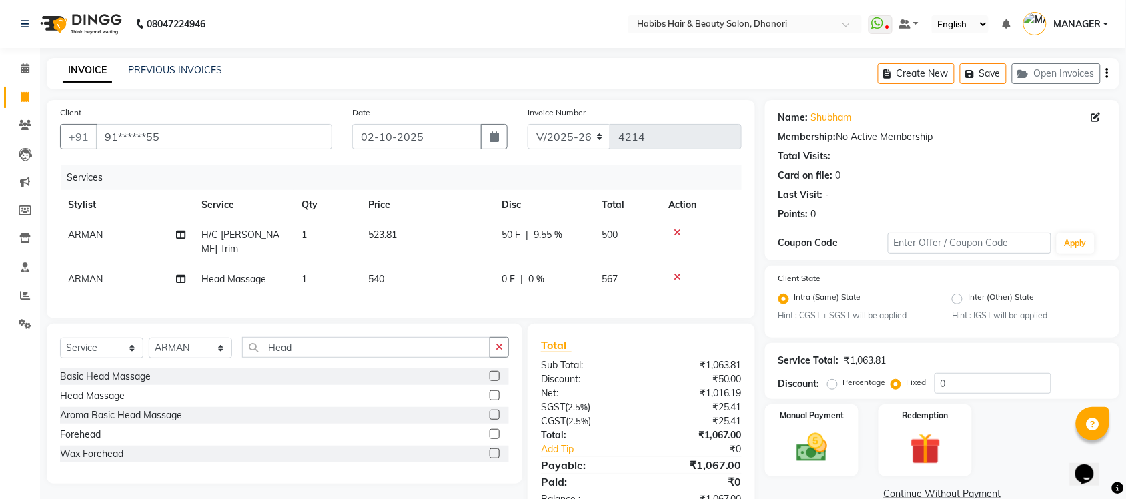
click at [461, 302] on div "Services Stylist Service Qty Price Disc Total Action ARMAN H/C [PERSON_NAME] Tr…" at bounding box center [401, 234] width 682 height 139
click at [387, 337] on input "Head" at bounding box center [366, 347] width 248 height 21
type input "e"
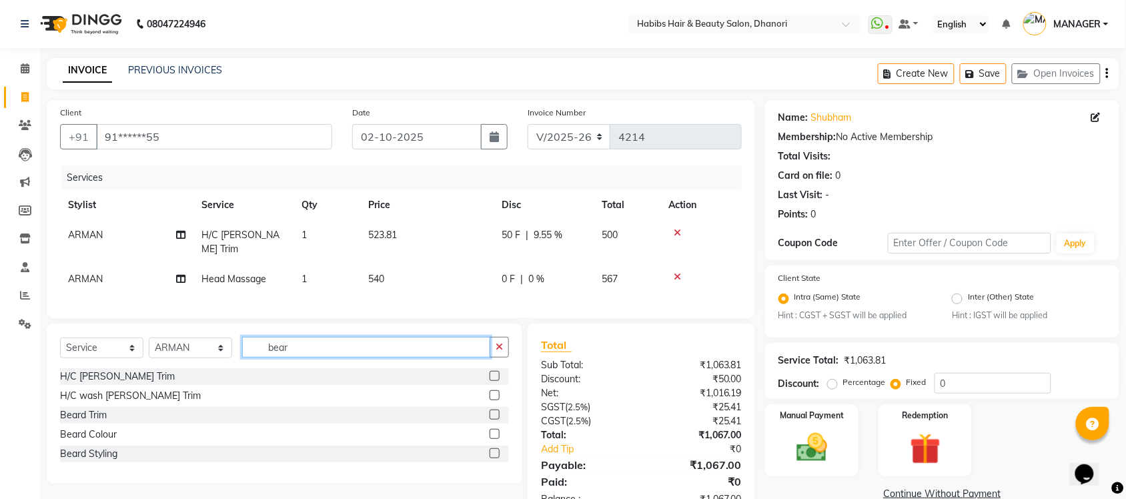
click at [408, 341] on input "bear" at bounding box center [366, 347] width 248 height 21
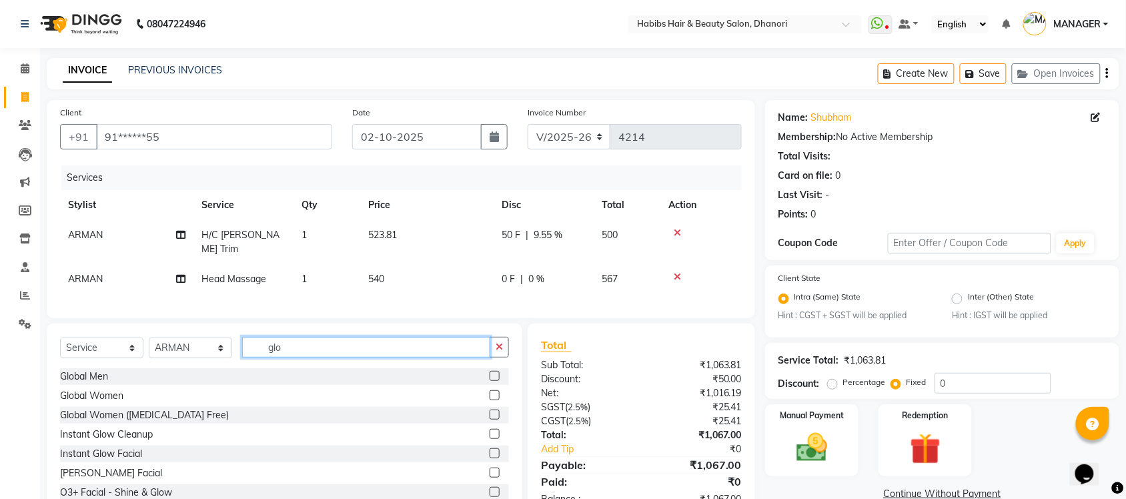
type input "glo"
click at [490, 372] on label at bounding box center [495, 376] width 10 height 10
click at [490, 372] on input "checkbox" at bounding box center [494, 376] width 9 height 9
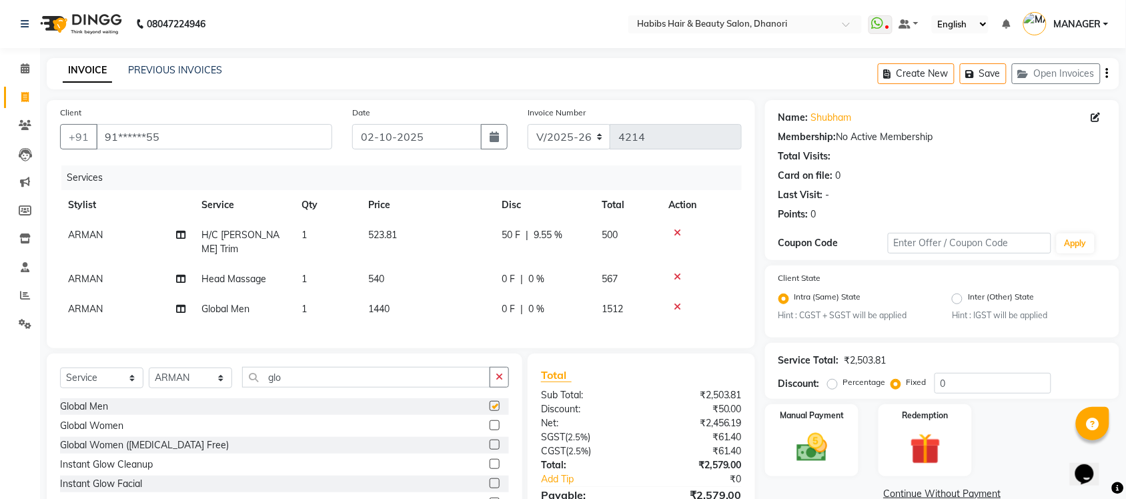
checkbox input "false"
click at [541, 273] on td "0 F | 0 %" at bounding box center [544, 279] width 100 height 30
select select "40478"
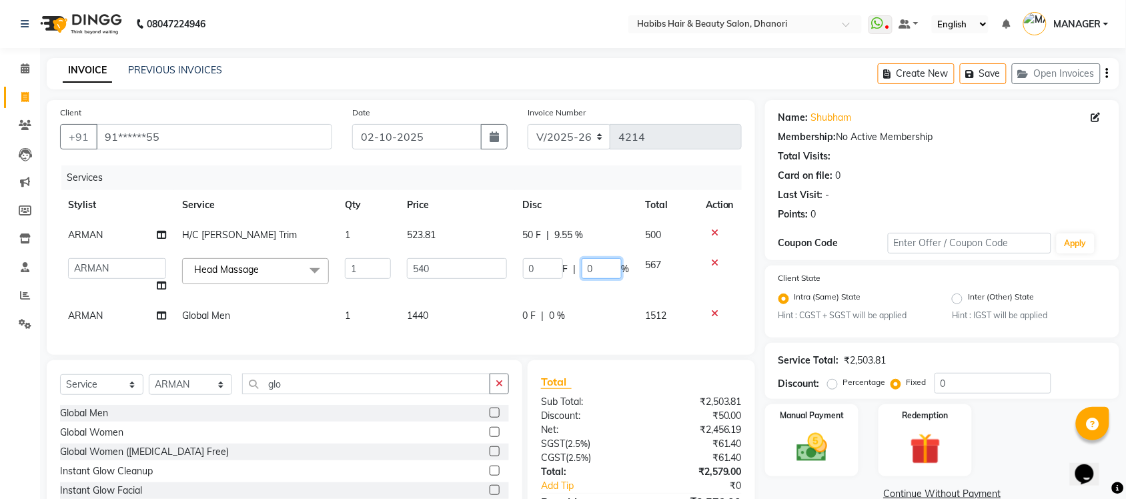
click at [598, 277] on input "0" at bounding box center [602, 268] width 40 height 21
type input "20"
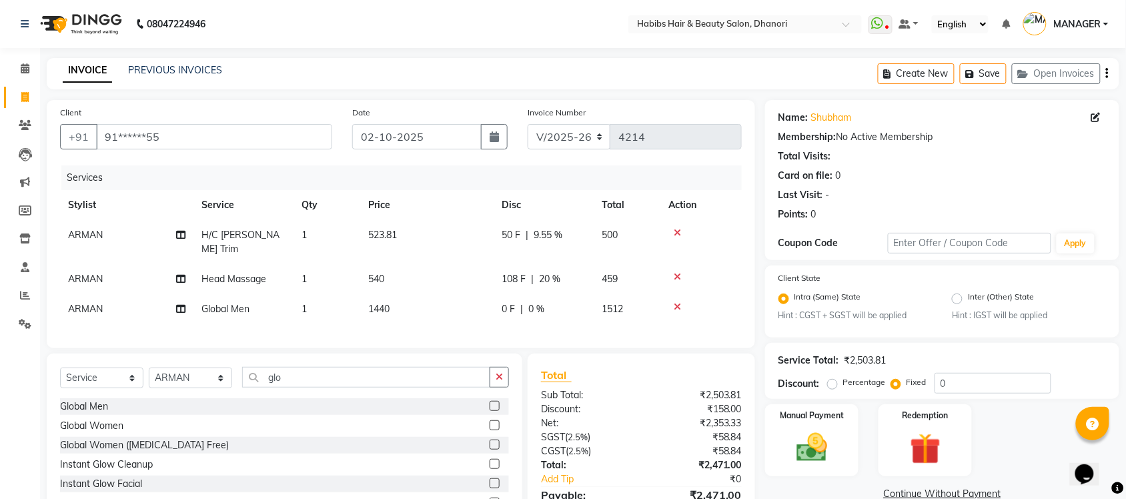
click at [557, 313] on div "Services Stylist Service Qty Price Disc Total Action ARMAN H/C [PERSON_NAME] Tr…" at bounding box center [401, 249] width 682 height 169
click at [542, 294] on td "0 F | 0 %" at bounding box center [544, 309] width 100 height 30
select select "40478"
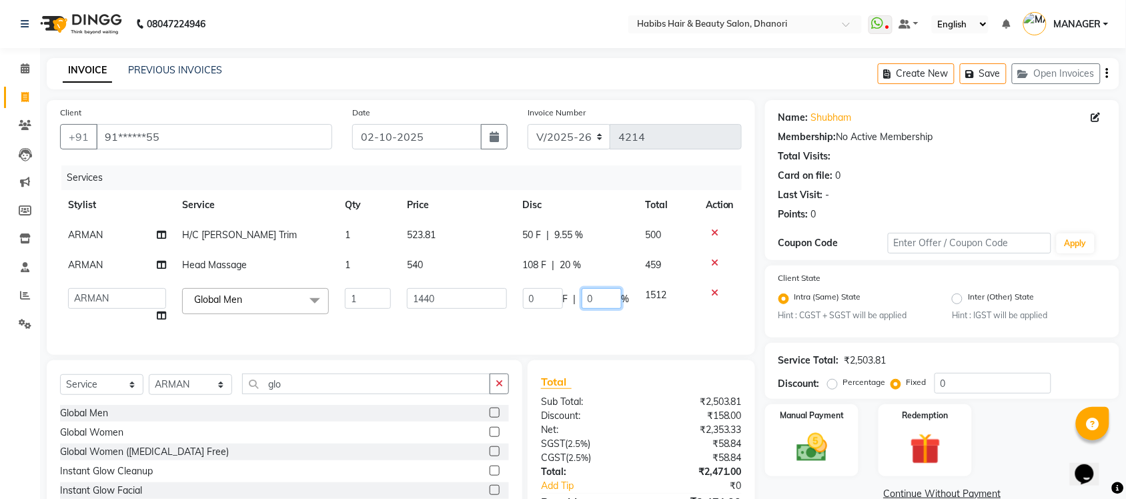
click at [582, 299] on input "0" at bounding box center [602, 298] width 40 height 21
type input "20"
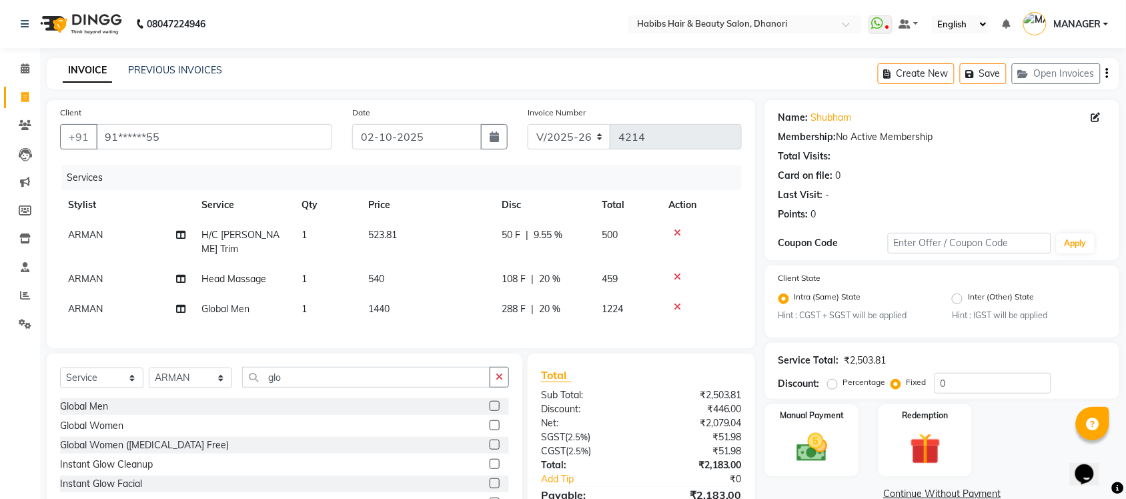
click at [566, 320] on div "Services Stylist Service Qty Price Disc Total Action ARMAN H/C [PERSON_NAME] Tr…" at bounding box center [401, 249] width 682 height 169
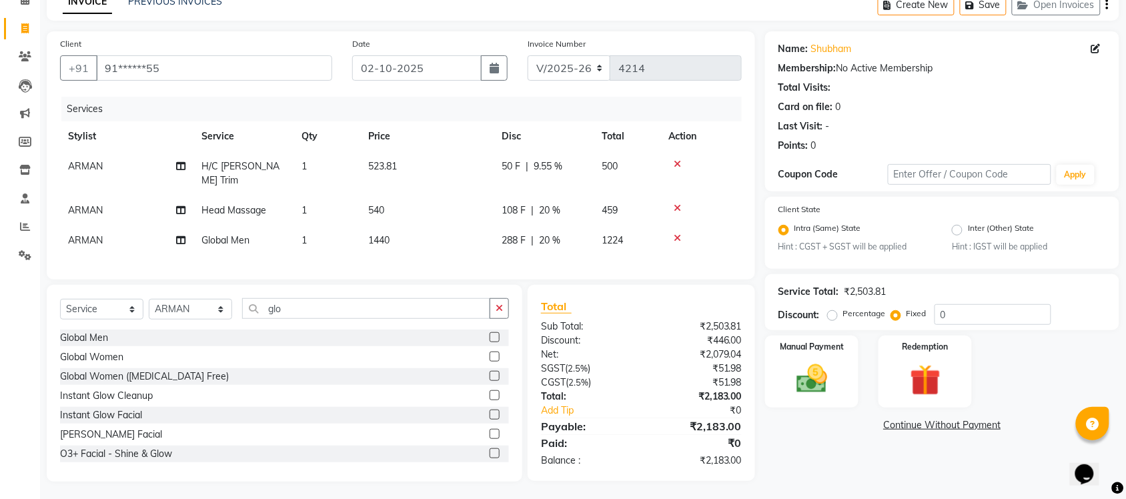
click at [508, 203] on span "108 F" at bounding box center [514, 210] width 24 height 14
select select "40478"
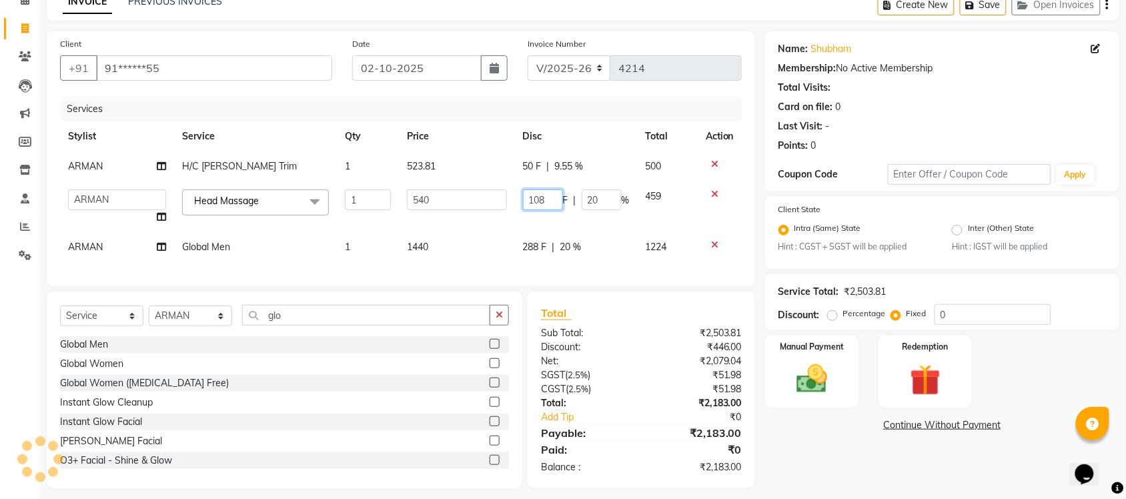
click at [537, 192] on input "108" at bounding box center [543, 199] width 40 height 21
click at [541, 197] on input "108" at bounding box center [543, 199] width 40 height 21
type input "118"
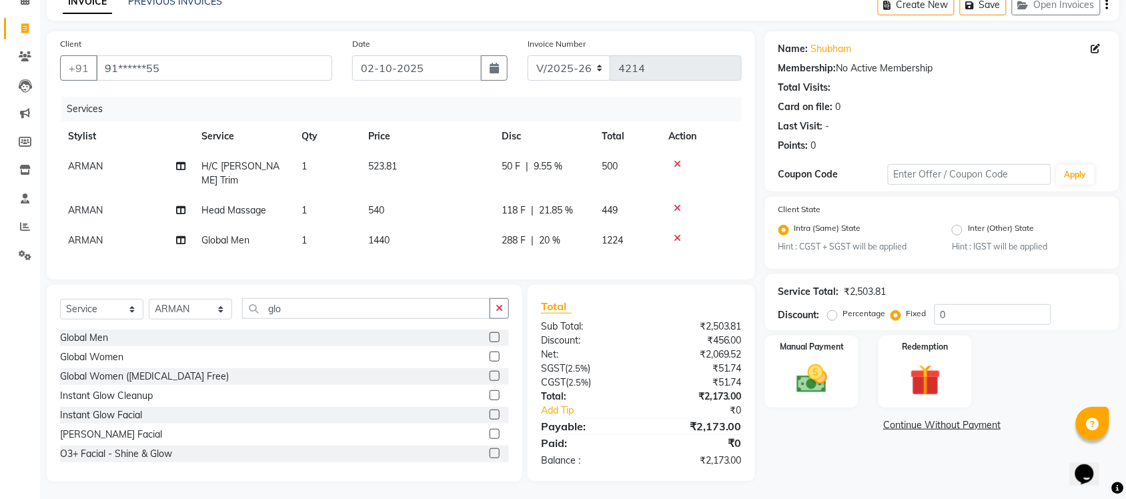
click at [532, 245] on div "Services Stylist Service Qty Price Disc Total Action ARMAN H/C [PERSON_NAME] Tr…" at bounding box center [401, 181] width 682 height 169
click at [508, 233] on span "288 F" at bounding box center [514, 240] width 24 height 14
select select "40478"
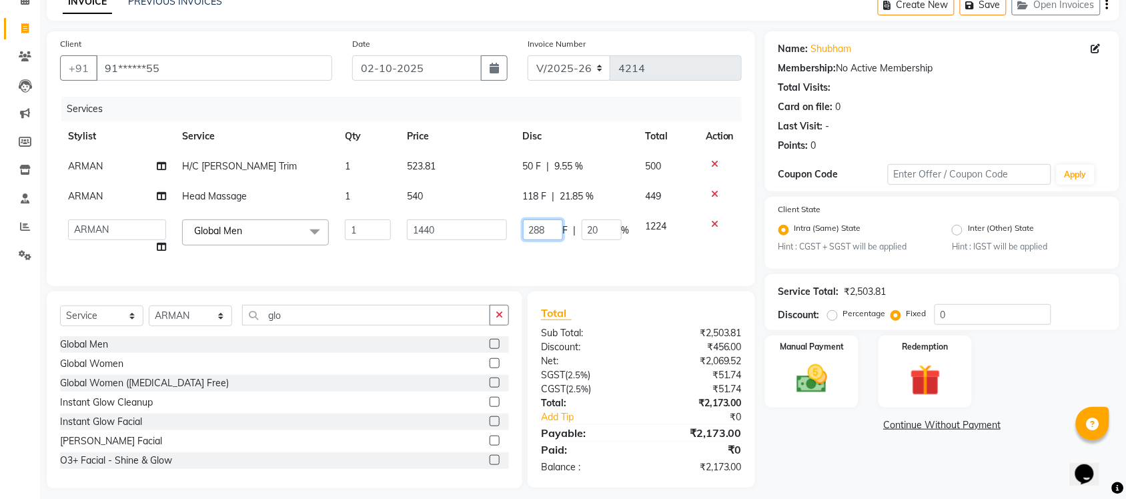
click at [538, 231] on input "288" at bounding box center [543, 229] width 40 height 21
type input "298"
click at [554, 259] on div "Services Stylist Service Qty Price Disc Total Action ARMAN H/C [PERSON_NAME] Tr…" at bounding box center [401, 185] width 682 height 176
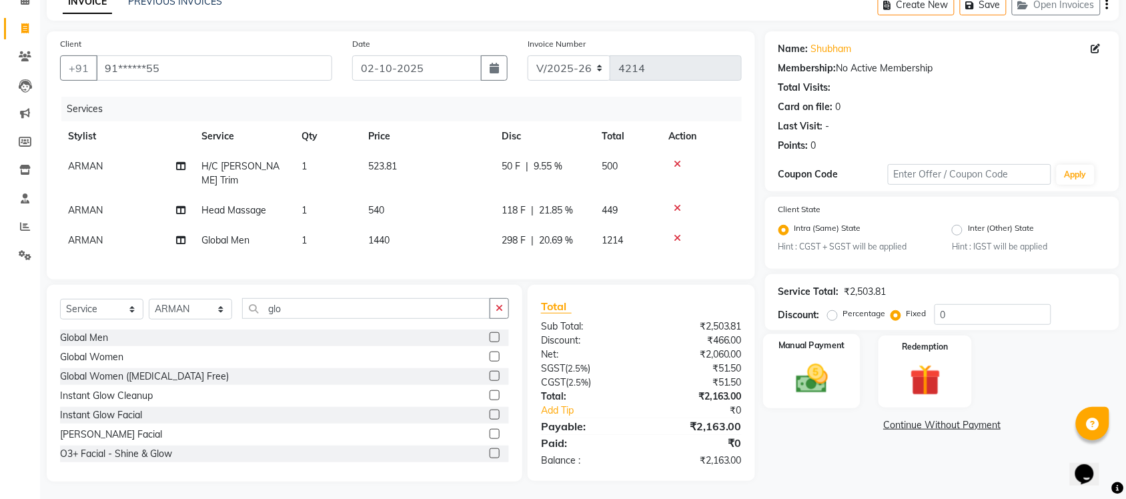
click at [814, 381] on img at bounding box center [812, 379] width 52 height 37
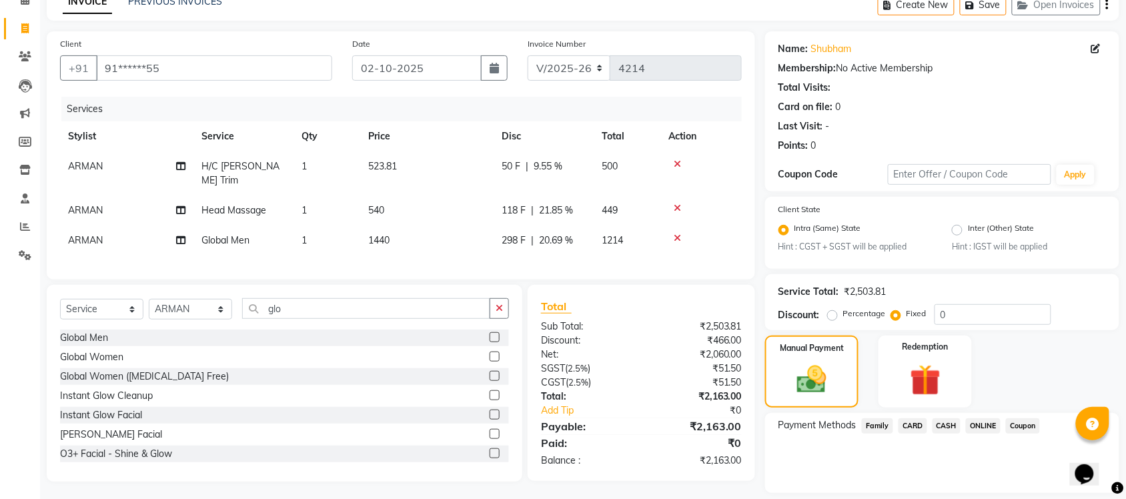
click at [976, 424] on span "ONLINE" at bounding box center [983, 425] width 35 height 15
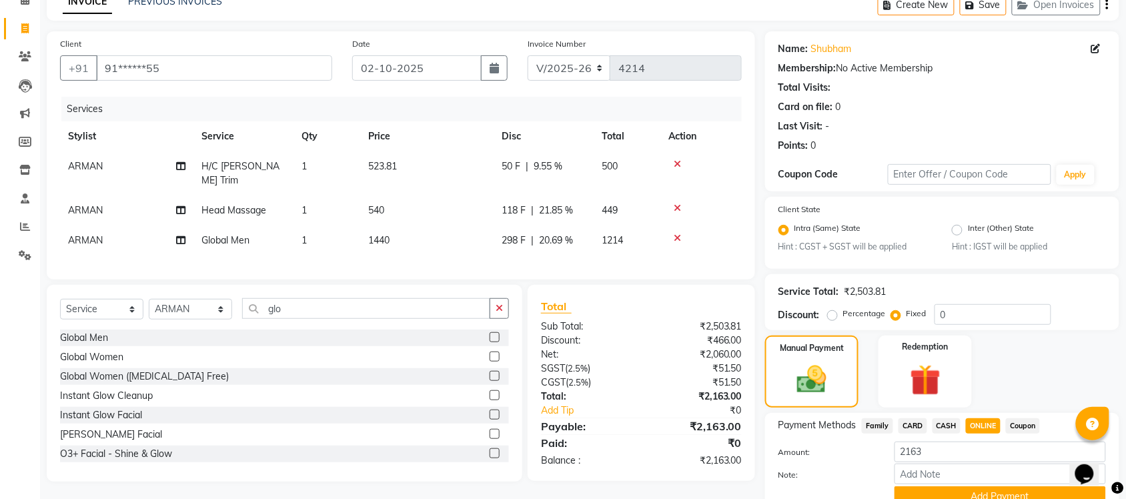
scroll to position [127, 0]
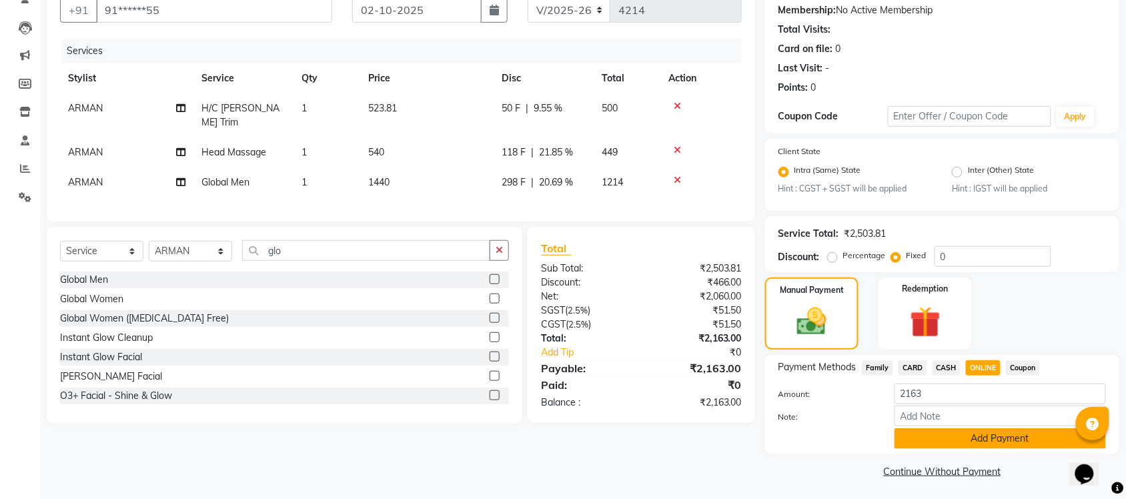
click at [959, 434] on button "Add Payment" at bounding box center [999, 438] width 211 height 21
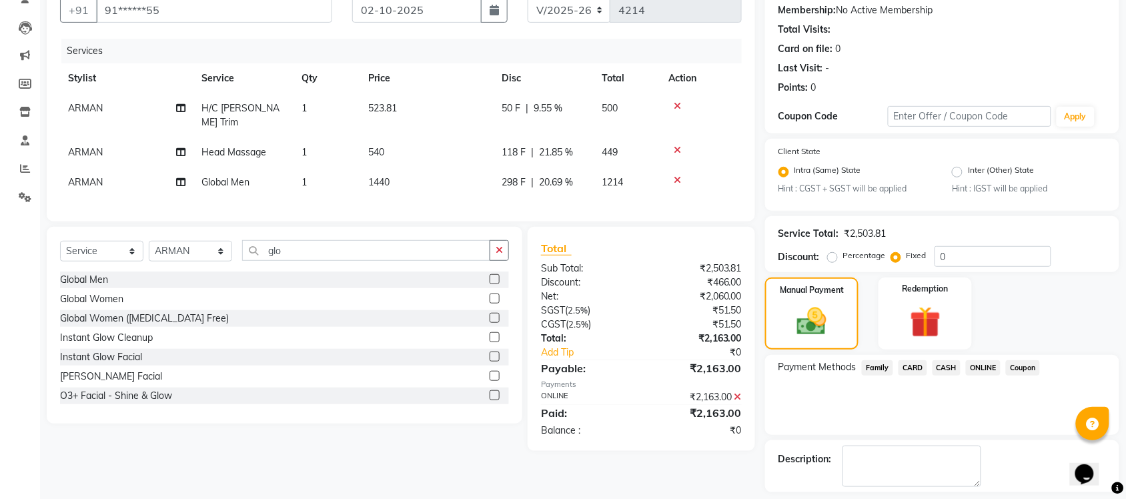
scroll to position [184, 0]
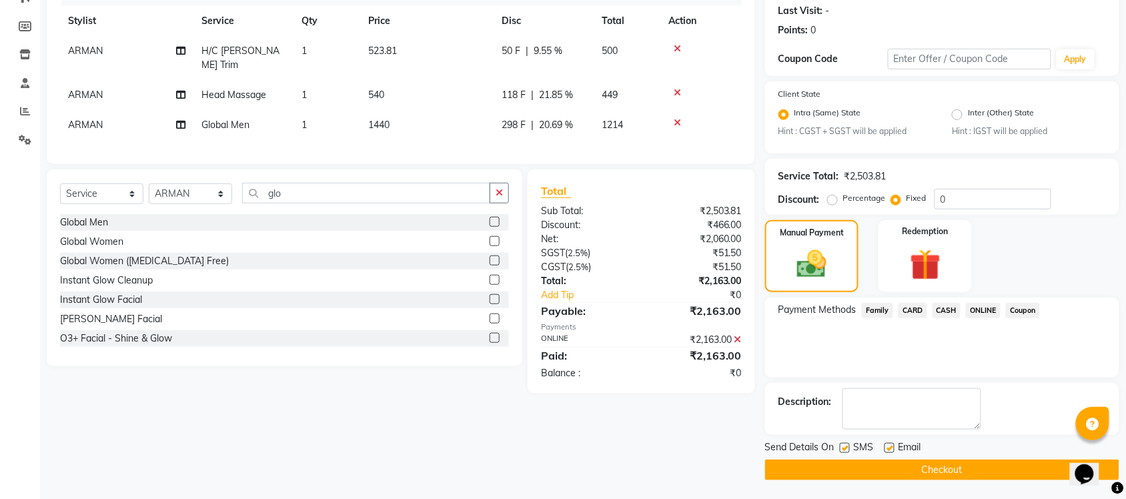
click at [942, 466] on button "Checkout" at bounding box center [942, 470] width 354 height 21
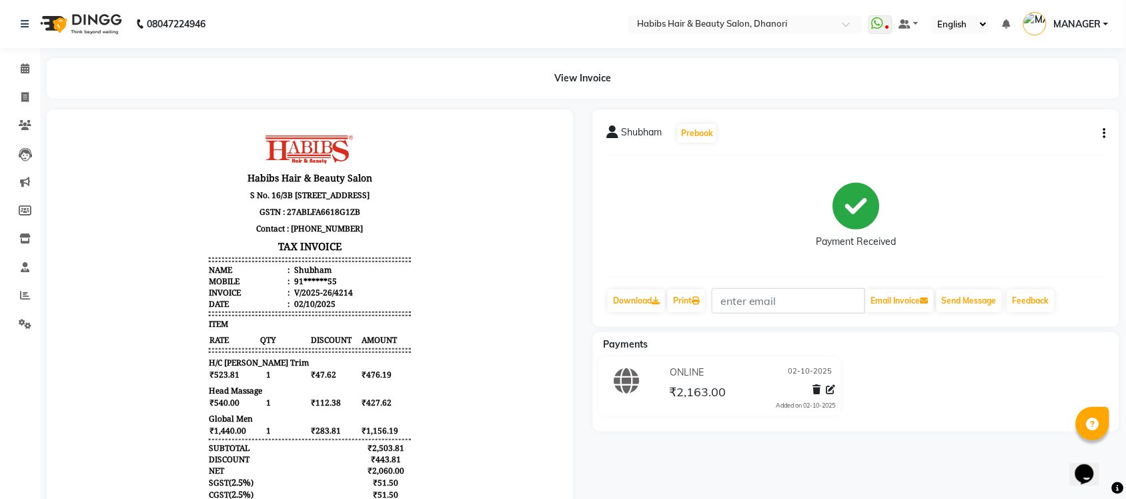
click at [27, 108] on li "Invoice" at bounding box center [20, 97] width 40 height 29
click at [25, 94] on icon at bounding box center [24, 97] width 7 height 10
select select "4967"
select select "service"
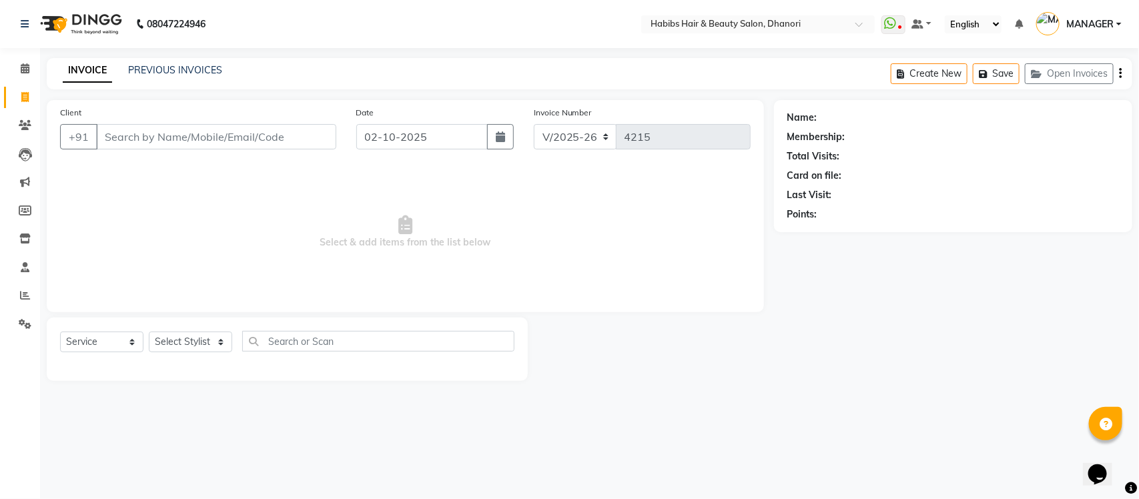
click at [224, 124] on input "Client" at bounding box center [216, 136] width 240 height 25
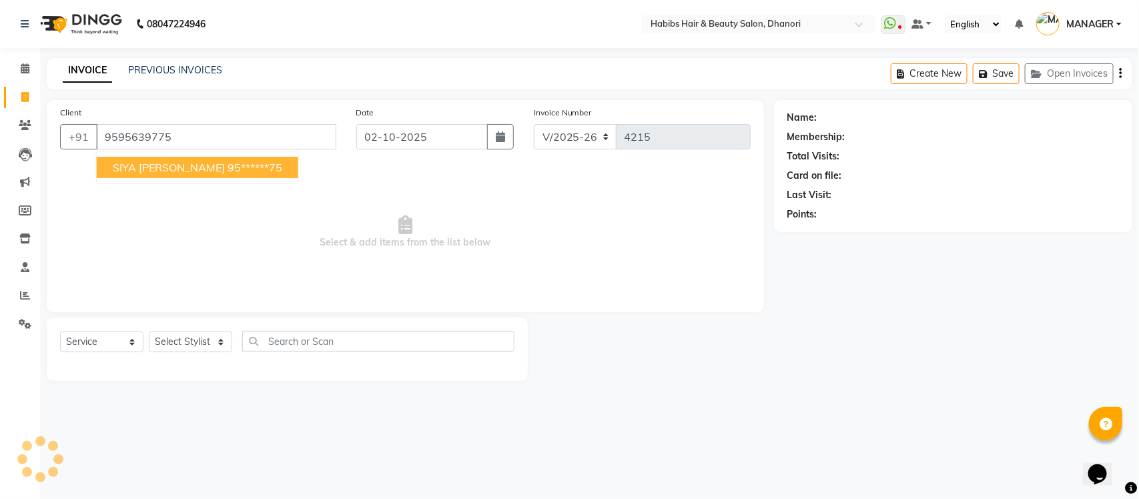
type input "9595639775"
select select "1: Object"
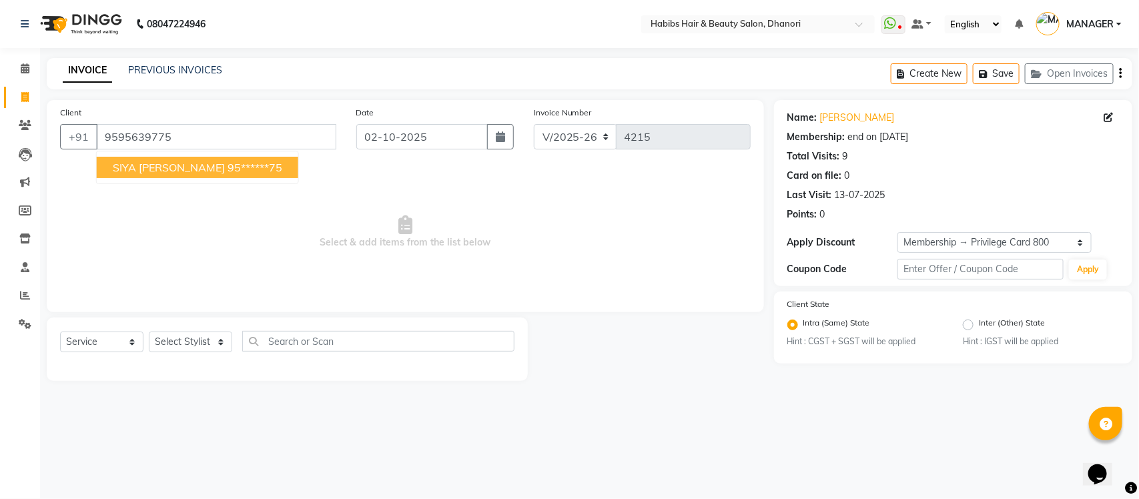
click at [227, 170] on ngb-highlight "95******75" at bounding box center [254, 167] width 55 height 13
type input "95******75"
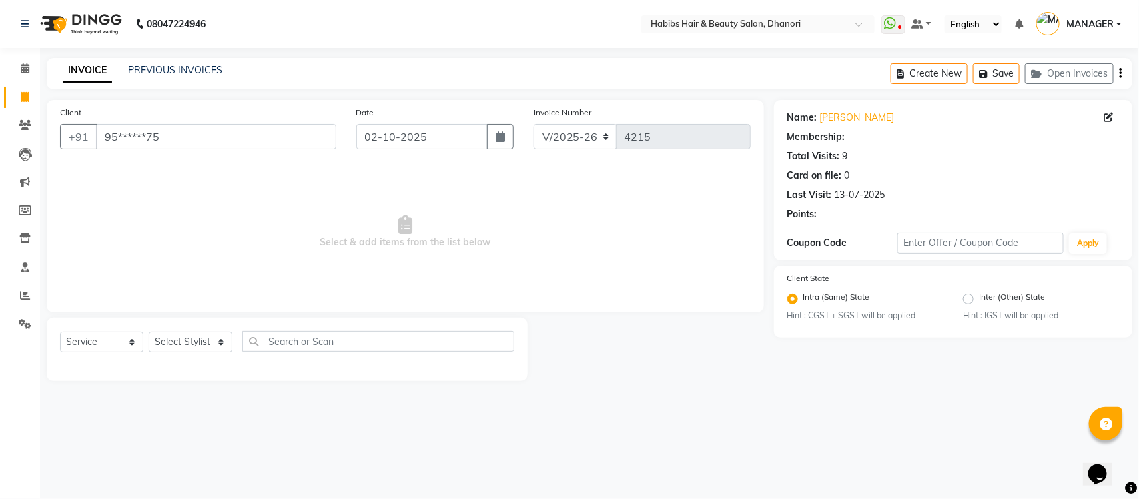
select select "1: Object"
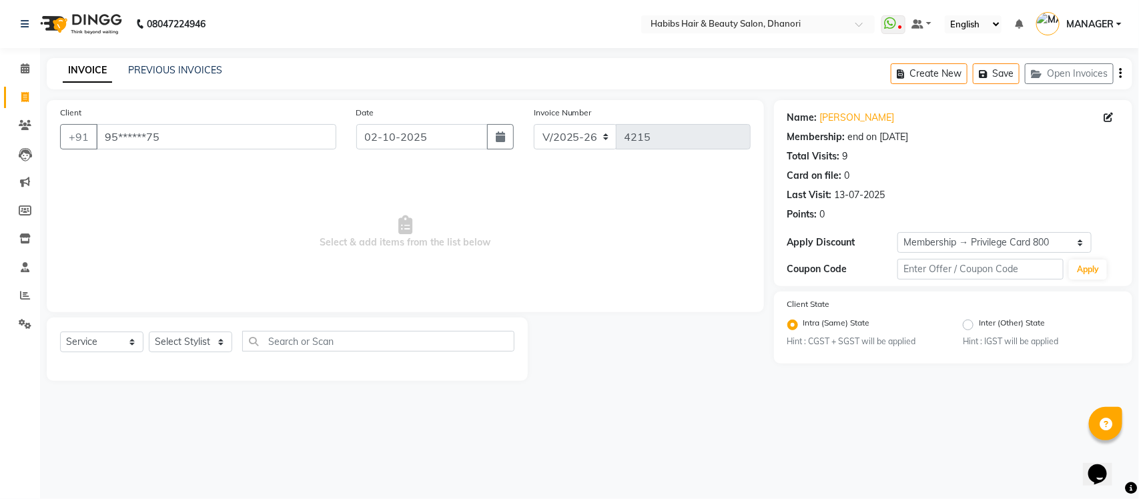
click at [234, 341] on div "Select Service Product Membership Package Voucher Prepaid Gift Card Select Styl…" at bounding box center [287, 346] width 454 height 31
click at [210, 340] on select "Select Stylist Admin [PERSON_NAME] [PERSON_NAME] MANAGER [PERSON_NAME] [PERSON_…" at bounding box center [190, 341] width 83 height 21
select select "40478"
click at [149, 331] on select "Select Stylist Admin [PERSON_NAME] [PERSON_NAME] MANAGER [PERSON_NAME] [PERSON_…" at bounding box center [190, 341] width 83 height 21
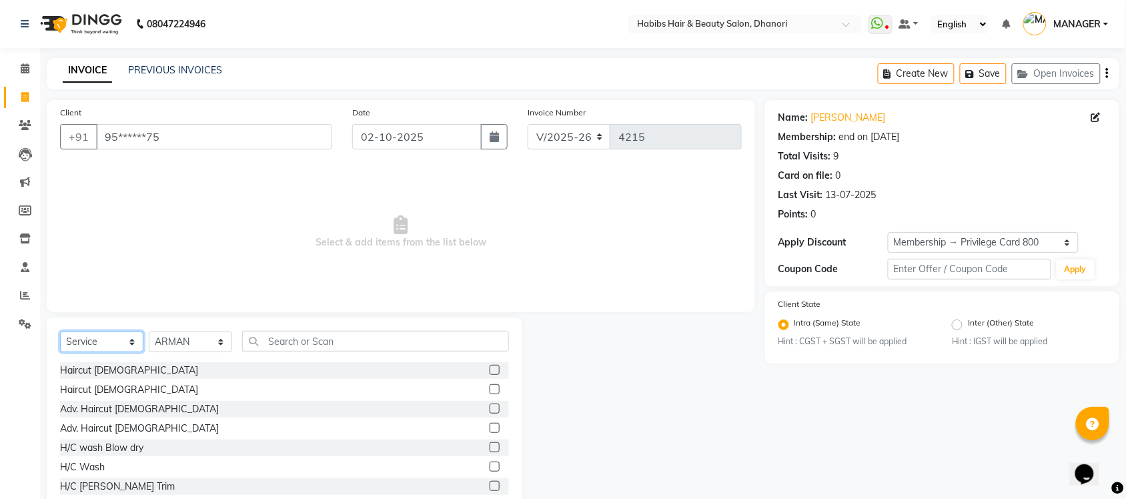
click at [107, 335] on select "Select Service Product Membership Package Voucher Prepaid Gift Card" at bounding box center [101, 341] width 83 height 21
select select "product"
click at [60, 331] on select "Select Service Product Membership Package Voucher Prepaid Gift Card" at bounding box center [101, 341] width 83 height 21
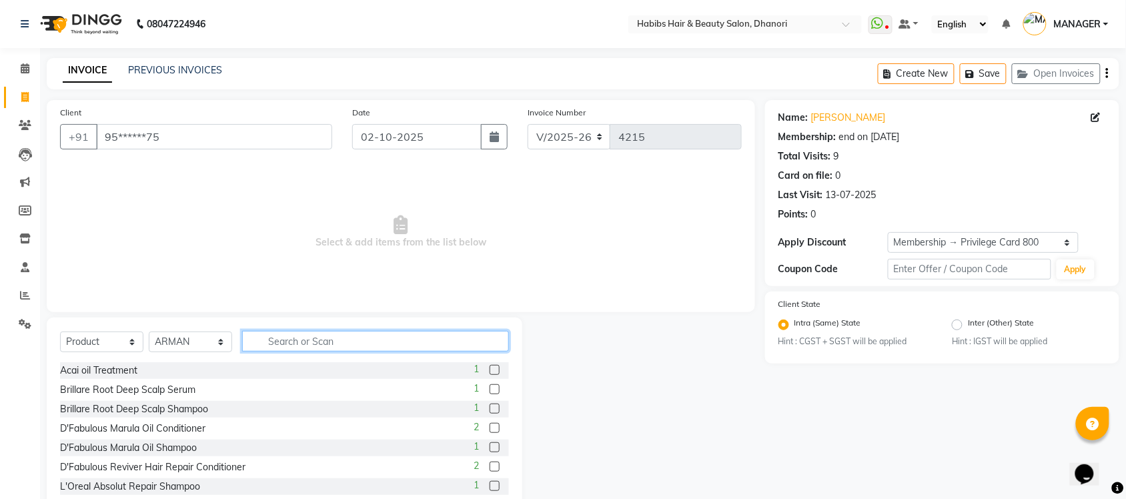
click at [275, 337] on input "text" at bounding box center [375, 341] width 267 height 21
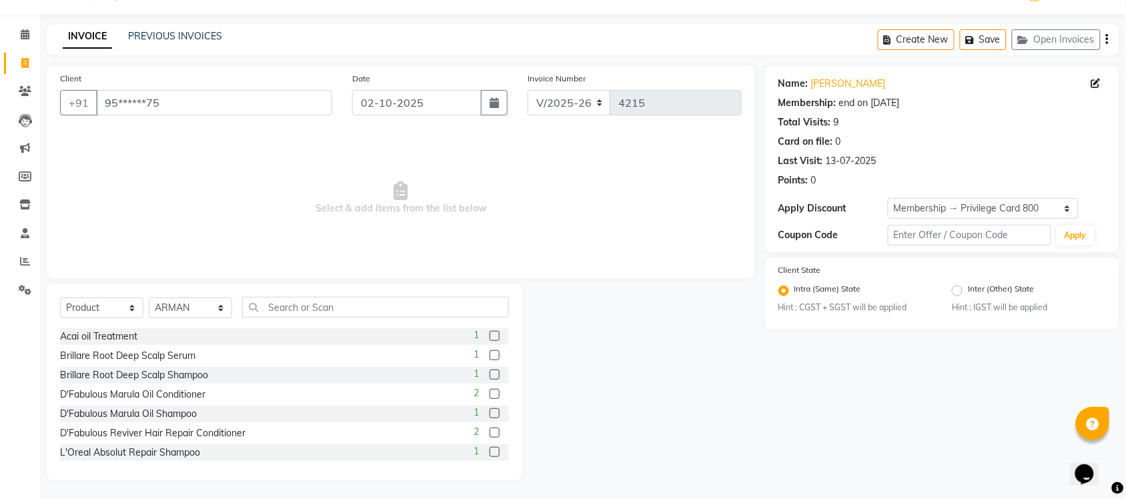
click at [490, 451] on label at bounding box center [495, 452] width 10 height 10
click at [490, 451] on input "checkbox" at bounding box center [494, 452] width 9 height 9
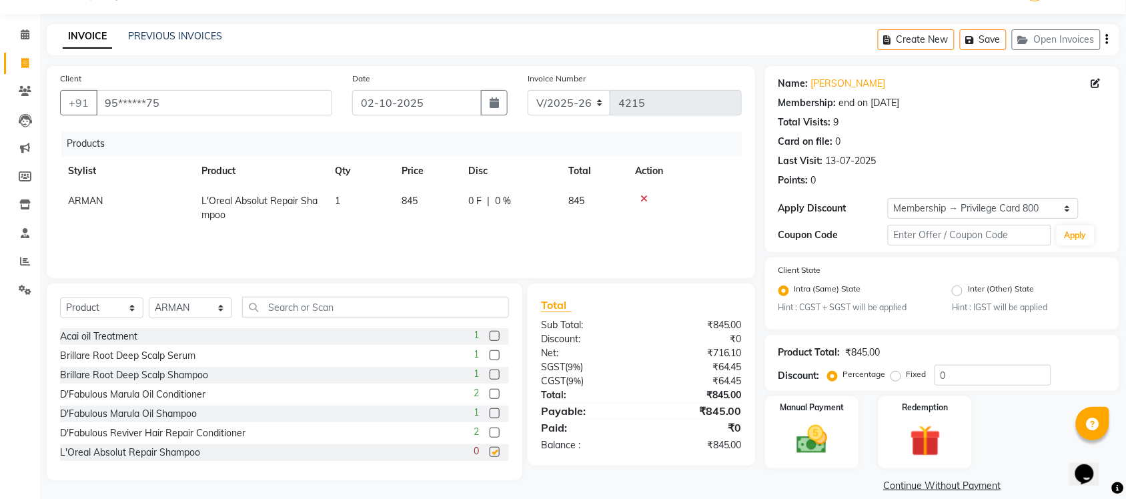
checkbox input "false"
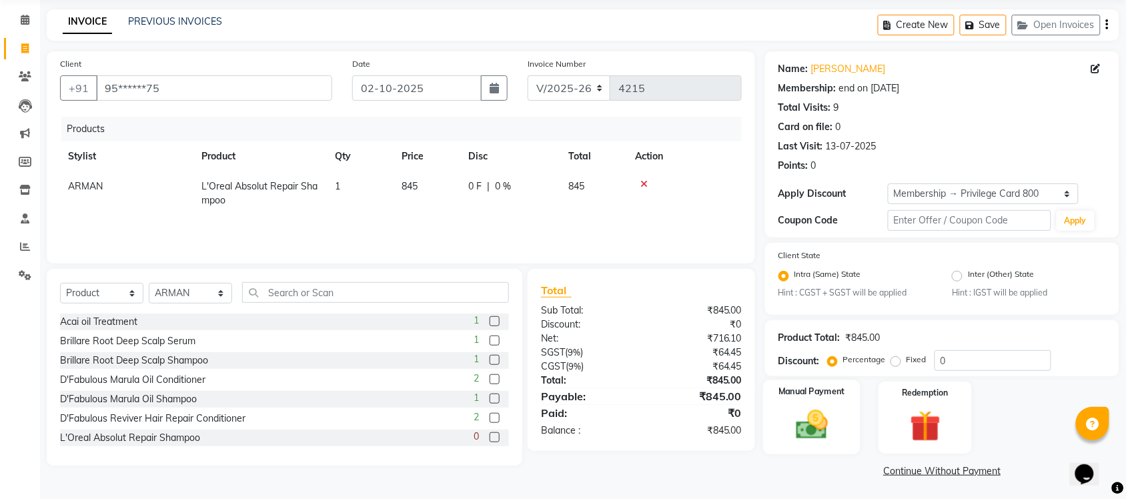
click at [819, 436] on img at bounding box center [812, 425] width 52 height 37
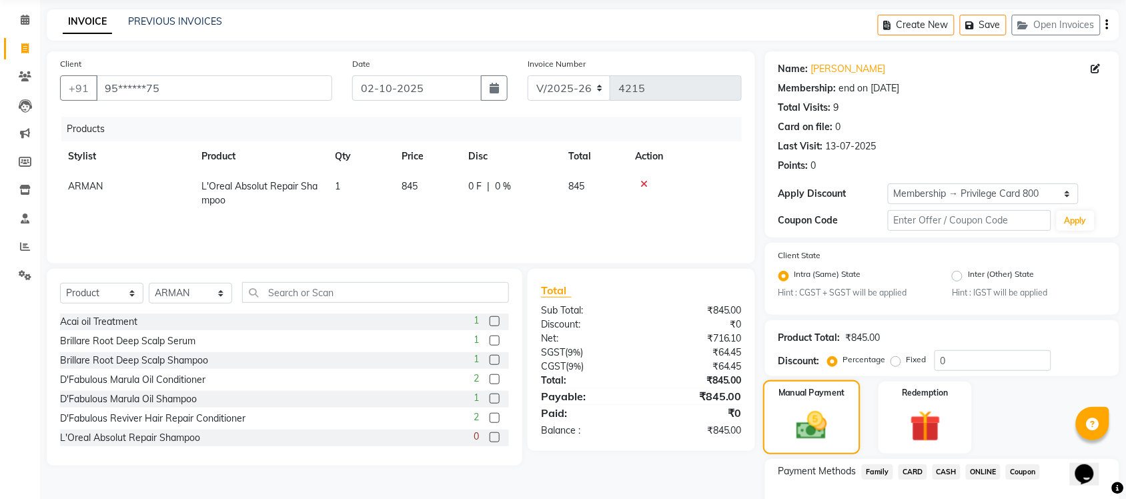
scroll to position [134, 0]
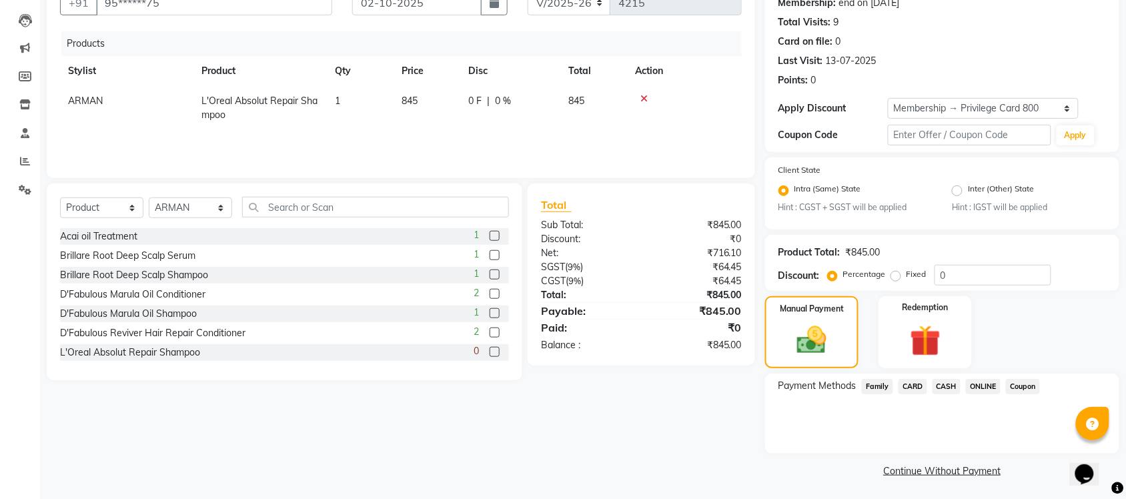
click at [984, 392] on span "ONLINE" at bounding box center [983, 386] width 35 height 15
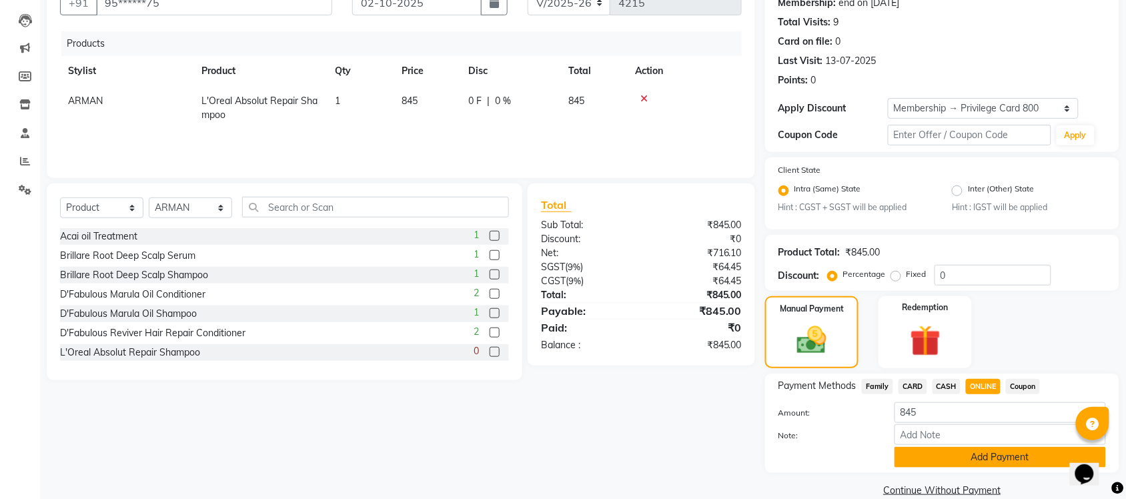
click at [965, 460] on button "Add Payment" at bounding box center [999, 457] width 211 height 21
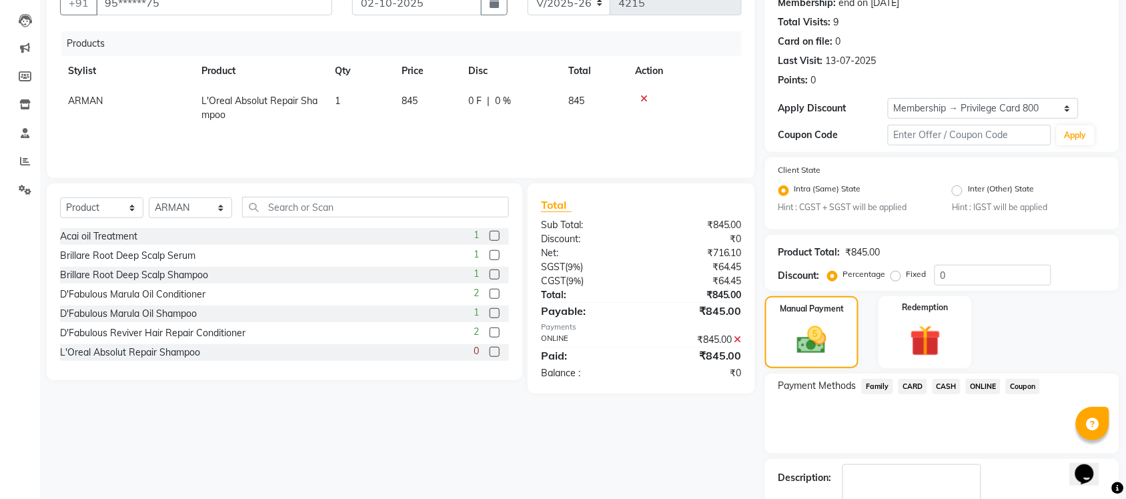
scroll to position [210, 0]
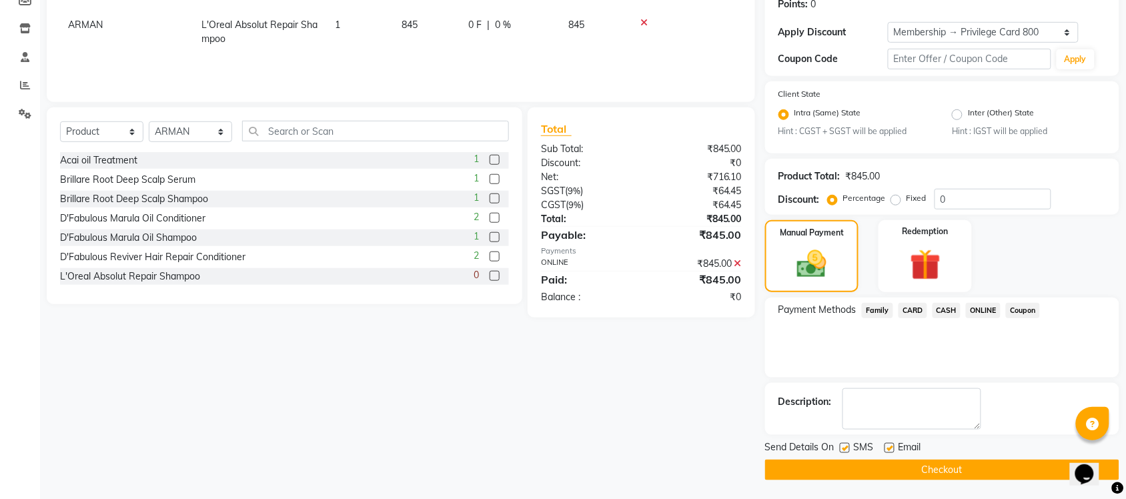
click at [932, 468] on button "Checkout" at bounding box center [942, 470] width 354 height 21
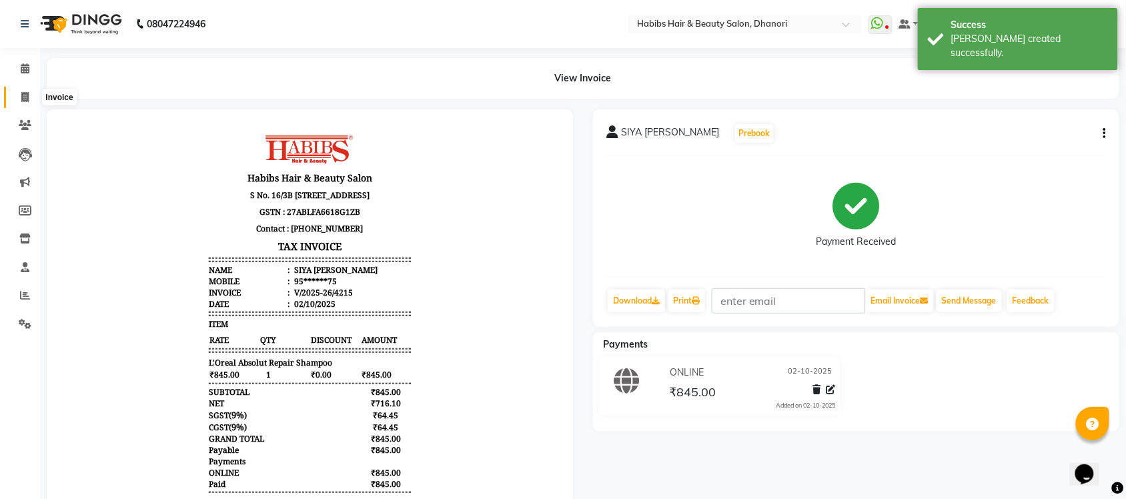
click at [21, 101] on icon at bounding box center [24, 97] width 7 height 10
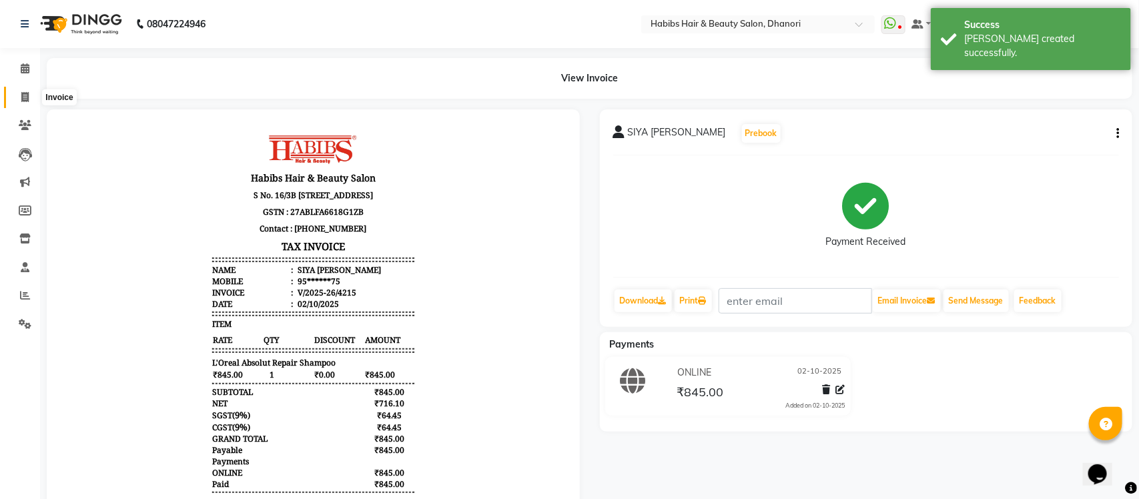
select select "service"
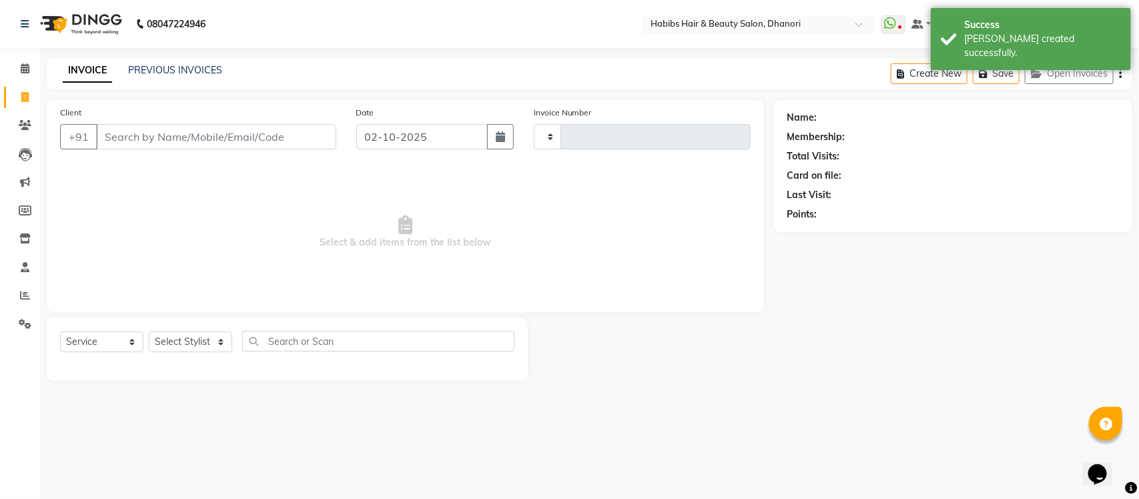
click at [113, 131] on input "Client" at bounding box center [216, 136] width 240 height 25
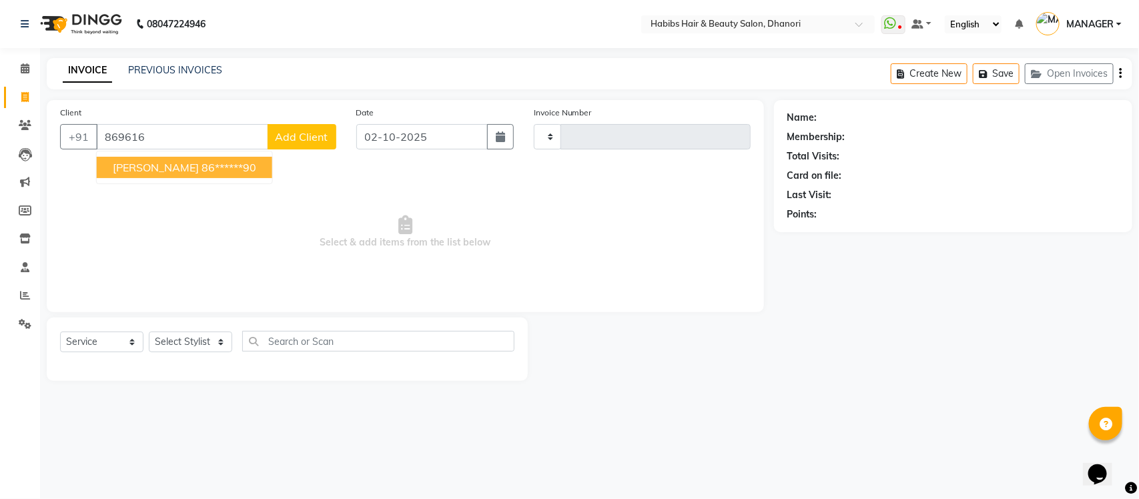
click at [158, 167] on span "[PERSON_NAME]" at bounding box center [156, 167] width 86 height 13
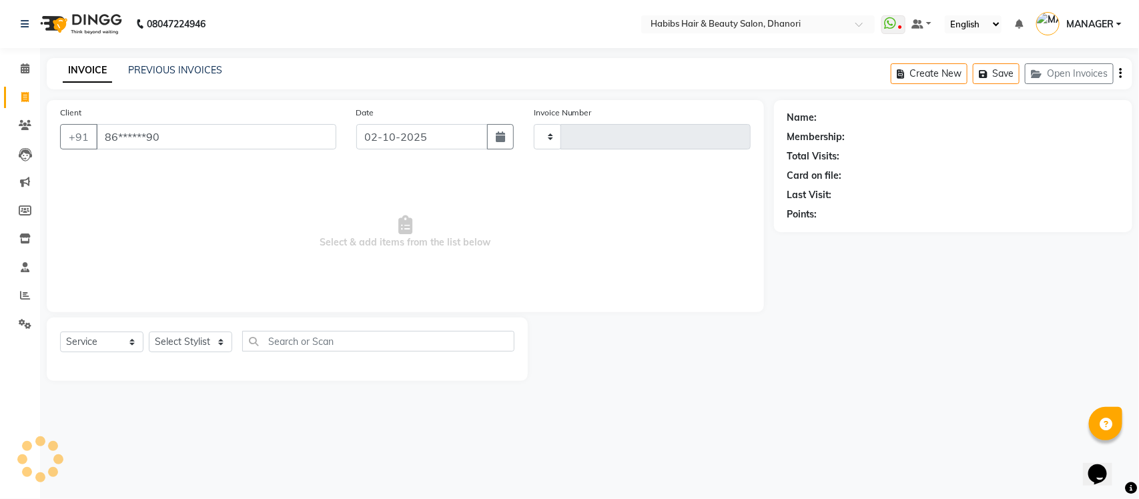
type input "86******90"
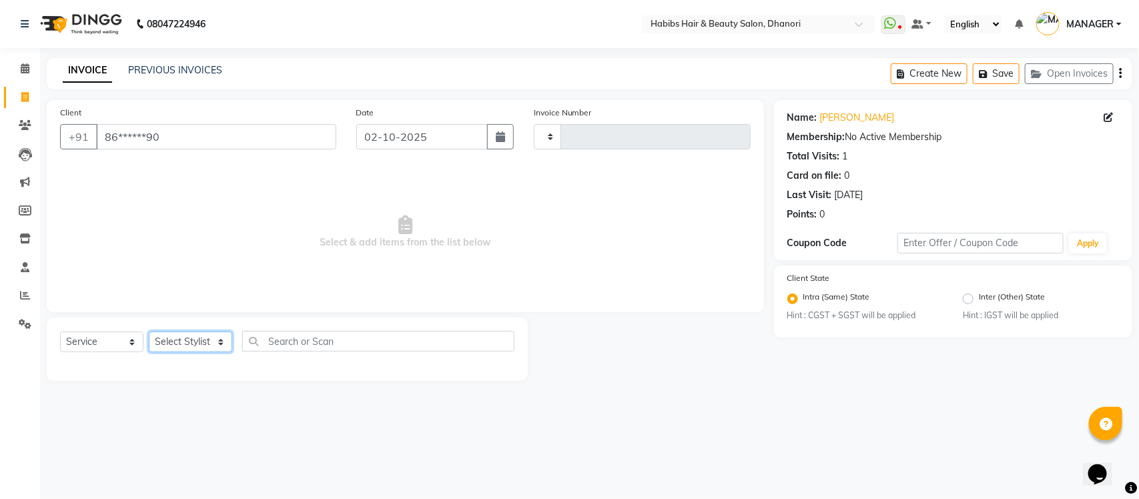
click at [183, 348] on select "Select Stylist Admin [PERSON_NAME] [PERSON_NAME] MANAGER [PERSON_NAME] [PERSON_…" at bounding box center [190, 341] width 83 height 21
select select "31280"
click at [149, 331] on select "Select Stylist Admin [PERSON_NAME] [PERSON_NAME] MANAGER [PERSON_NAME] [PERSON_…" at bounding box center [190, 341] width 83 height 21
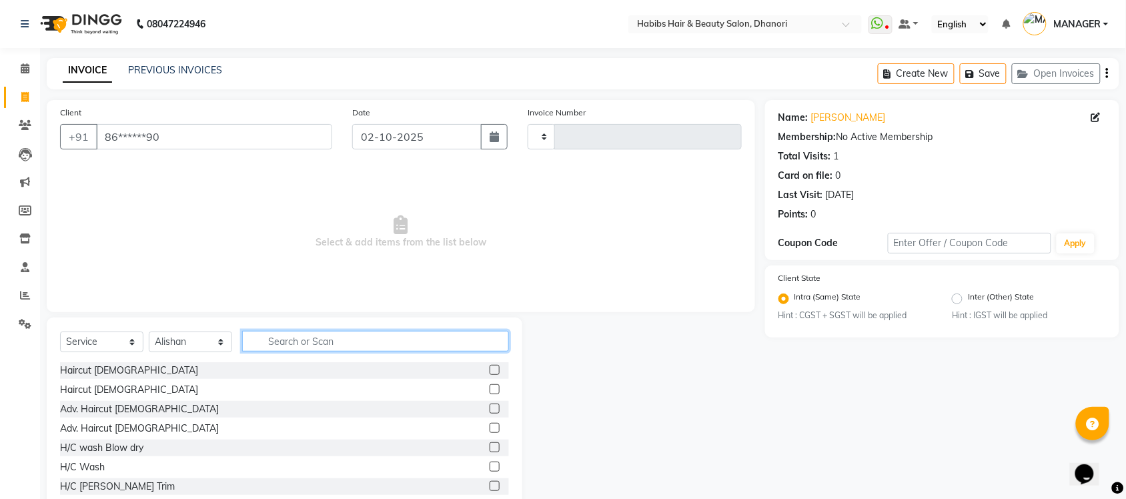
click at [322, 337] on input "text" at bounding box center [375, 341] width 267 height 21
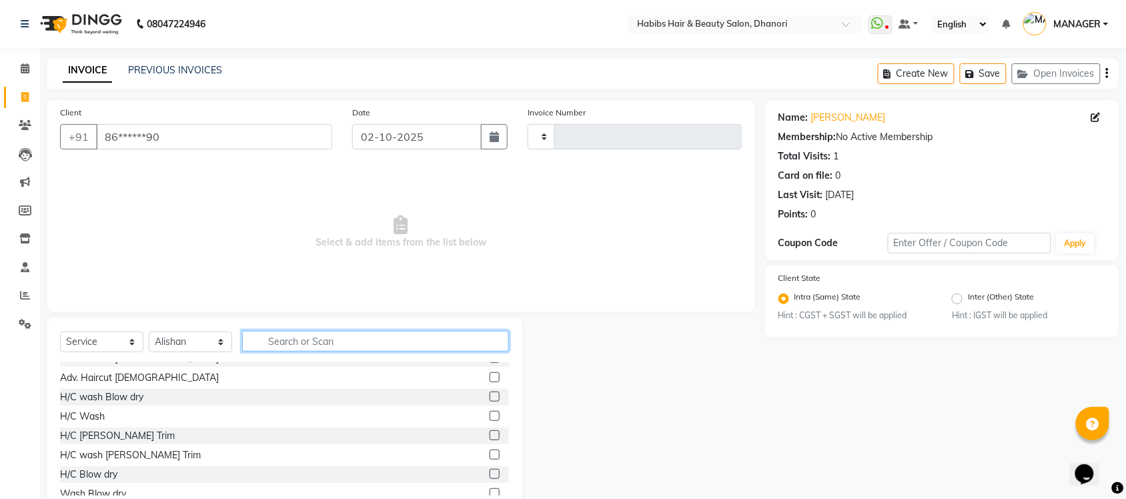
scroll to position [50, 0]
click at [490, 434] on label at bounding box center [495, 436] width 10 height 10
click at [490, 434] on input "checkbox" at bounding box center [494, 436] width 9 height 9
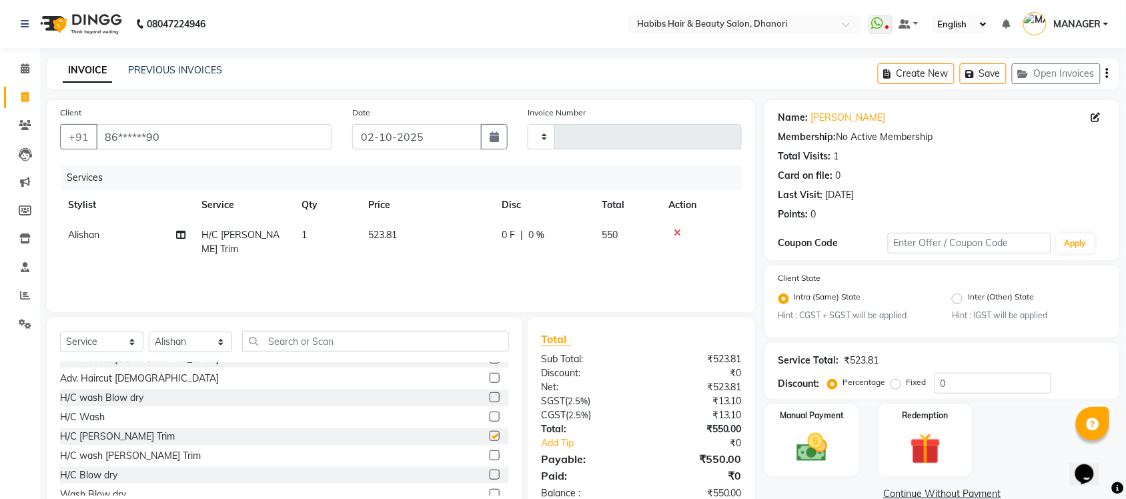
checkbox input "false"
click at [830, 436] on img at bounding box center [812, 448] width 52 height 37
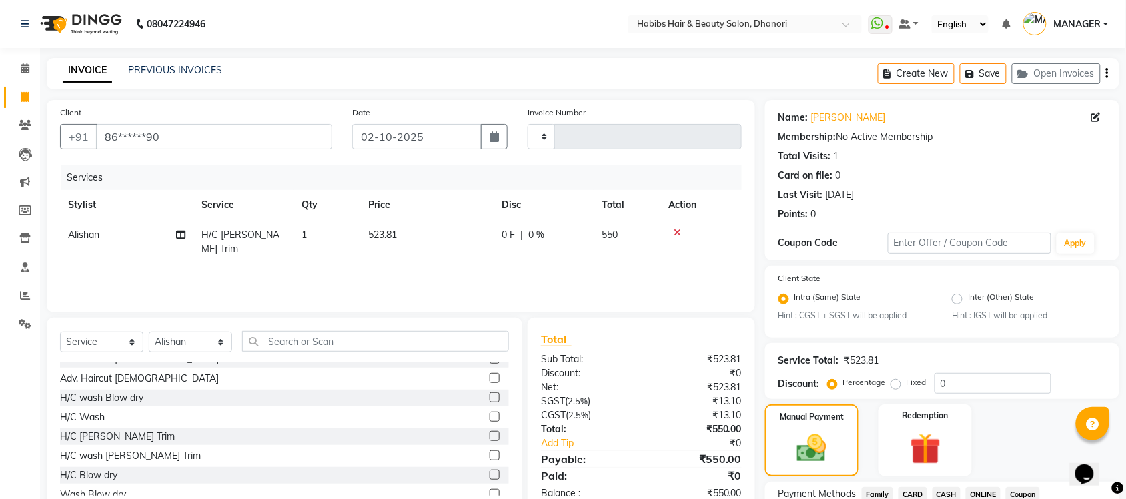
click at [979, 488] on span "ONLINE" at bounding box center [983, 494] width 35 height 15
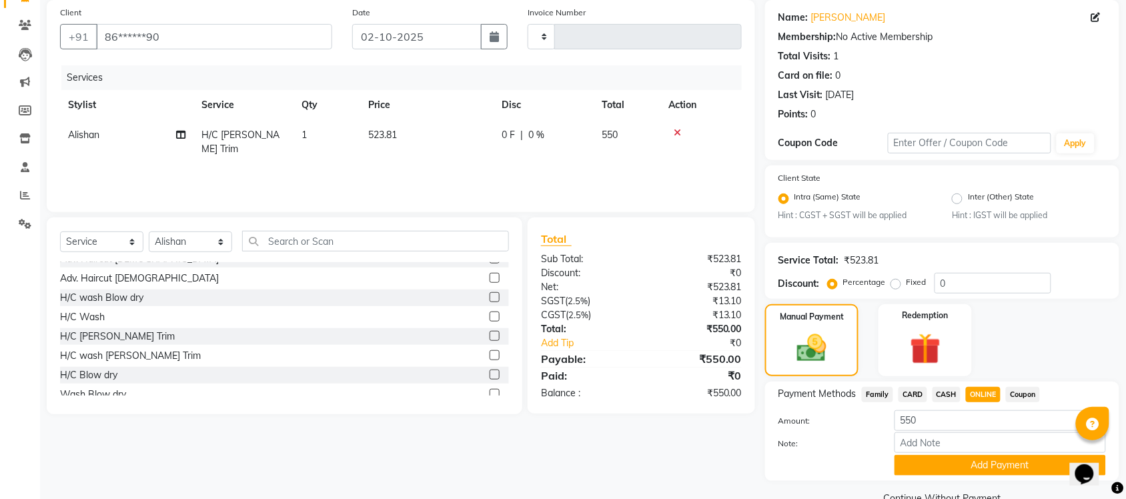
scroll to position [127, 0]
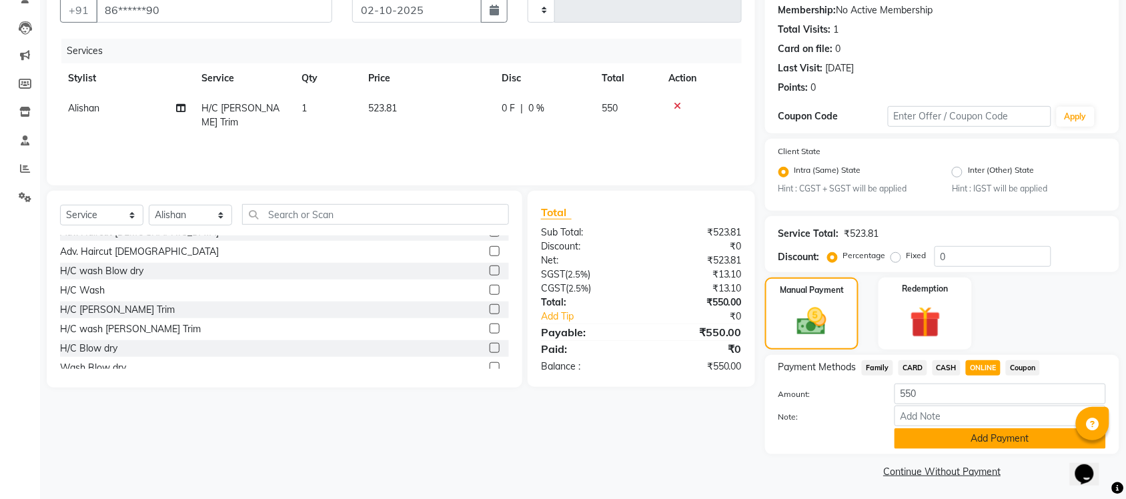
click at [974, 431] on button "Add Payment" at bounding box center [999, 438] width 211 height 21
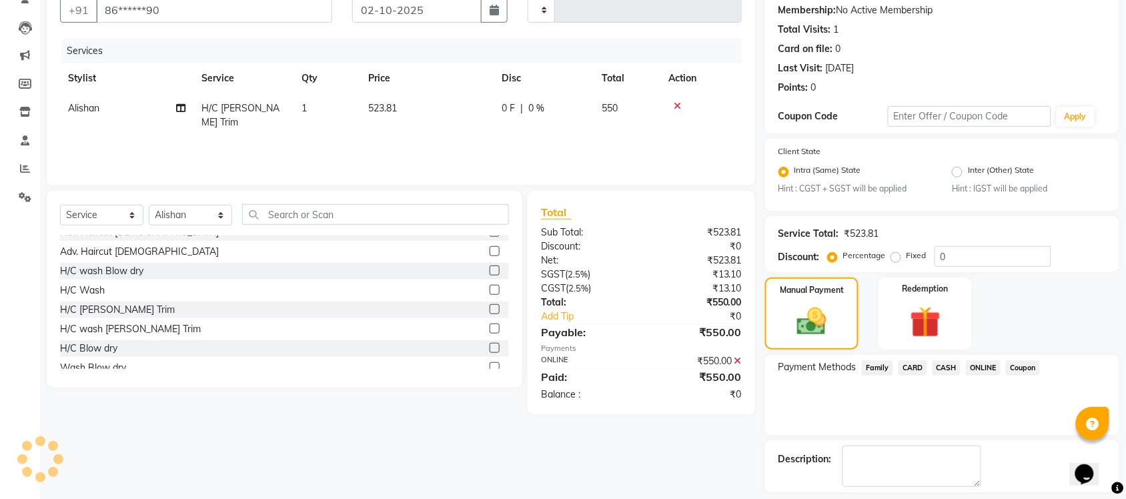
scroll to position [184, 0]
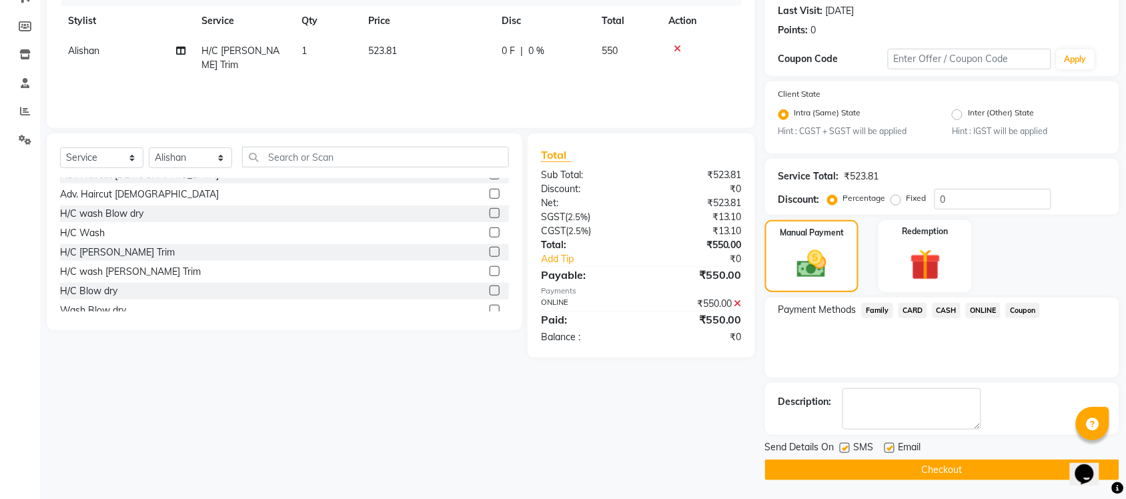
click at [959, 455] on div "Send Details On SMS Email" at bounding box center [942, 448] width 354 height 17
click at [957, 460] on button "Checkout" at bounding box center [942, 470] width 354 height 21
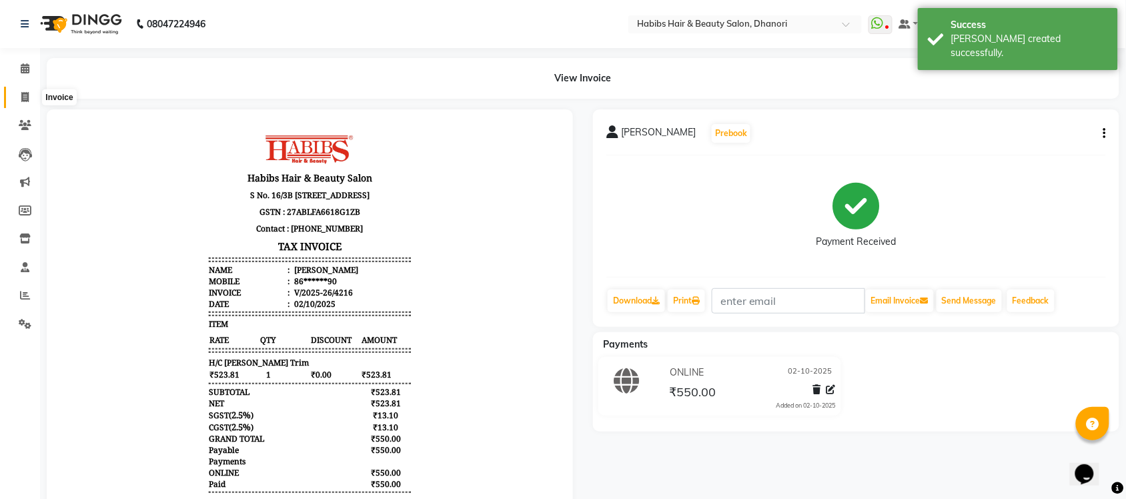
click at [17, 98] on span at bounding box center [24, 97] width 23 height 15
select select "4967"
select select "service"
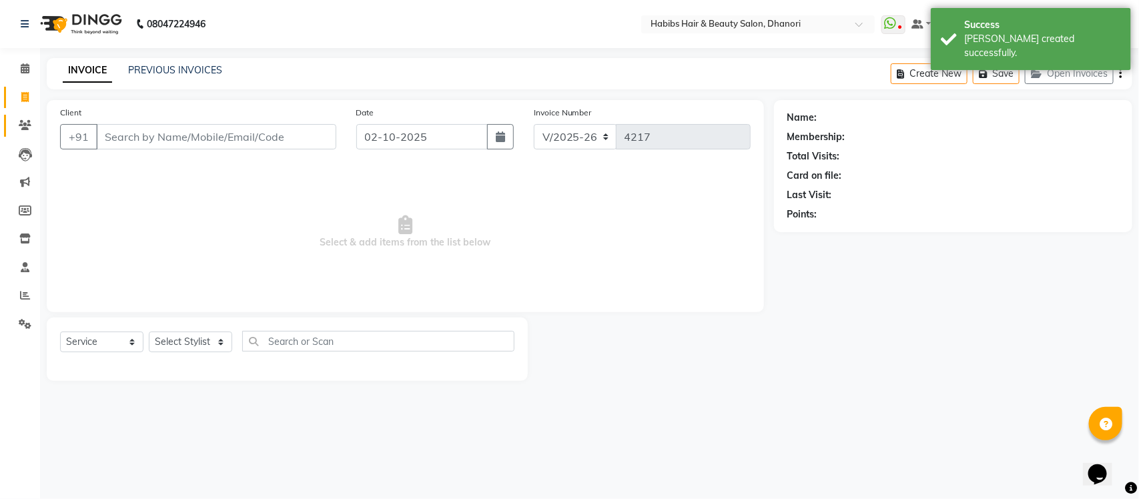
click at [5, 131] on link "Clients" at bounding box center [20, 126] width 32 height 22
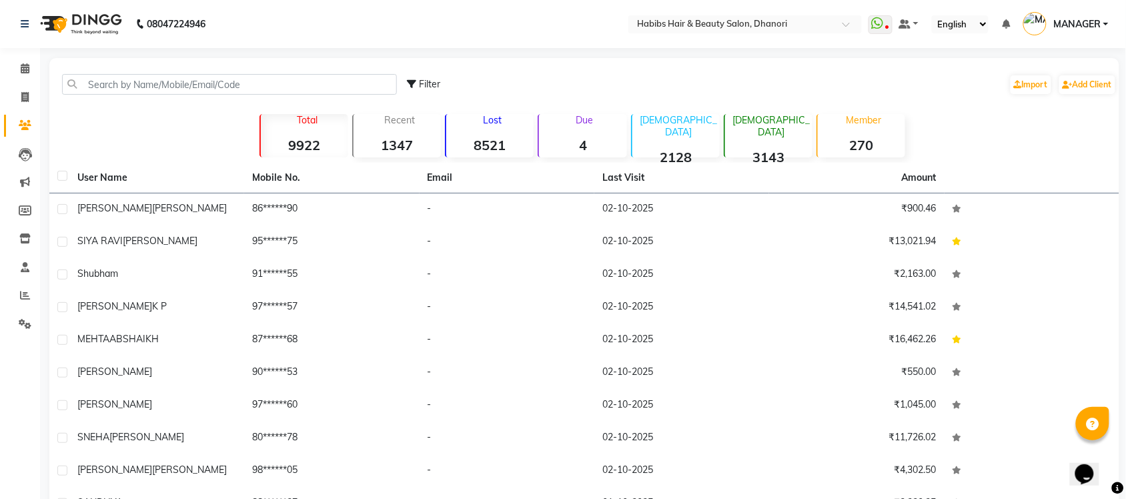
click at [5, 131] on link "Clients" at bounding box center [20, 126] width 32 height 22
